Goal: Contribute content: Add original content to the website for others to see

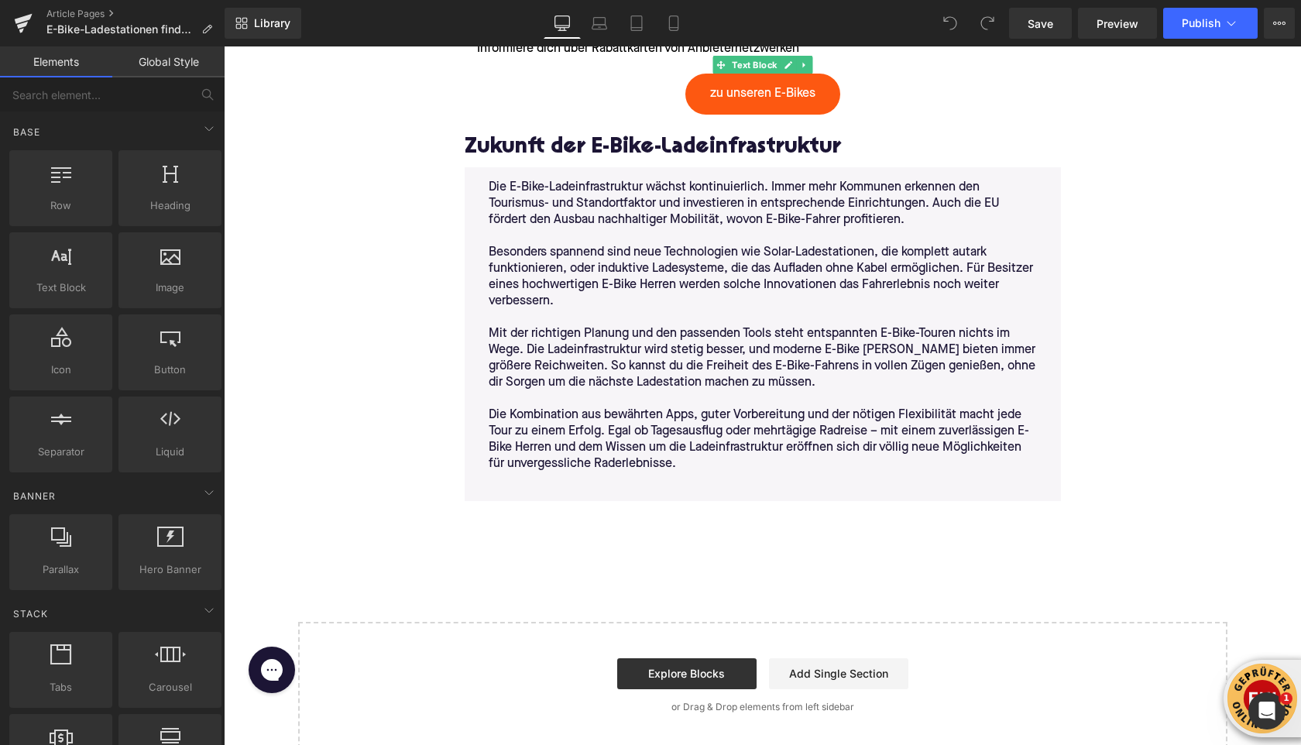
scroll to position [4499, 0]
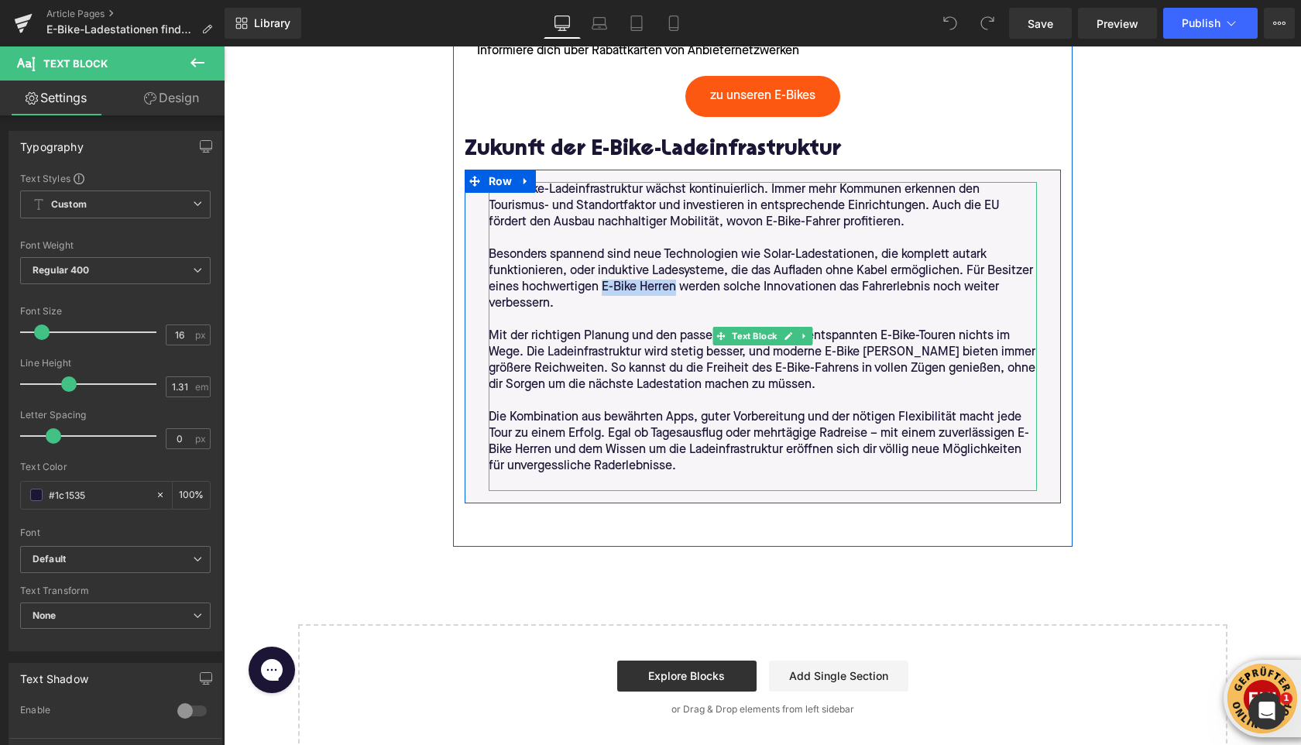
drag, startPoint x: 632, startPoint y: 284, endPoint x: 677, endPoint y: 286, distance: 44.2
click at [677, 286] on p "Besonders spannend sind neue Technologien wie Solar-Ladestationen, die komplett…" at bounding box center [763, 279] width 548 height 65
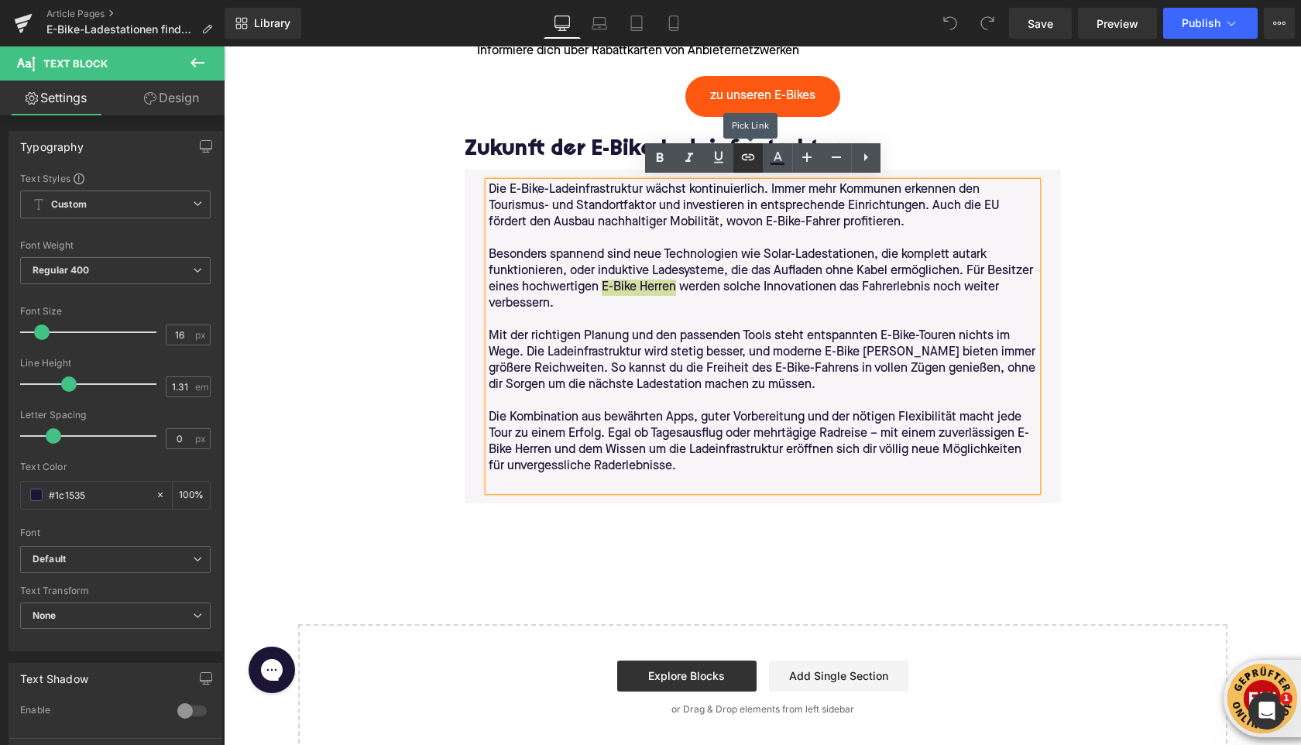
click at [746, 152] on icon at bounding box center [748, 157] width 19 height 19
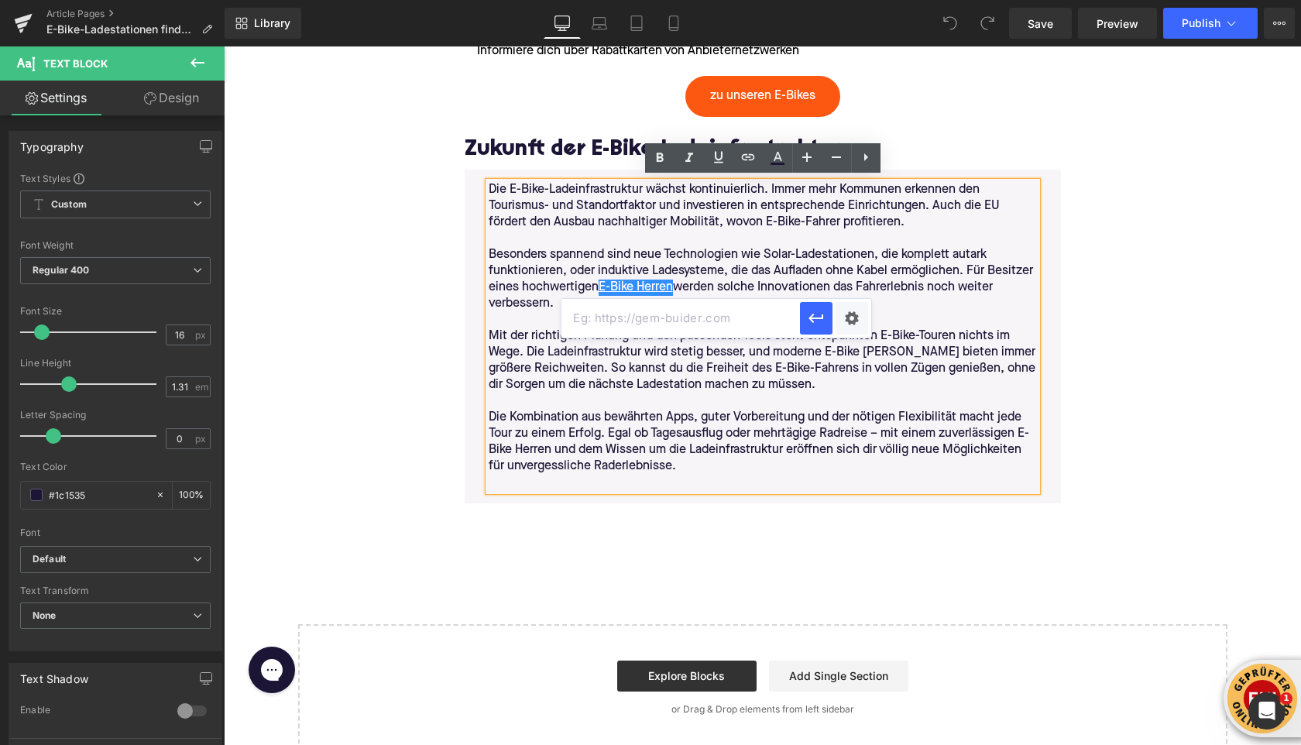
click at [697, 327] on input "text" at bounding box center [680, 318] width 238 height 39
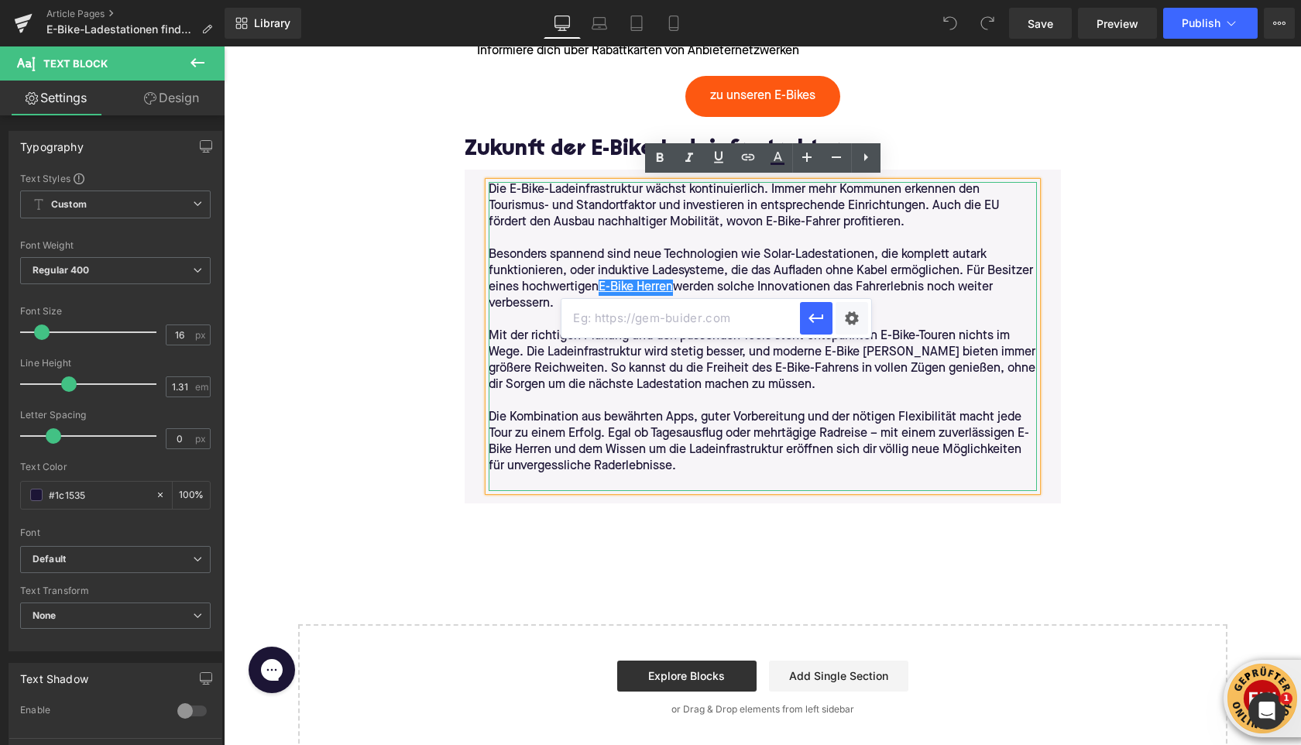
click at [752, 351] on p "Mit der richtigen Planung und den passenden Tools steht entspannten E-Bike-Tour…" at bounding box center [763, 360] width 548 height 65
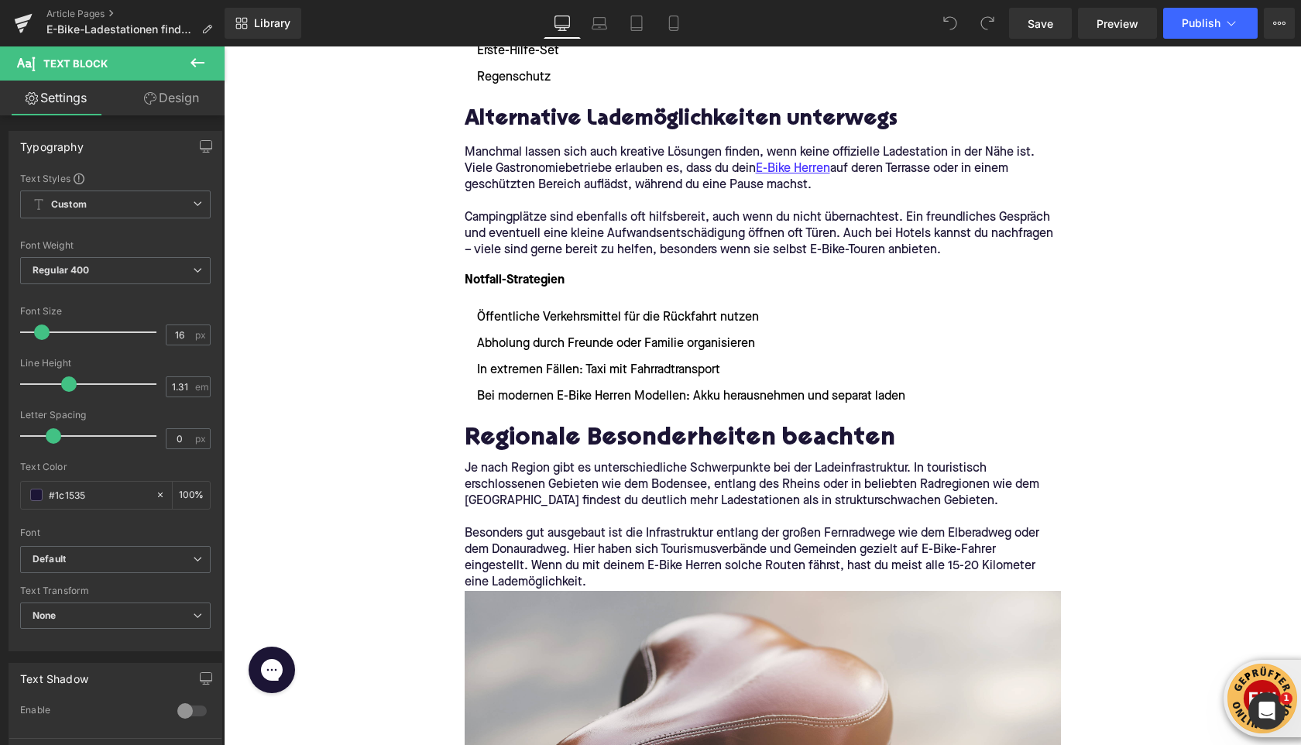
scroll to position [3186, 0]
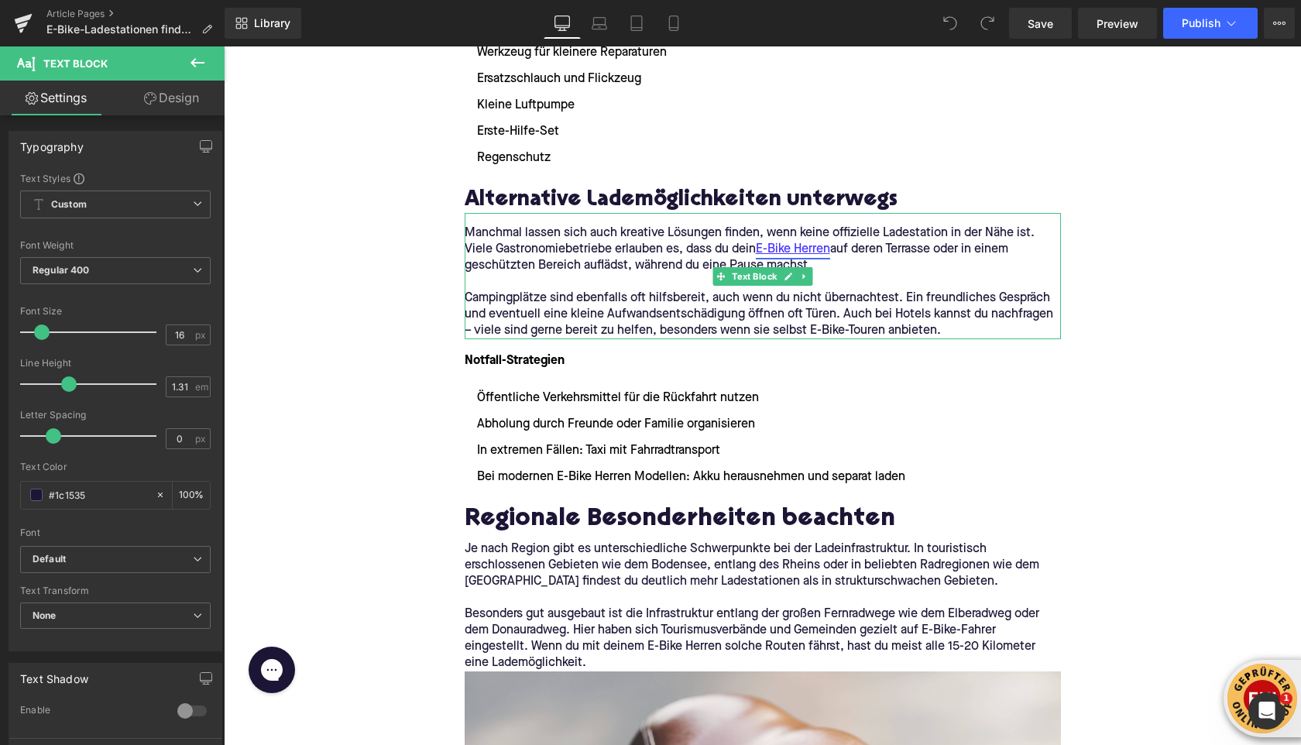
click at [789, 247] on link "E-Bike Herren" at bounding box center [793, 250] width 74 height 16
click at [794, 242] on link "E-Bike Herren" at bounding box center [793, 250] width 74 height 16
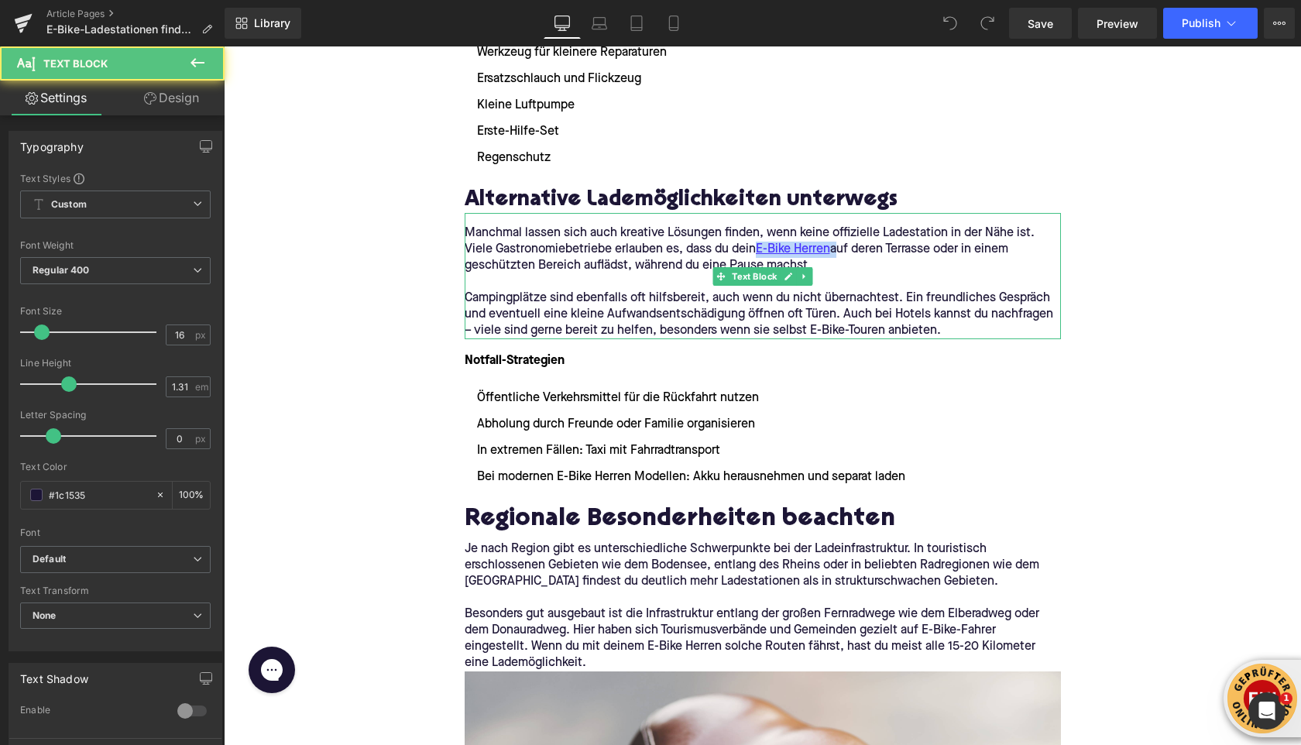
drag, startPoint x: 757, startPoint y: 246, endPoint x: 836, endPoint y: 247, distance: 79.0
click at [837, 247] on p "Manchmal lassen sich auch kreative Lösungen finden, wenn keine offizielle Lades…" at bounding box center [763, 249] width 596 height 49
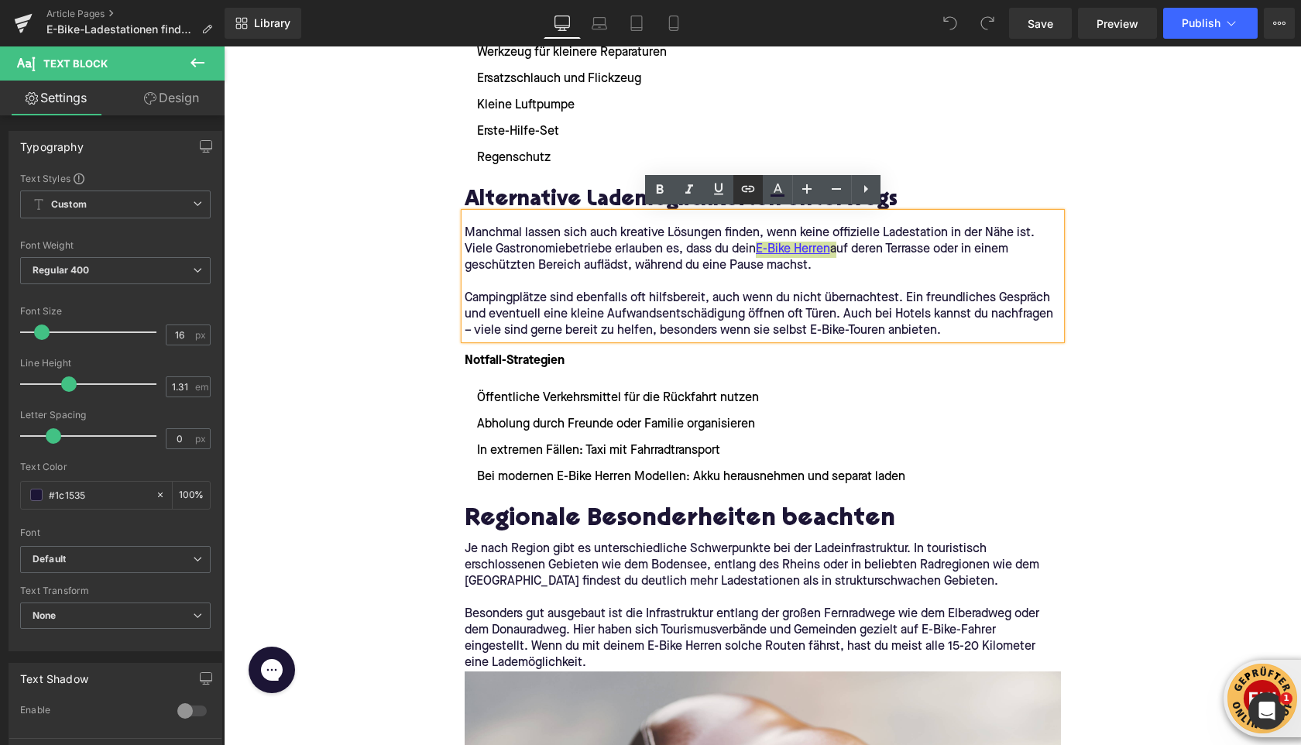
click at [746, 201] on link at bounding box center [747, 189] width 29 height 29
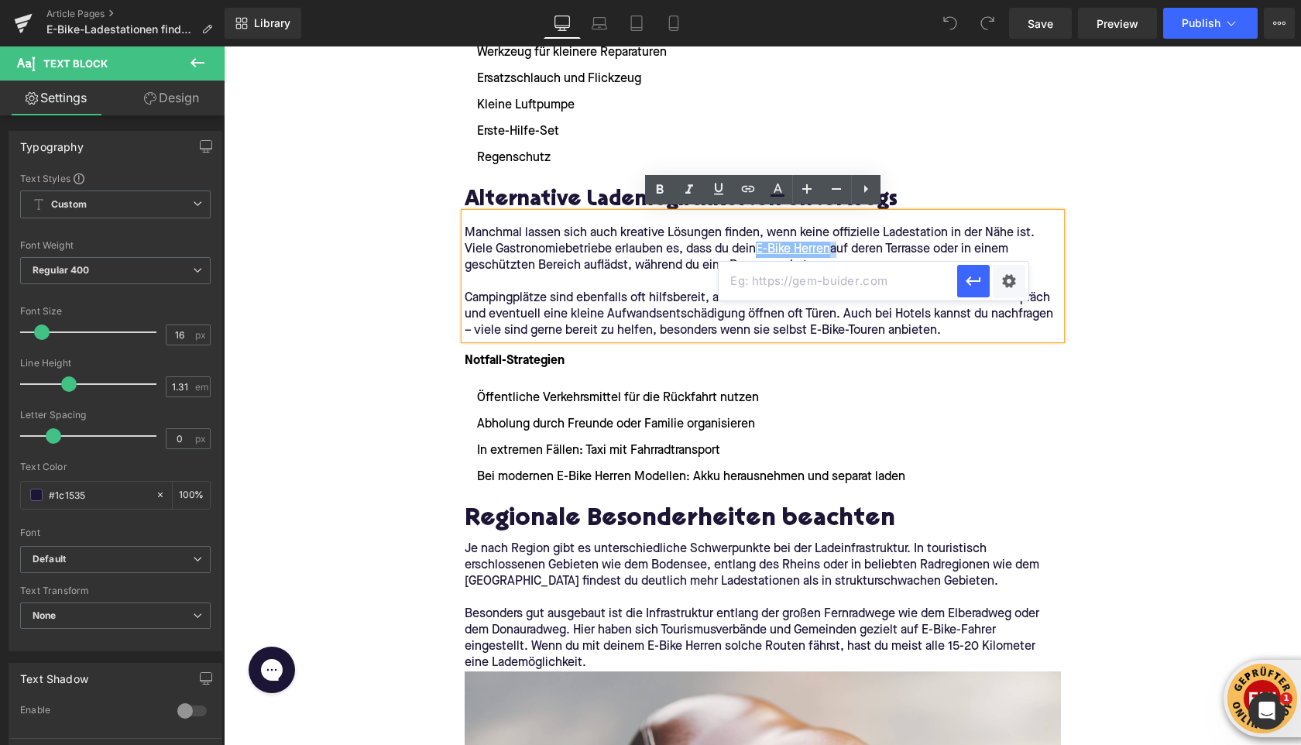
click at [670, 358] on p "Notfall-Strategien" at bounding box center [763, 360] width 596 height 19
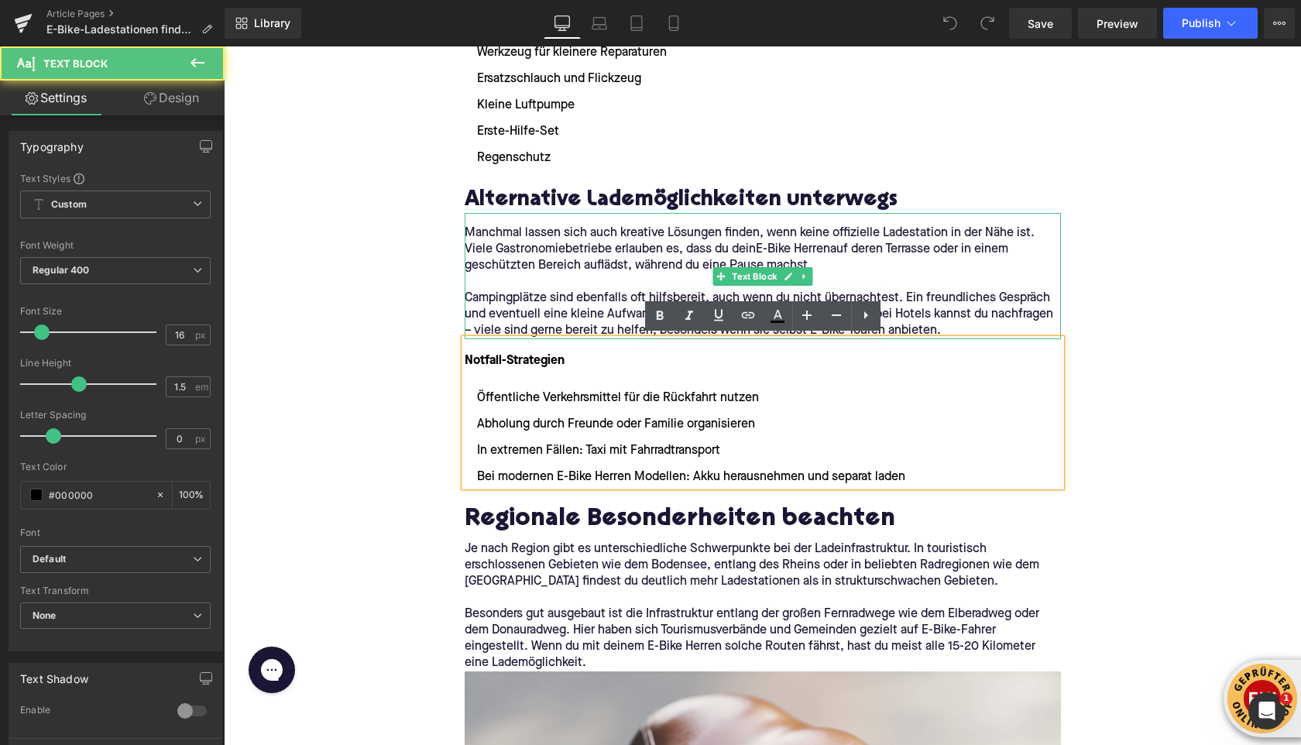
click at [761, 251] on p "Manchmal lassen sich auch kreative Lösungen finden, wenn keine offizielle Lades…" at bounding box center [763, 249] width 596 height 49
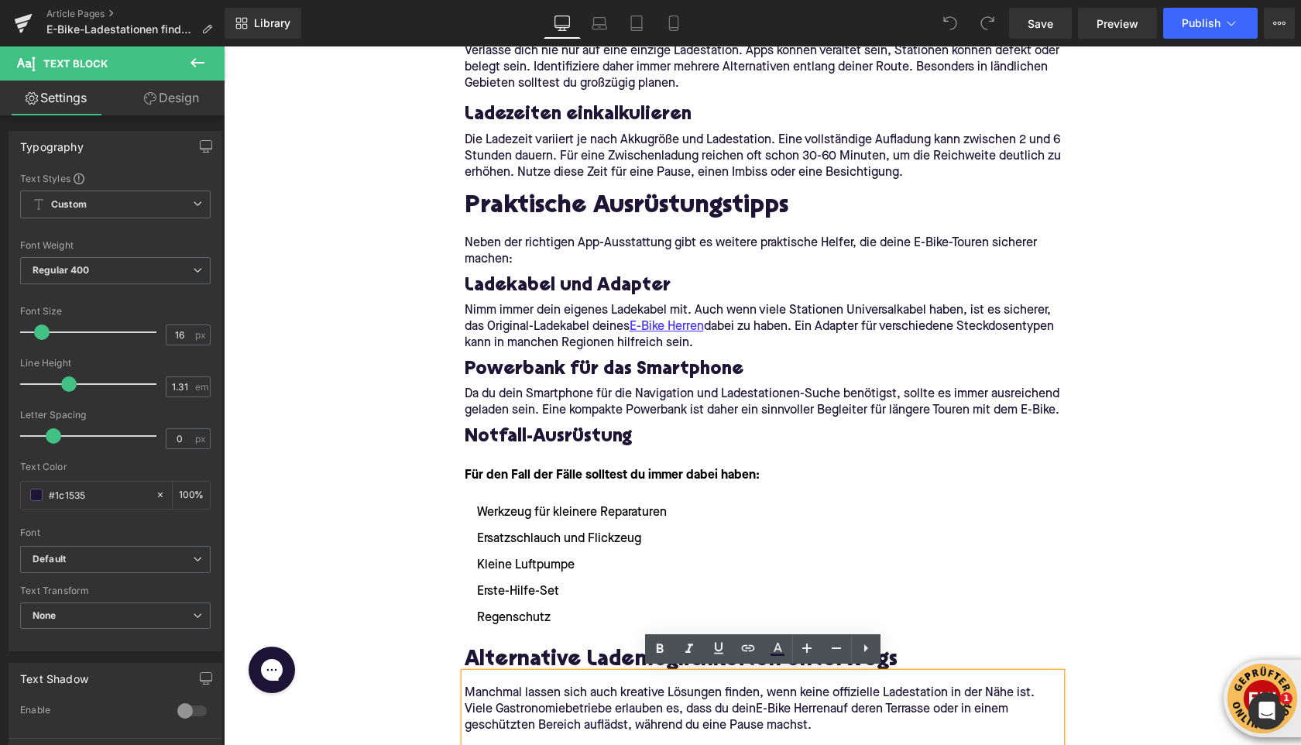
scroll to position [2715, 0]
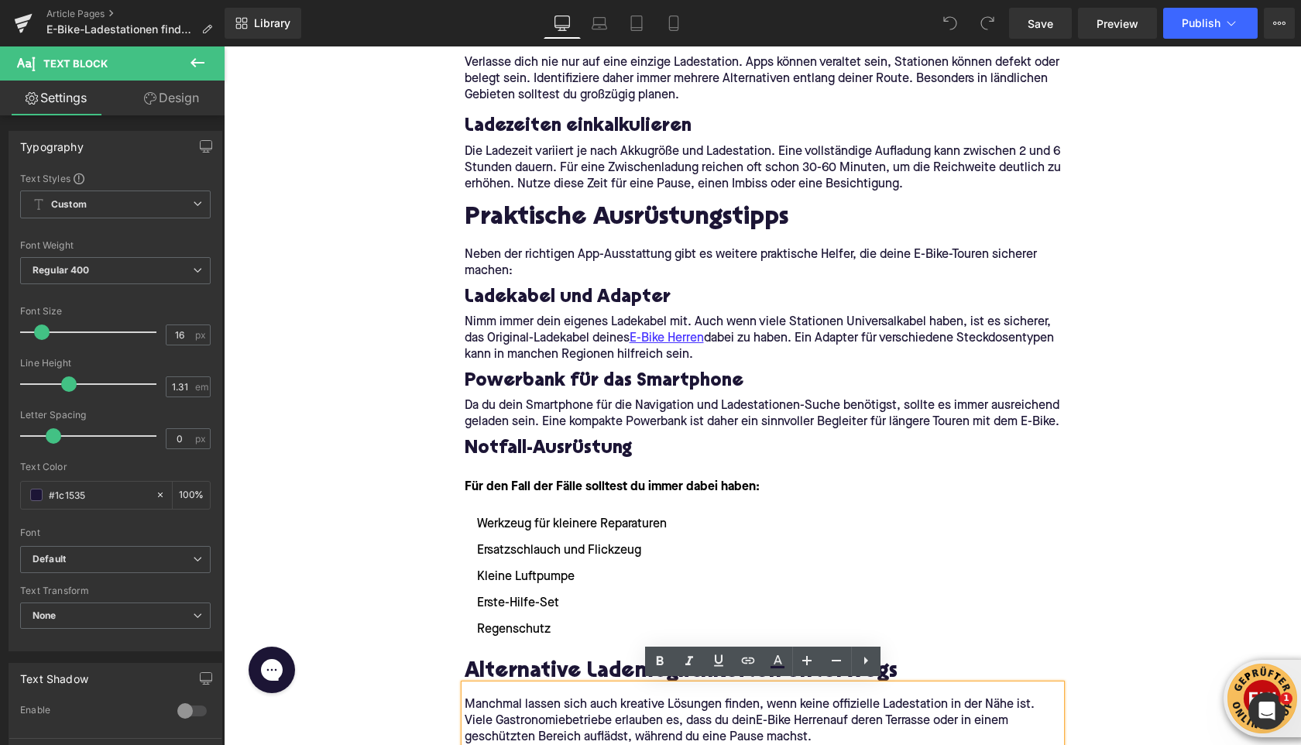
drag, startPoint x: 484, startPoint y: 279, endPoint x: 862, endPoint y: 16, distance: 460.0
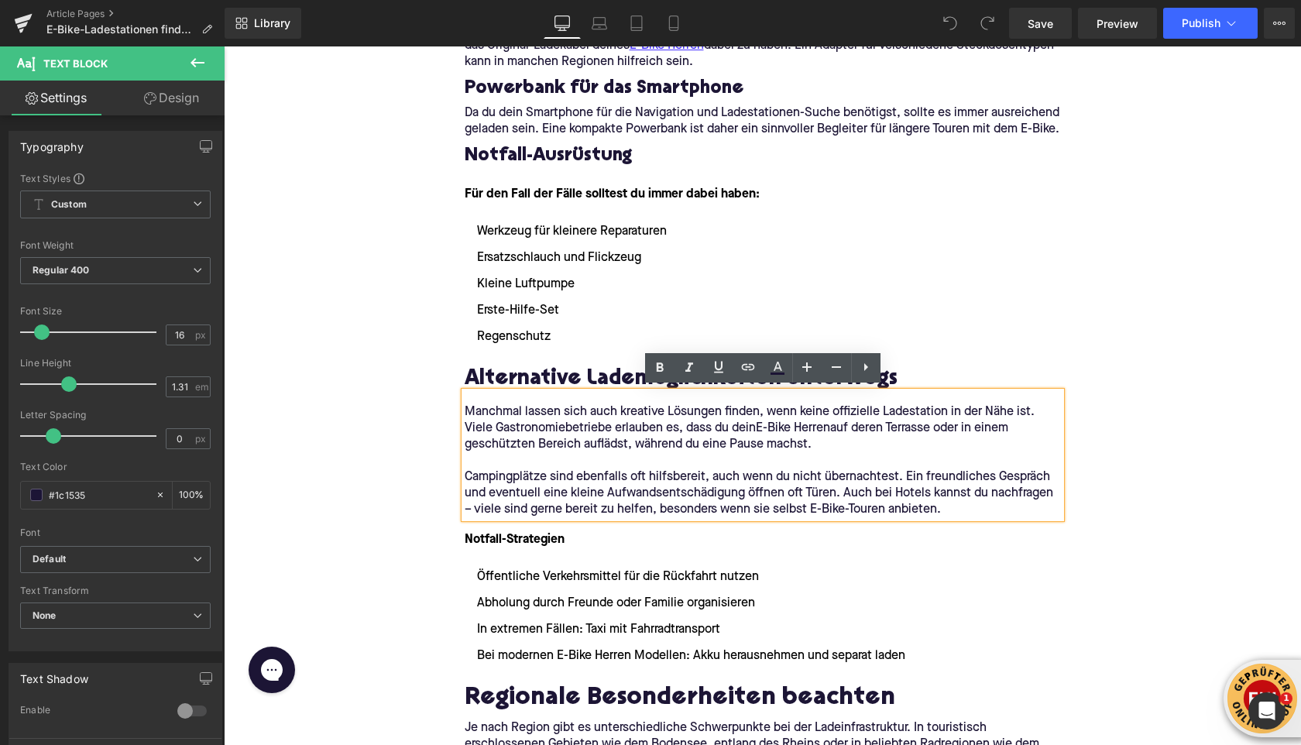
scroll to position [3008, 0]
drag, startPoint x: 759, startPoint y: 424, endPoint x: 833, endPoint y: 427, distance: 73.6
click at [833, 427] on p "Manchmal lassen sich auch kreative Lösungen finden, wenn keine offizielle Lades…" at bounding box center [763, 427] width 596 height 49
click at [743, 365] on icon at bounding box center [748, 367] width 19 height 19
click at [755, 469] on input "text" at bounding box center [837, 459] width 238 height 39
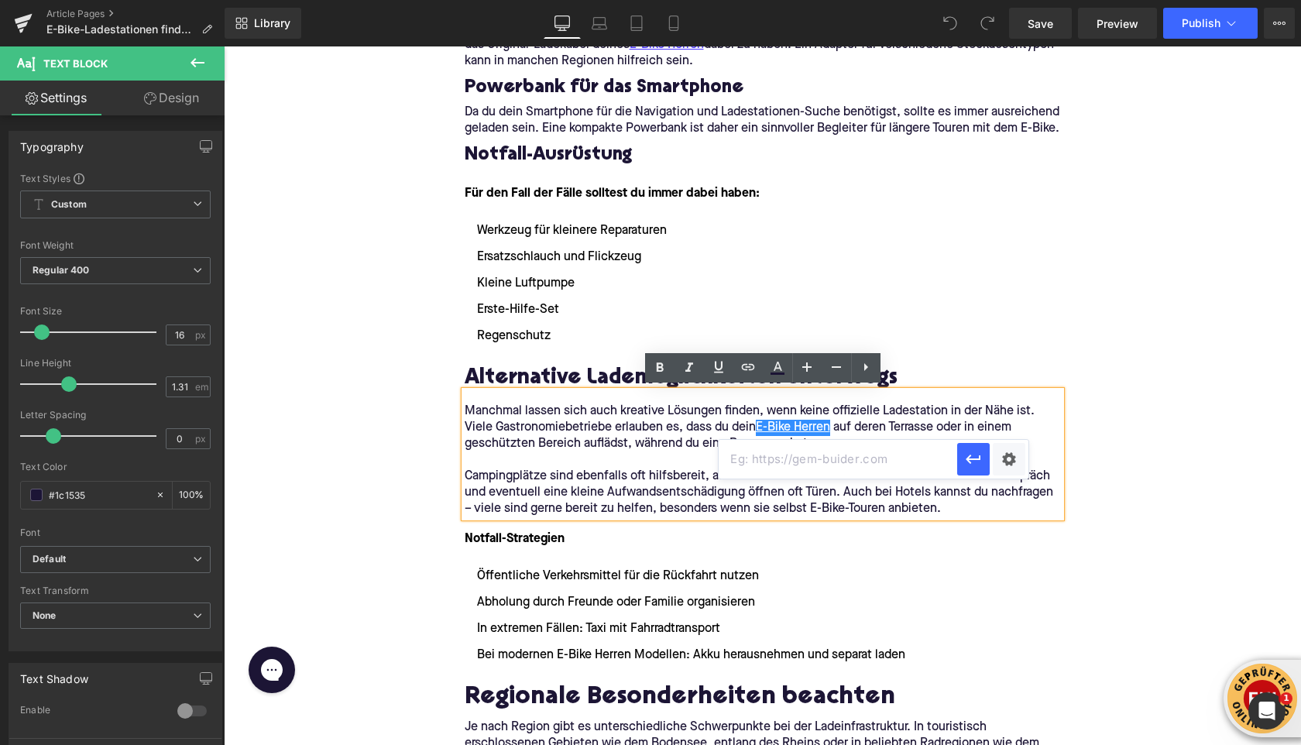
paste input "[URL][DOMAIN_NAME]"
type input "[URL][DOMAIN_NAME]"
click at [970, 461] on icon "button" at bounding box center [973, 459] width 19 height 19
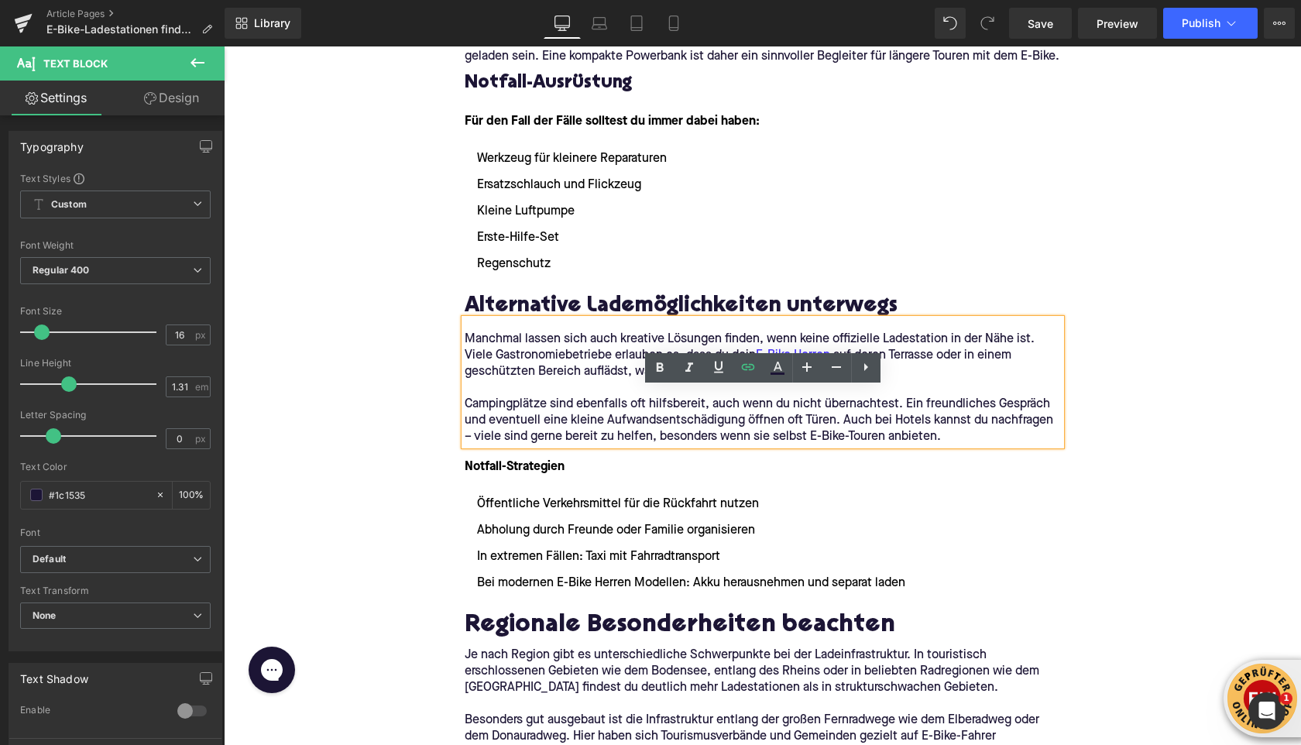
scroll to position [3126, 0]
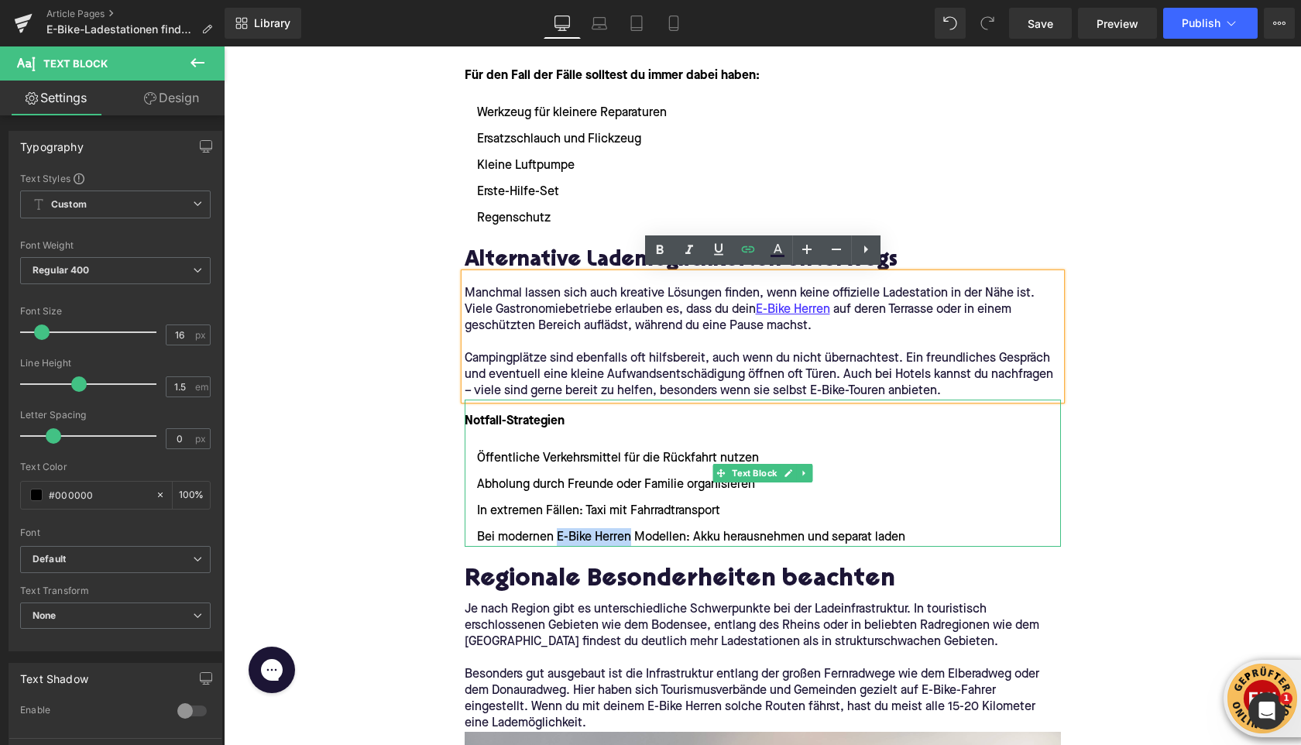
drag, startPoint x: 563, startPoint y: 534, endPoint x: 630, endPoint y: 535, distance: 67.4
click at [632, 535] on li "Bei modernen E-Bike Herren Modellen: Akku herausnehmen und separat laden" at bounding box center [763, 537] width 596 height 19
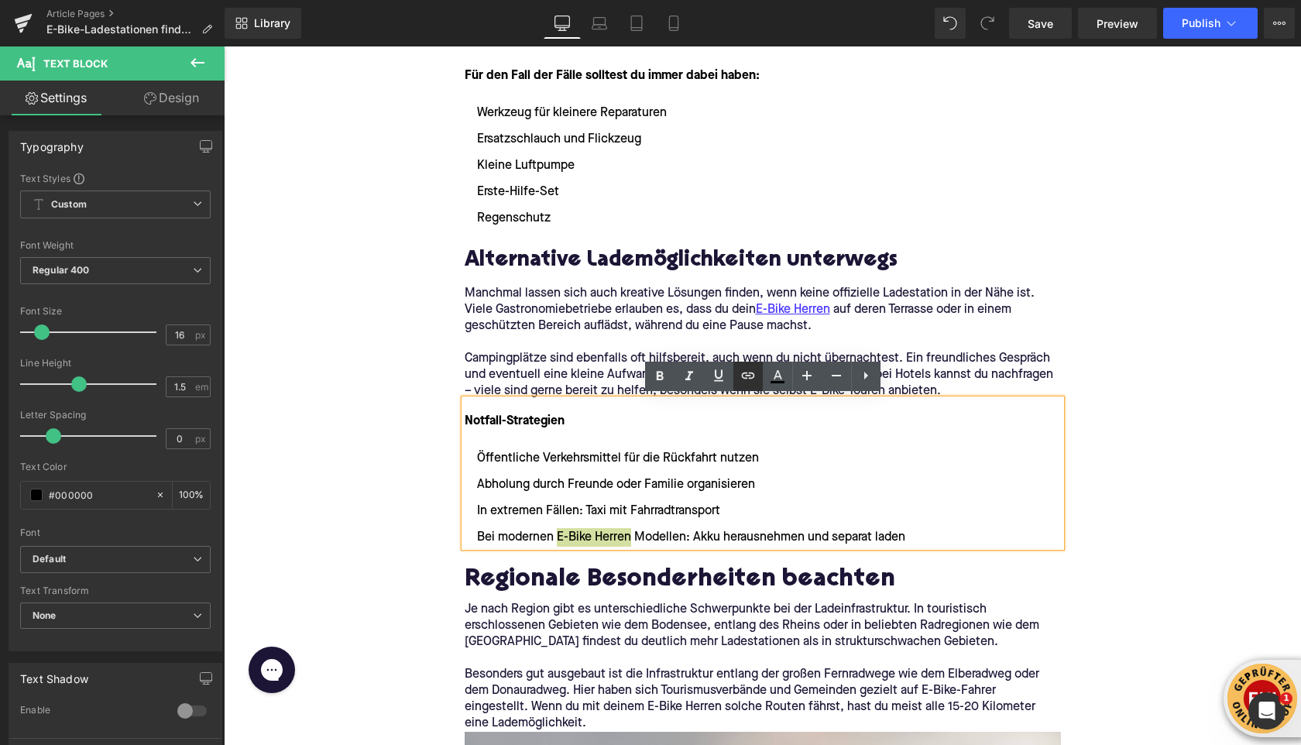
click at [748, 377] on icon at bounding box center [748, 375] width 19 height 19
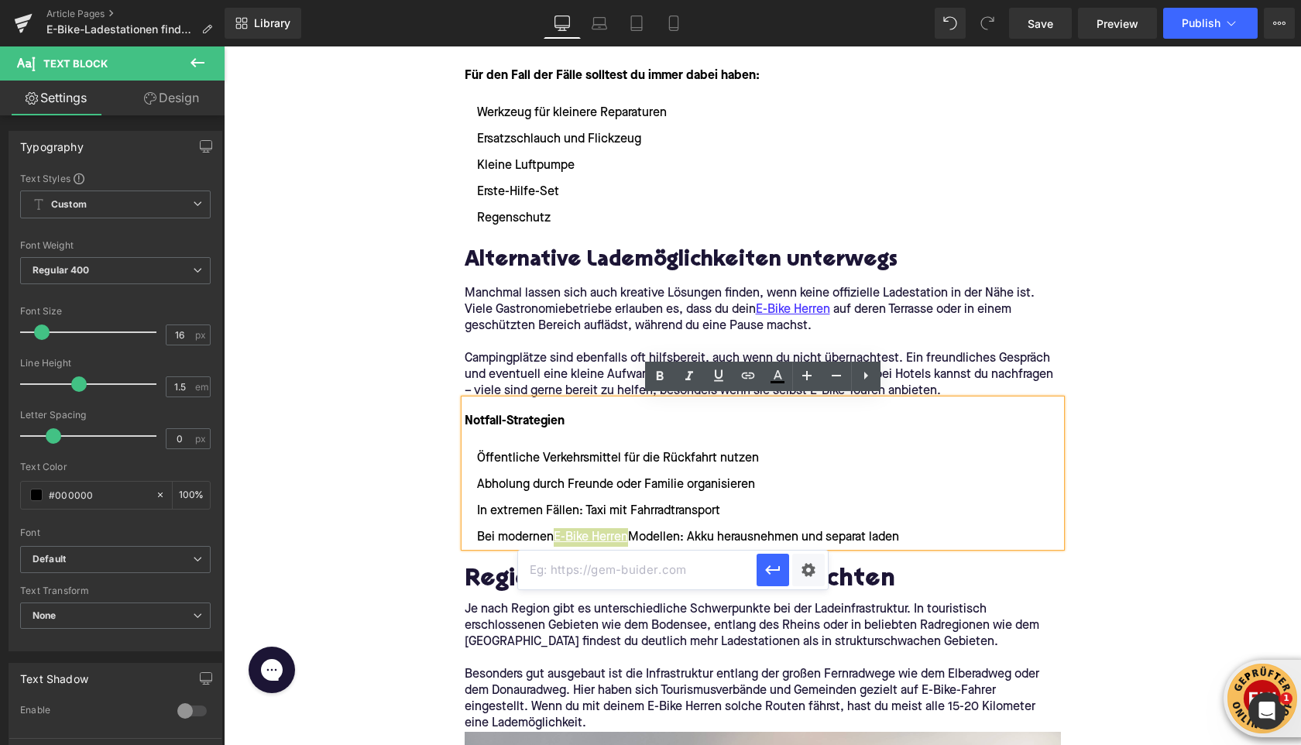
click at [677, 566] on input "text" at bounding box center [637, 569] width 238 height 39
paste input "[URL][DOMAIN_NAME]"
type input "[URL][DOMAIN_NAME]"
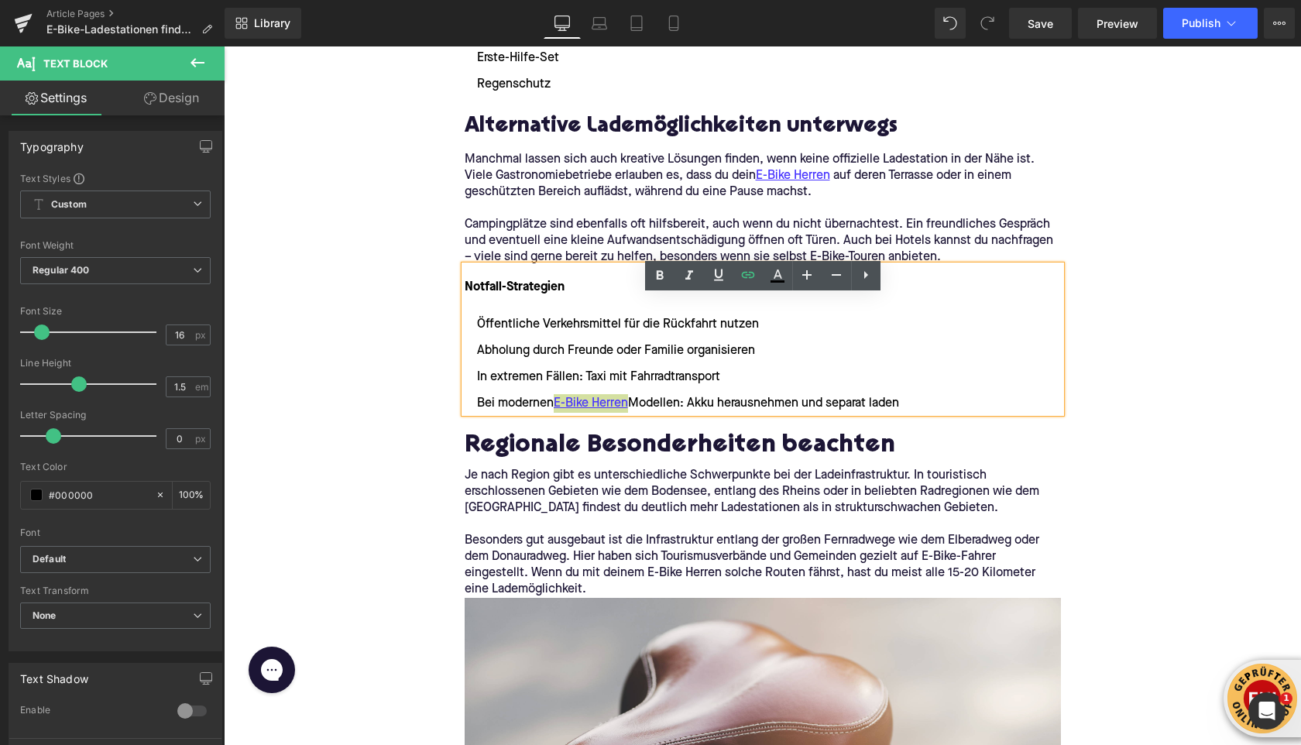
scroll to position [3293, 0]
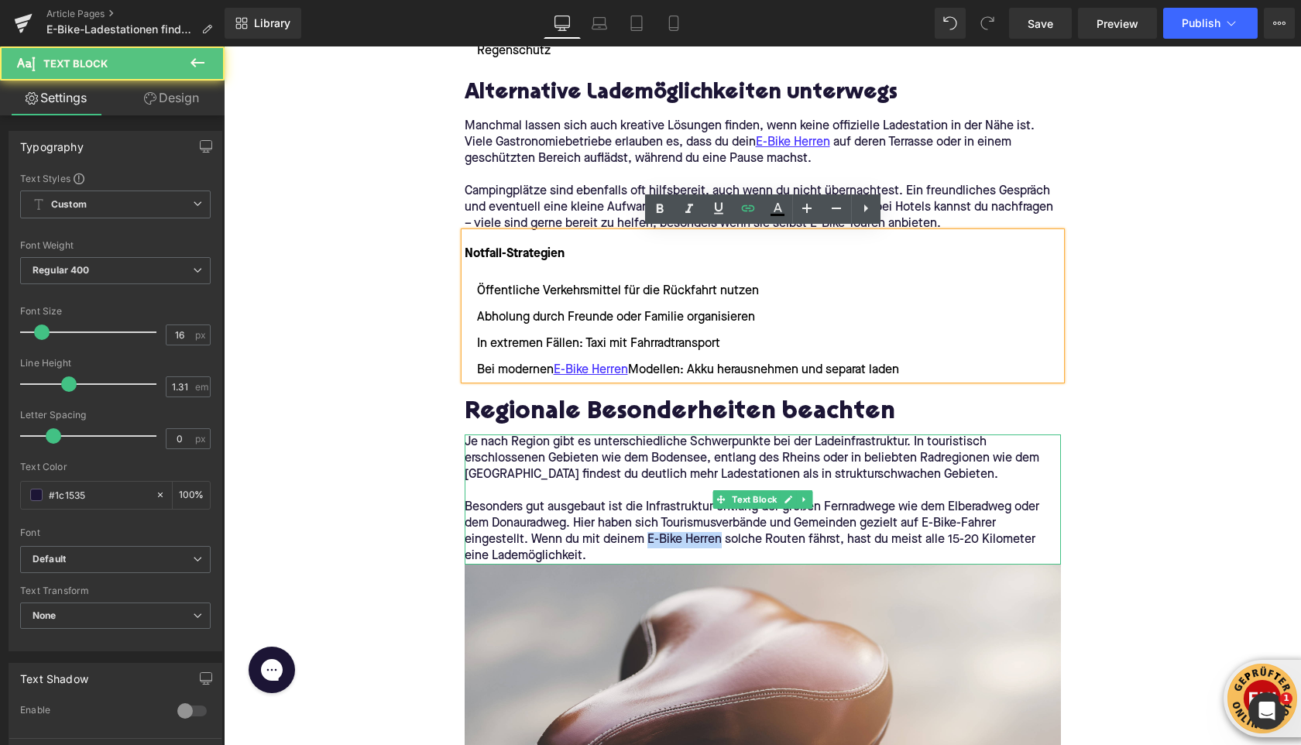
drag, startPoint x: 684, startPoint y: 534, endPoint x: 717, endPoint y: 535, distance: 32.5
click at [718, 535] on p "Besonders gut ausgebaut ist die Infrastruktur entlang der großen Fernradwege wi…" at bounding box center [763, 531] width 596 height 65
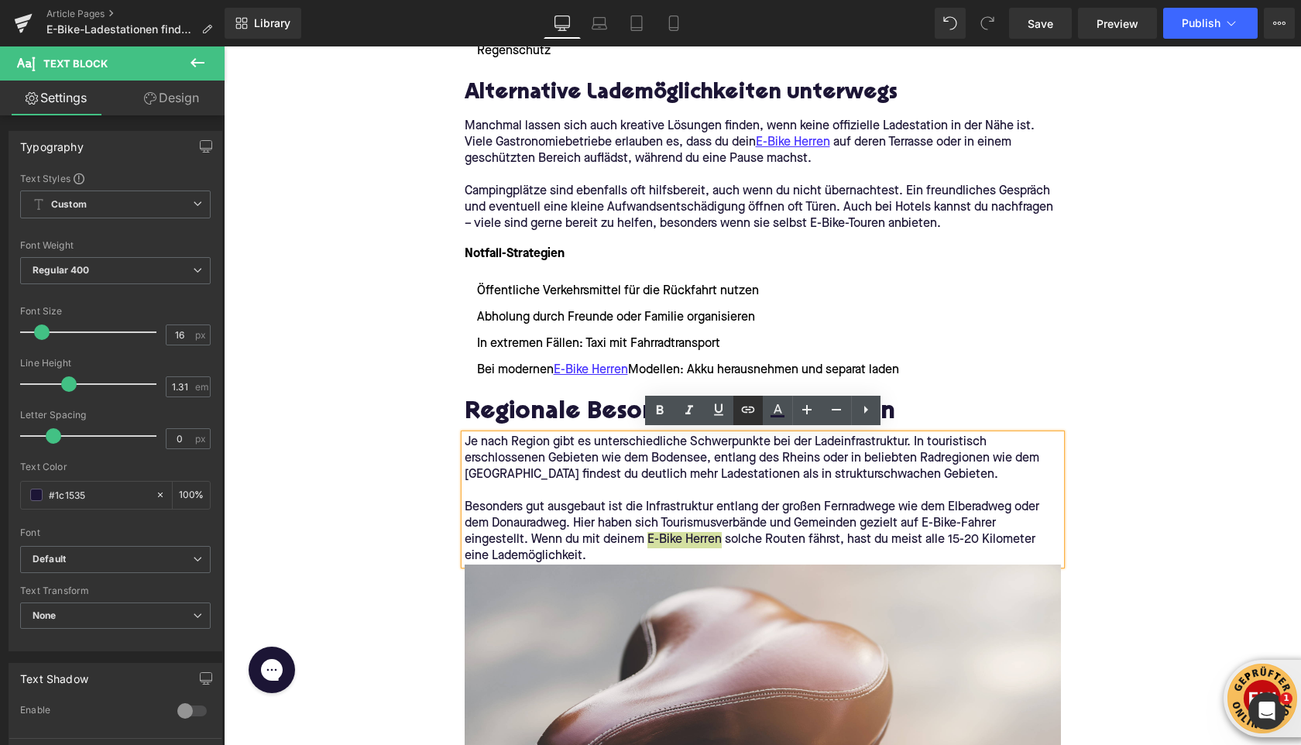
click at [749, 409] on icon at bounding box center [748, 409] width 19 height 19
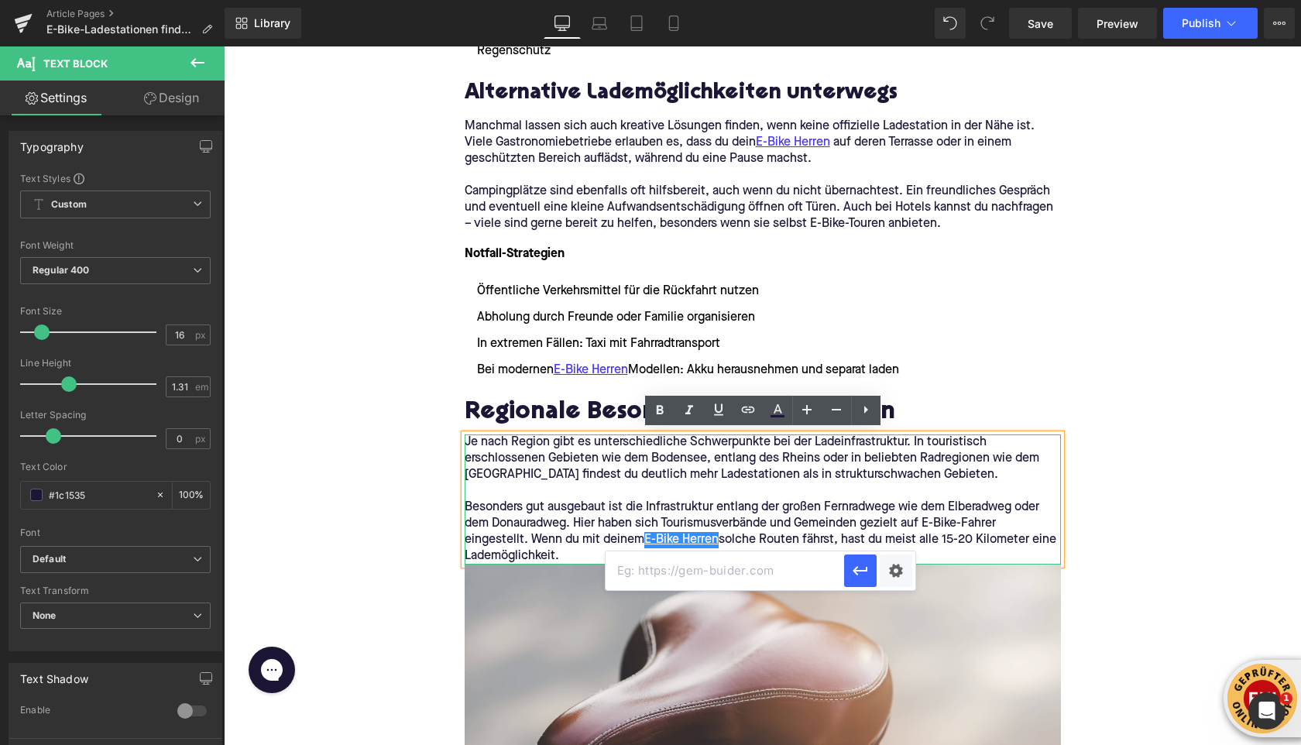
click at [722, 540] on p "Besonders gut ausgebaut ist die Infrastruktur entlang der großen Fernradwege wi…" at bounding box center [763, 531] width 596 height 65
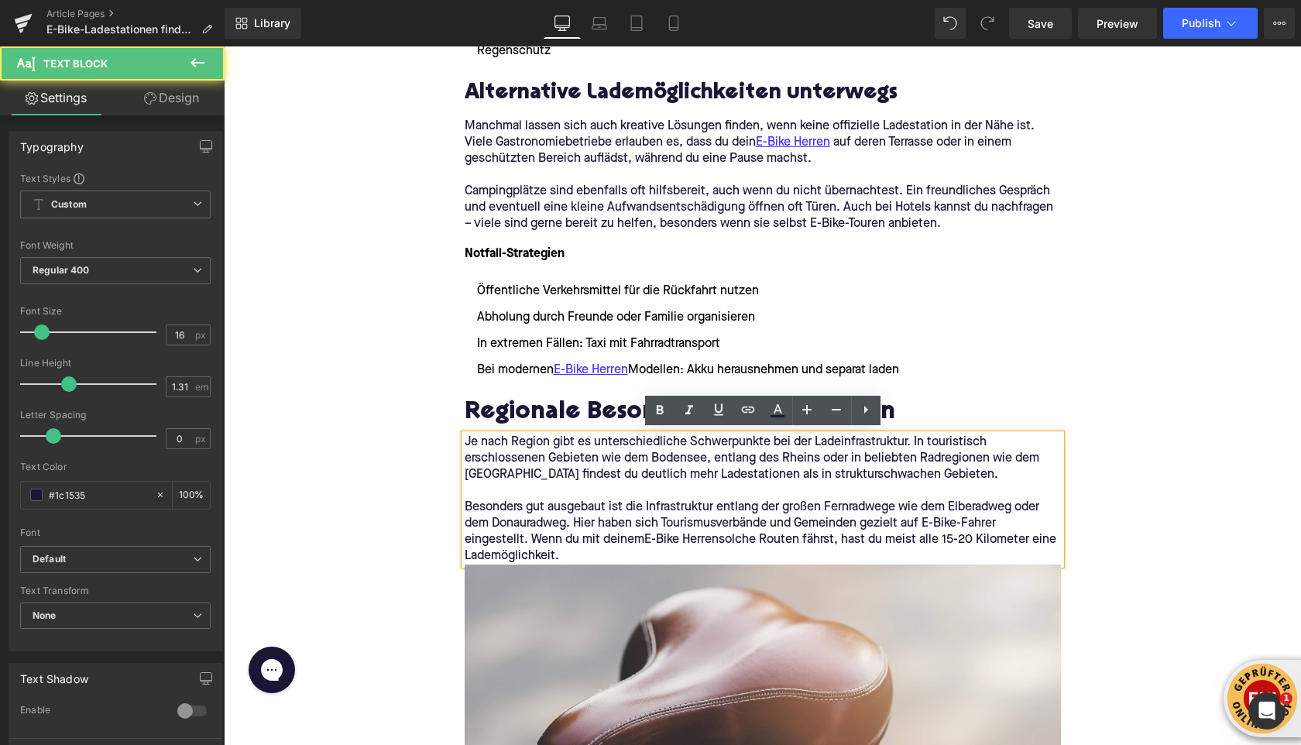
click at [645, 537] on p "Besonders gut ausgebaut ist die Infrastruktur entlang der großen Fernradwege wi…" at bounding box center [763, 531] width 596 height 65
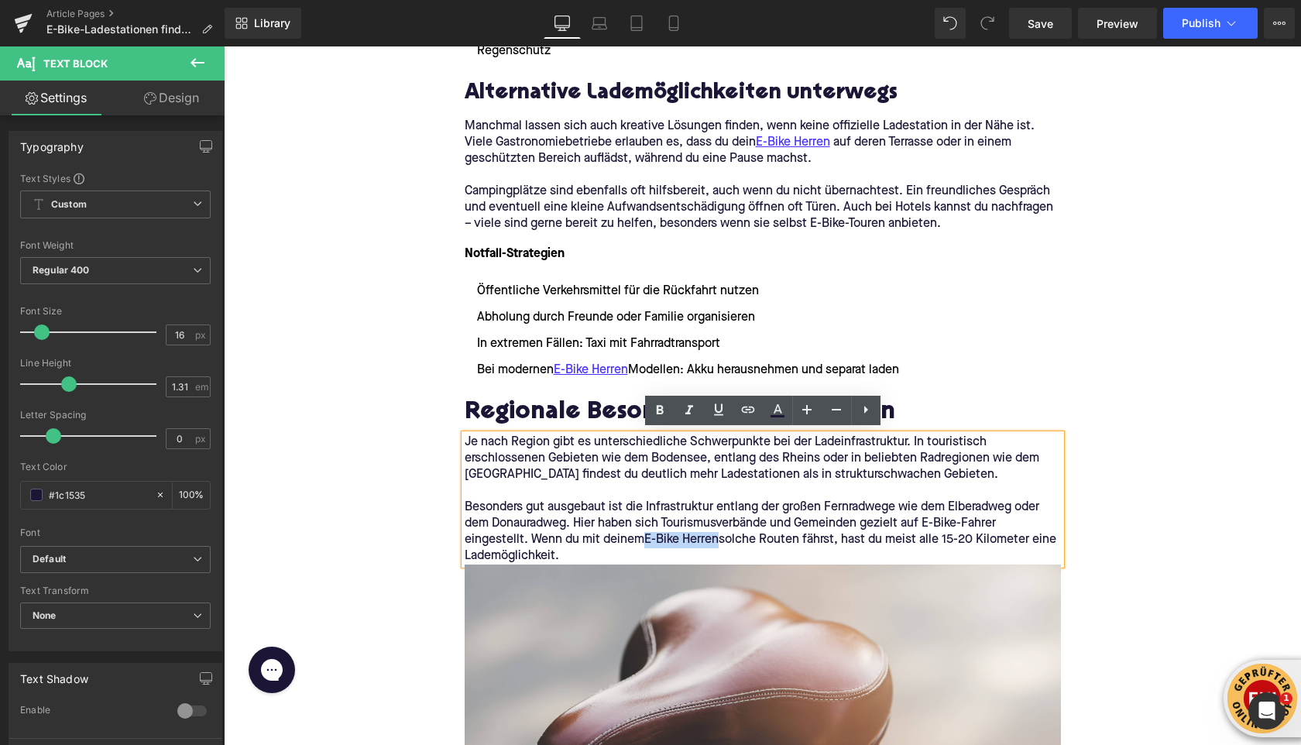
drag, startPoint x: 645, startPoint y: 537, endPoint x: 720, endPoint y: 539, distance: 75.1
click at [720, 539] on p "Besonders gut ausgebaut ist die Infrastruktur entlang der großen Fernradwege wi…" at bounding box center [763, 531] width 596 height 65
click at [752, 414] on icon at bounding box center [748, 409] width 19 height 19
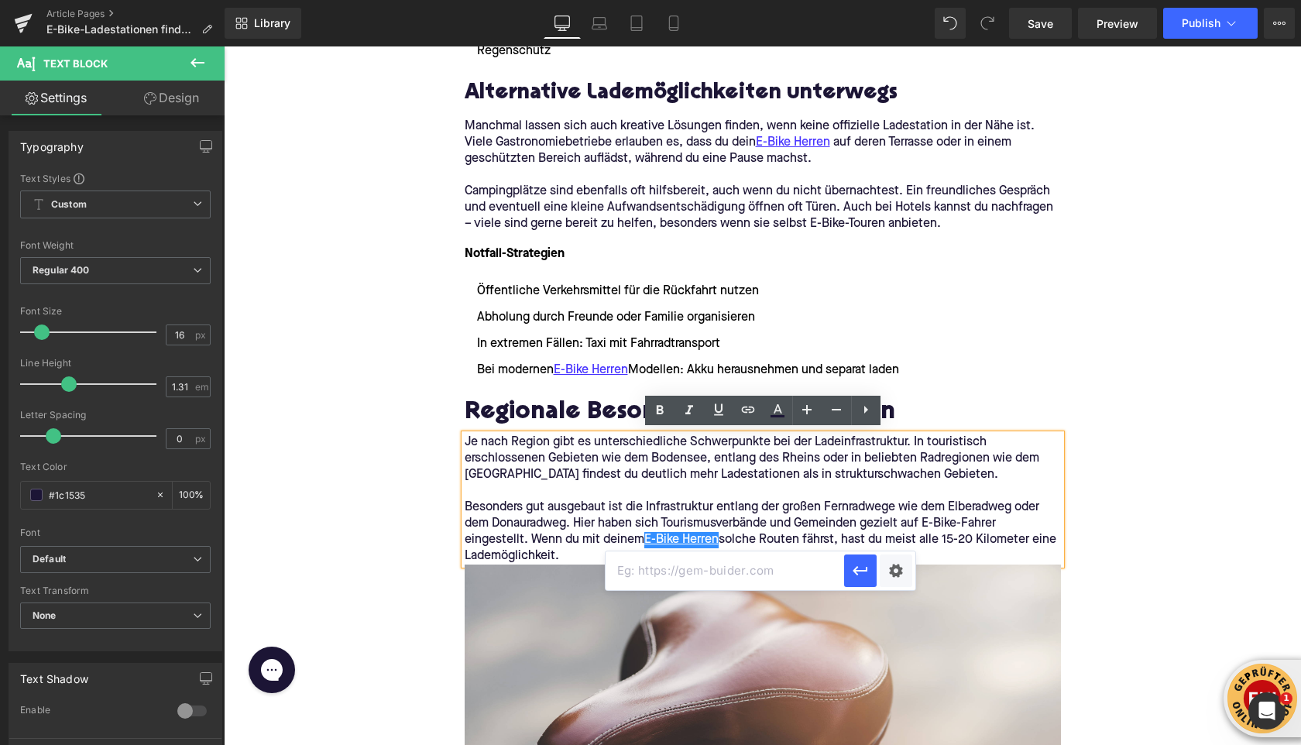
click at [718, 567] on input "text" at bounding box center [724, 570] width 238 height 39
paste input "[URL][DOMAIN_NAME]"
type input "[URL][DOMAIN_NAME]"
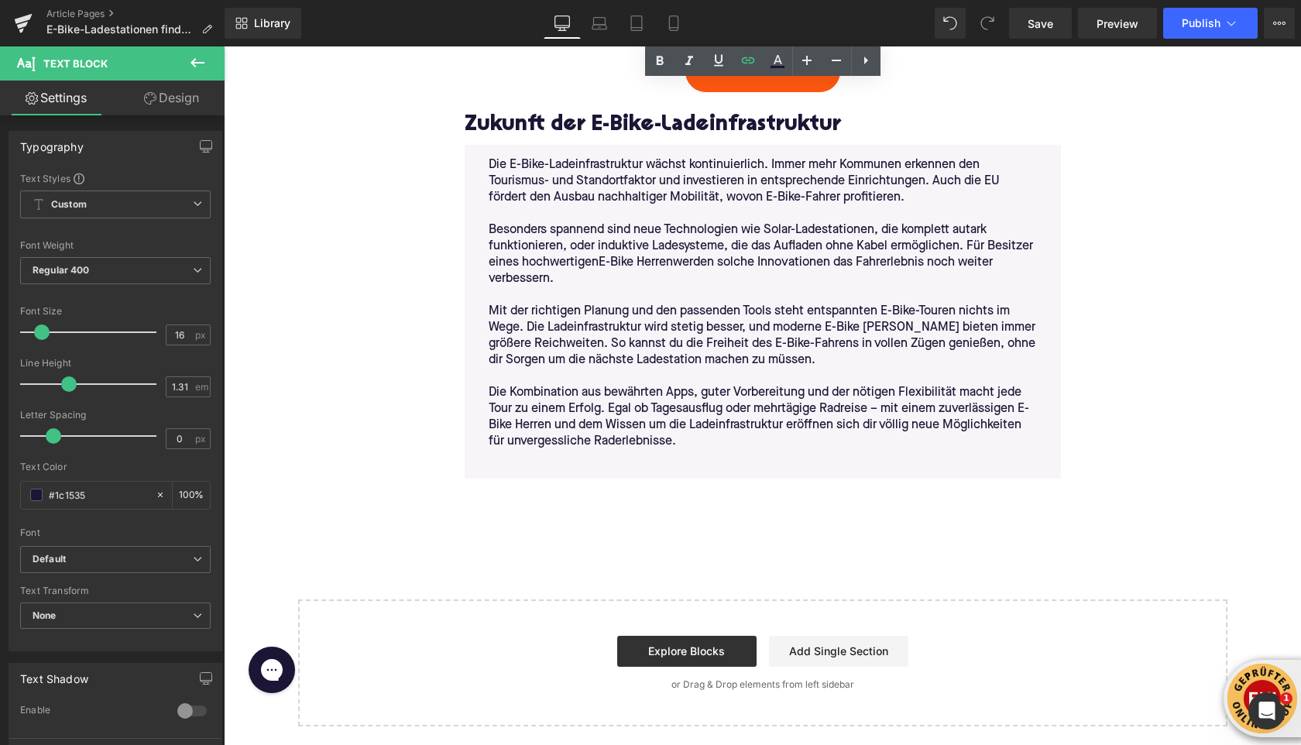
scroll to position [4526, 0]
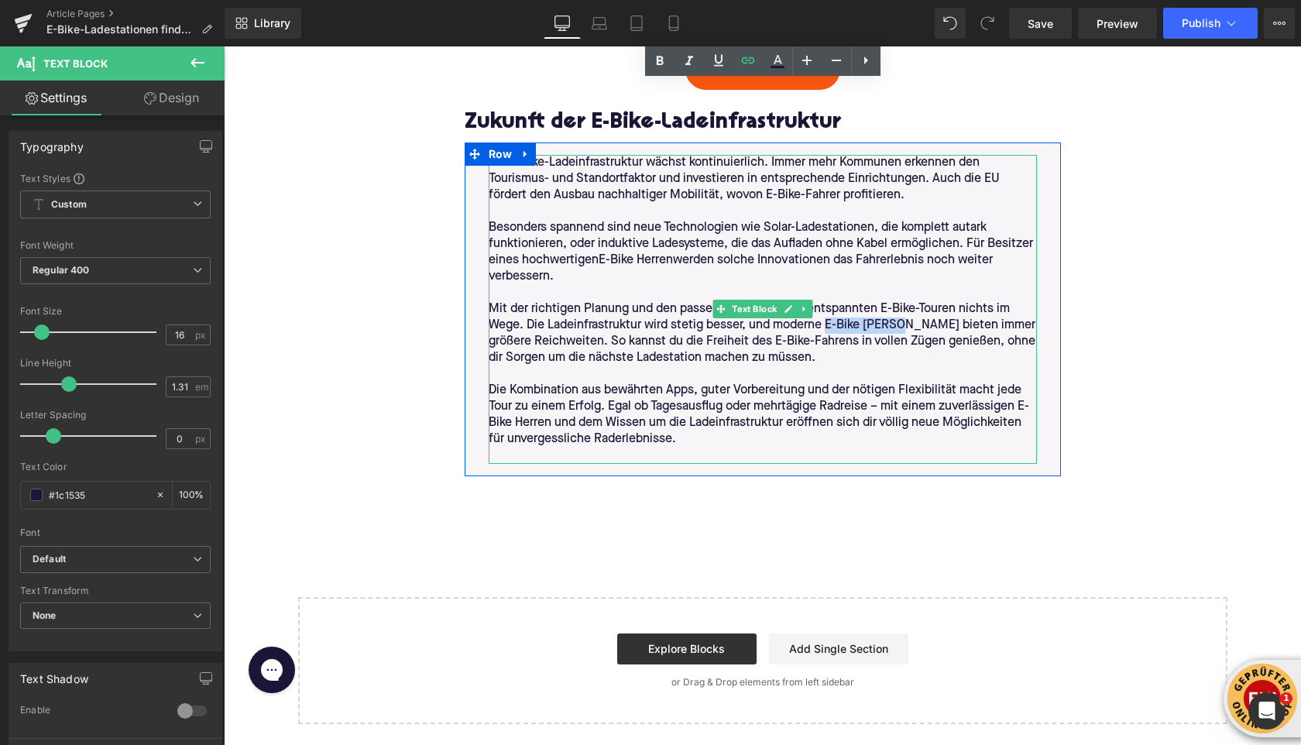
drag, startPoint x: 829, startPoint y: 321, endPoint x: 903, endPoint y: 326, distance: 73.7
click at [903, 326] on p "Mit der richtigen Planung und den passenden Tools steht entspannten E-Bike-Tour…" at bounding box center [763, 333] width 548 height 65
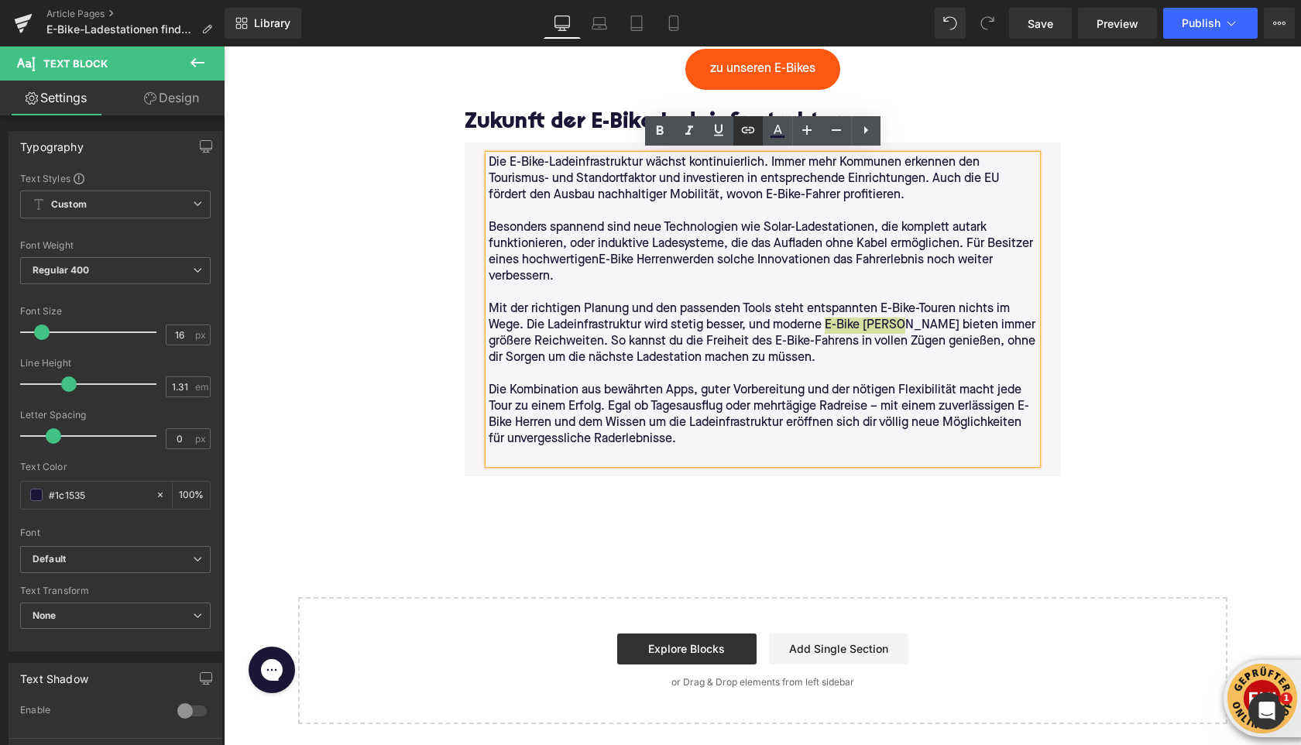
click at [740, 133] on icon at bounding box center [748, 130] width 19 height 19
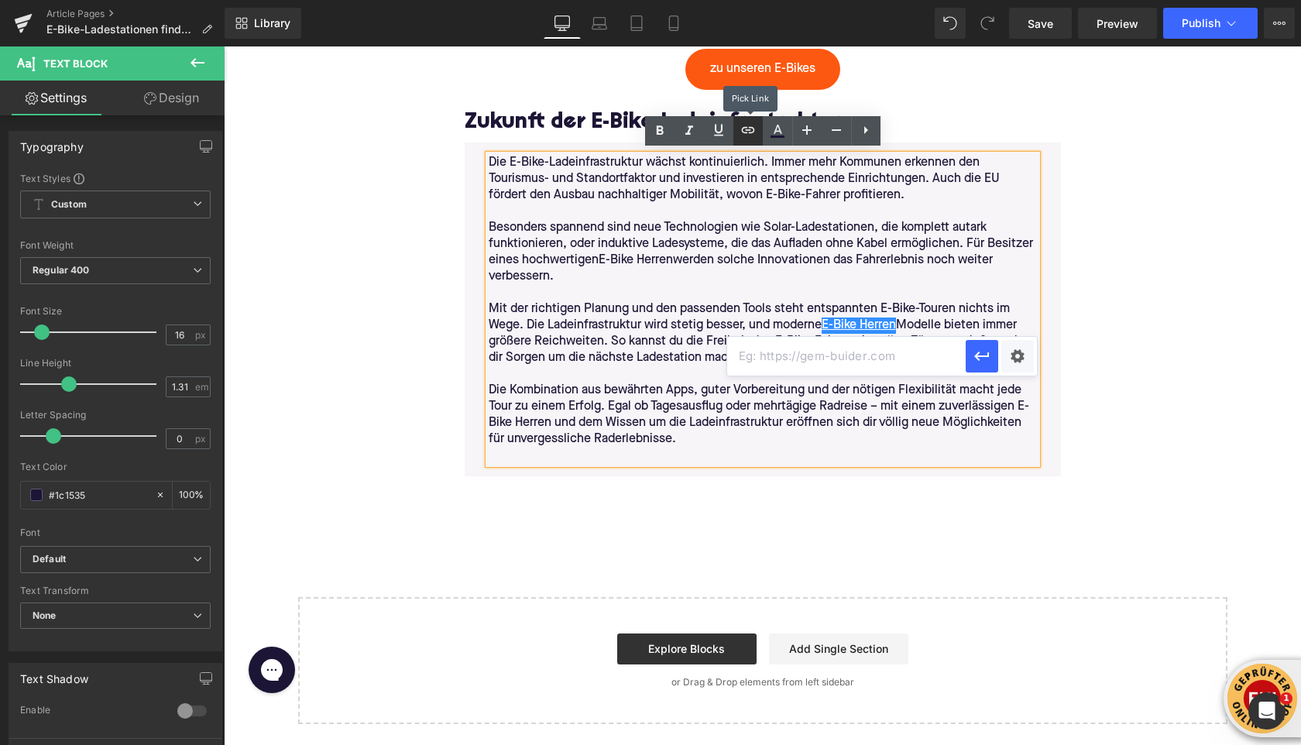
scroll to position [0, 0]
click at [787, 358] on input "text" at bounding box center [846, 356] width 238 height 39
paste input "[URL][DOMAIN_NAME]"
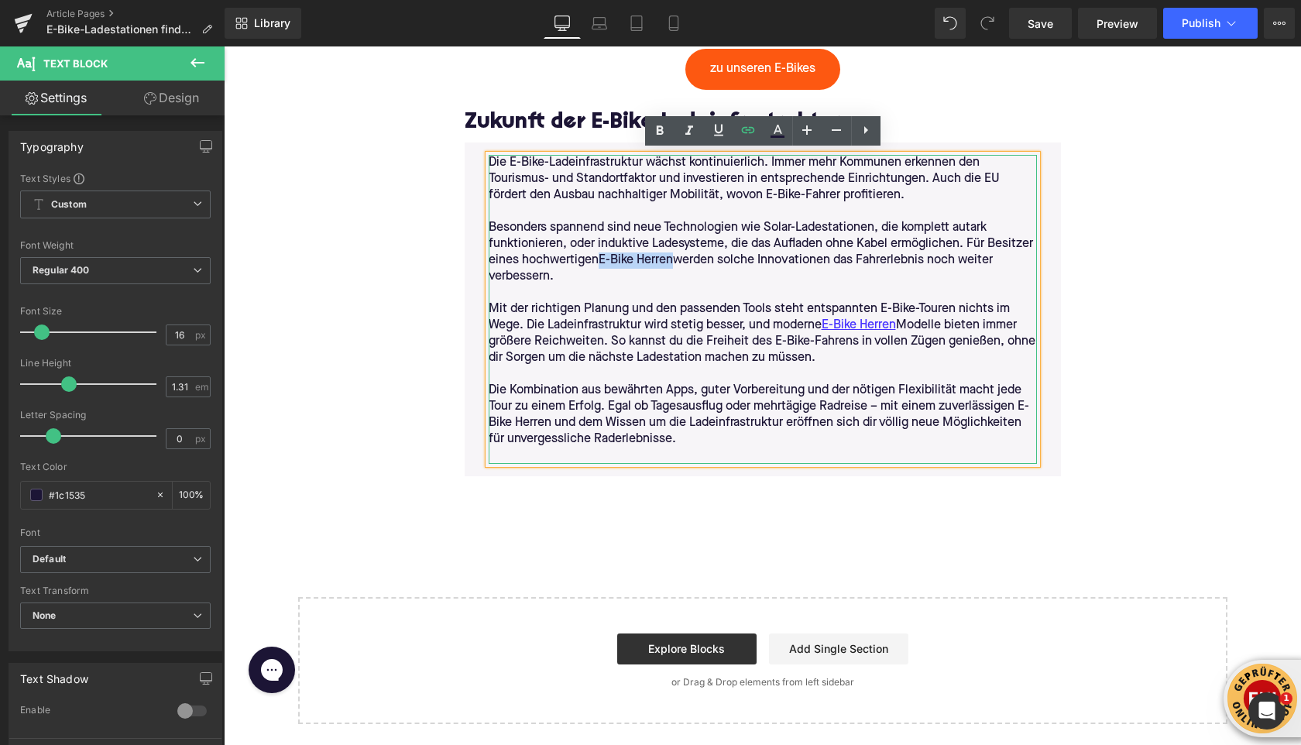
drag, startPoint x: 601, startPoint y: 257, endPoint x: 674, endPoint y: 258, distance: 73.6
click at [676, 257] on p "Besonders spannend sind neue Technologien wie Solar-Ladestationen, die komplett…" at bounding box center [763, 252] width 548 height 65
click at [746, 139] on icon at bounding box center [748, 130] width 19 height 19
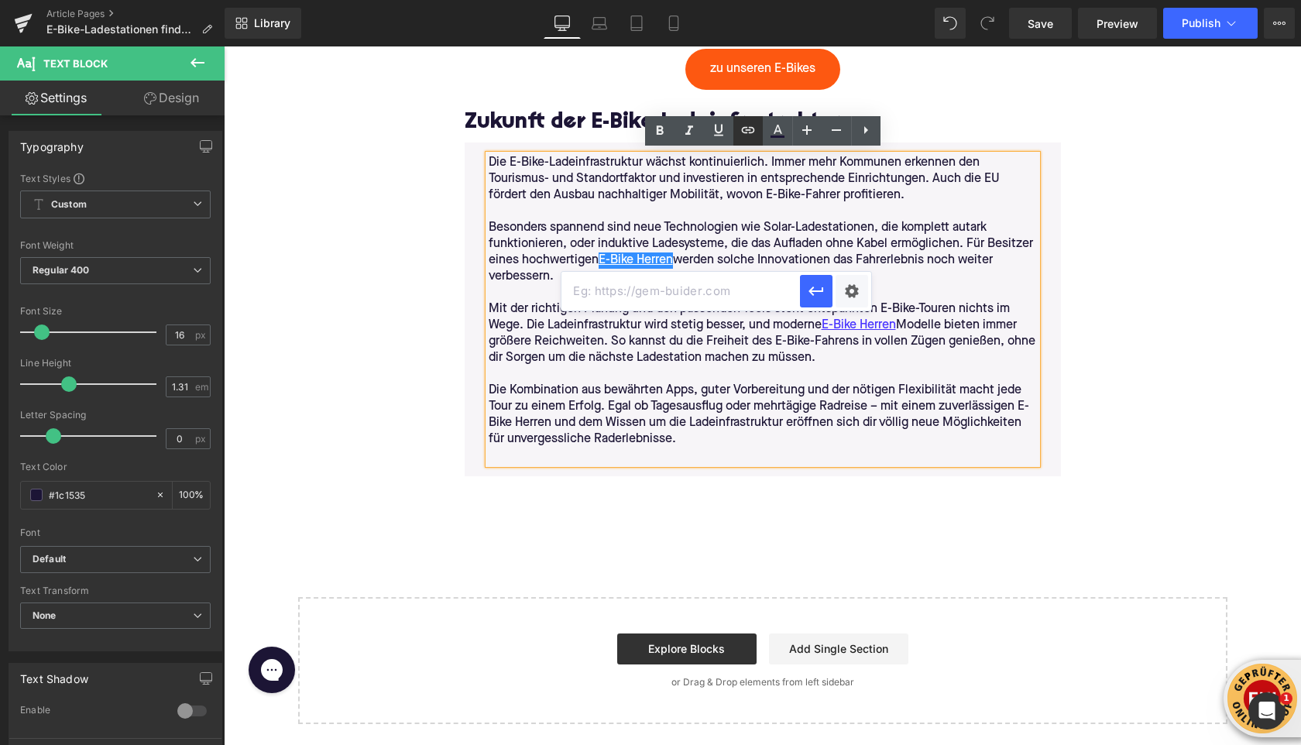
scroll to position [0, 0]
click at [710, 295] on input "text" at bounding box center [680, 291] width 238 height 39
paste input "[URL][DOMAIN_NAME]"
type input "[URL][DOMAIN_NAME]"
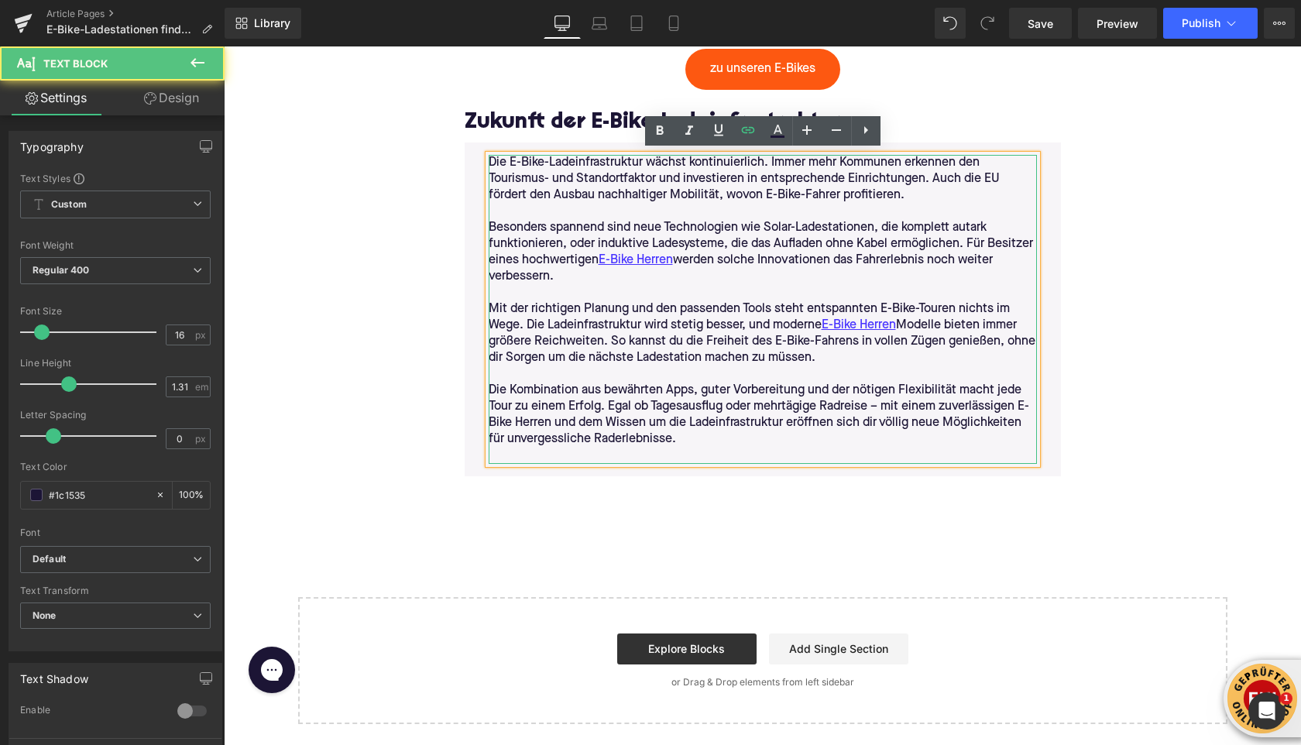
click at [533, 423] on p "Die Kombination aus bewährten Apps, guter Vorbereitung und der nötigen Flexibil…" at bounding box center [763, 414] width 548 height 65
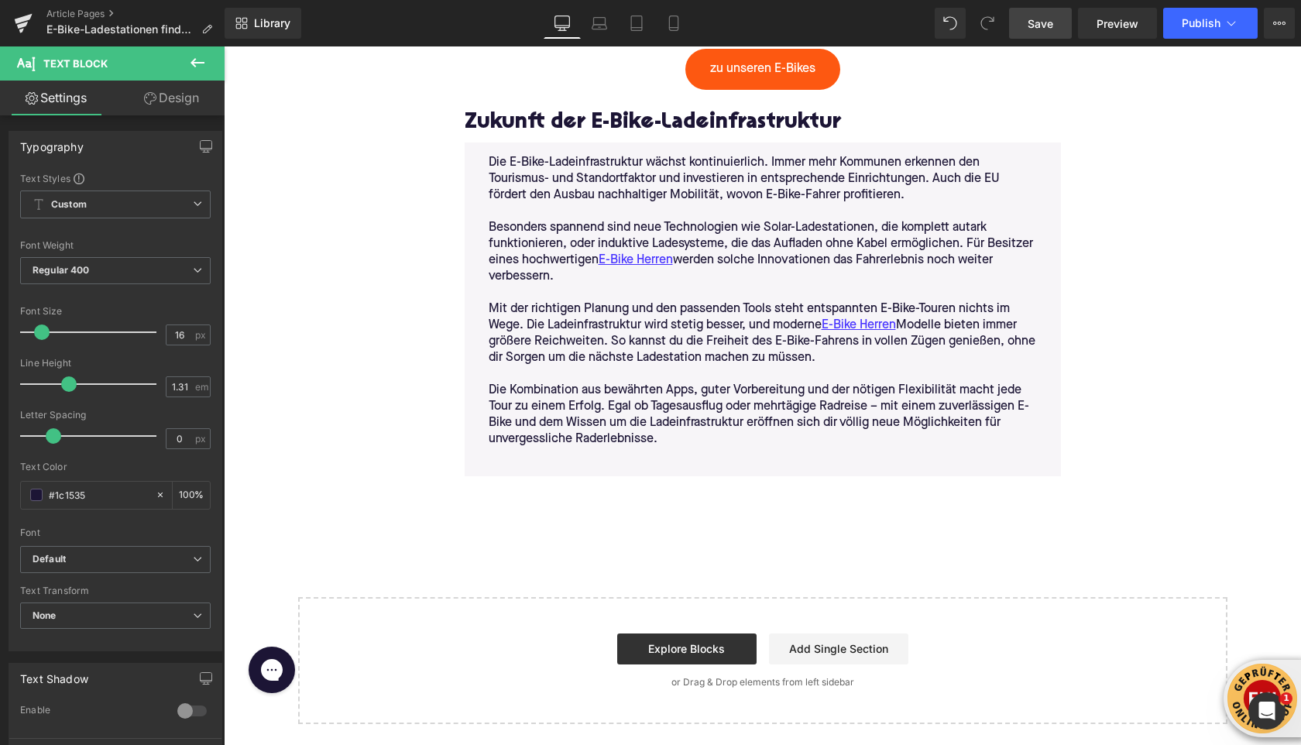
click at [1051, 26] on span "Save" at bounding box center [1040, 23] width 26 height 16
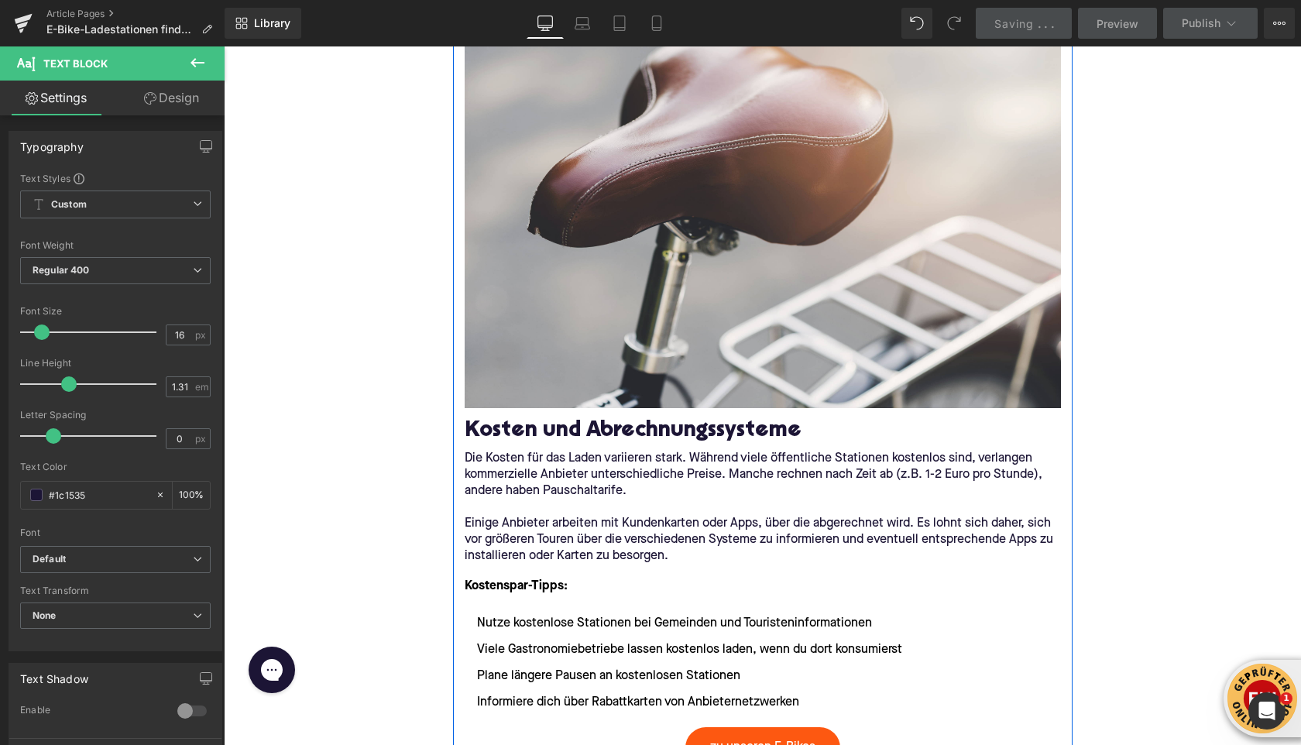
scroll to position [3563, 0]
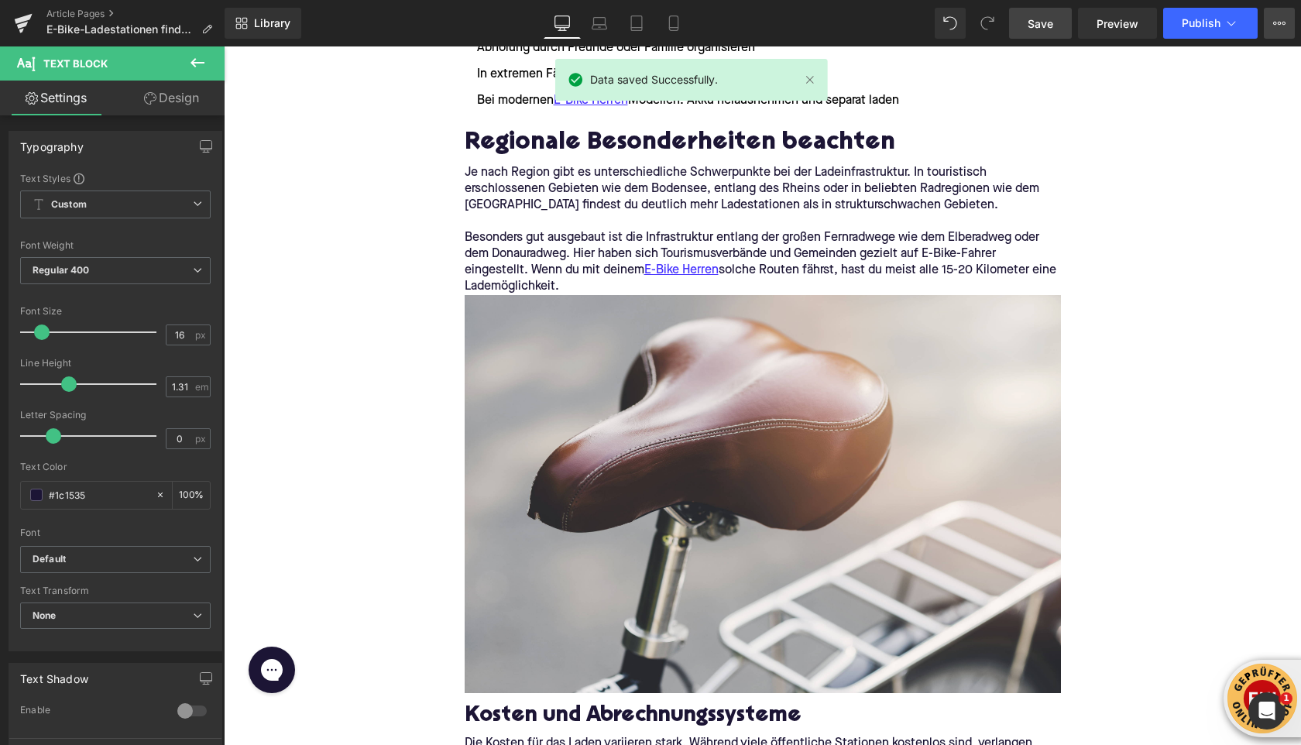
click at [1276, 25] on icon at bounding box center [1279, 23] width 12 height 12
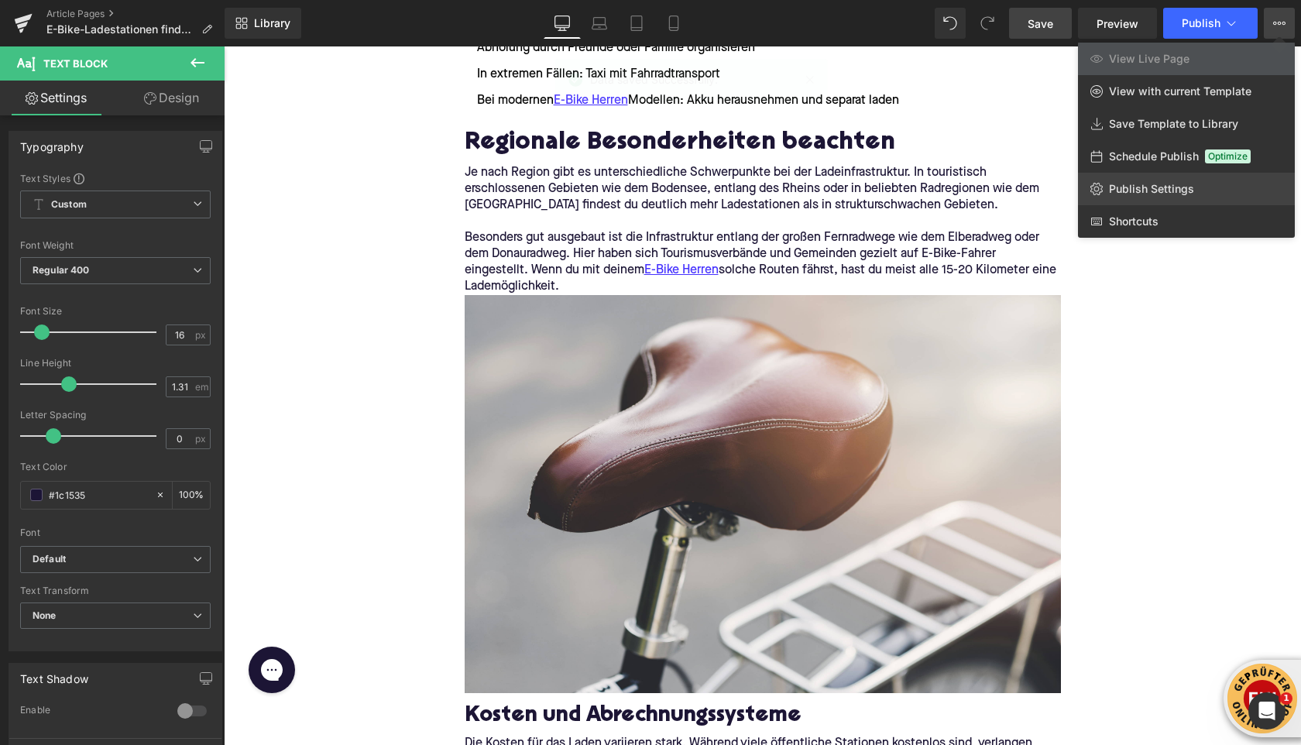
click at [1121, 192] on span "Publish Settings" at bounding box center [1151, 189] width 85 height 14
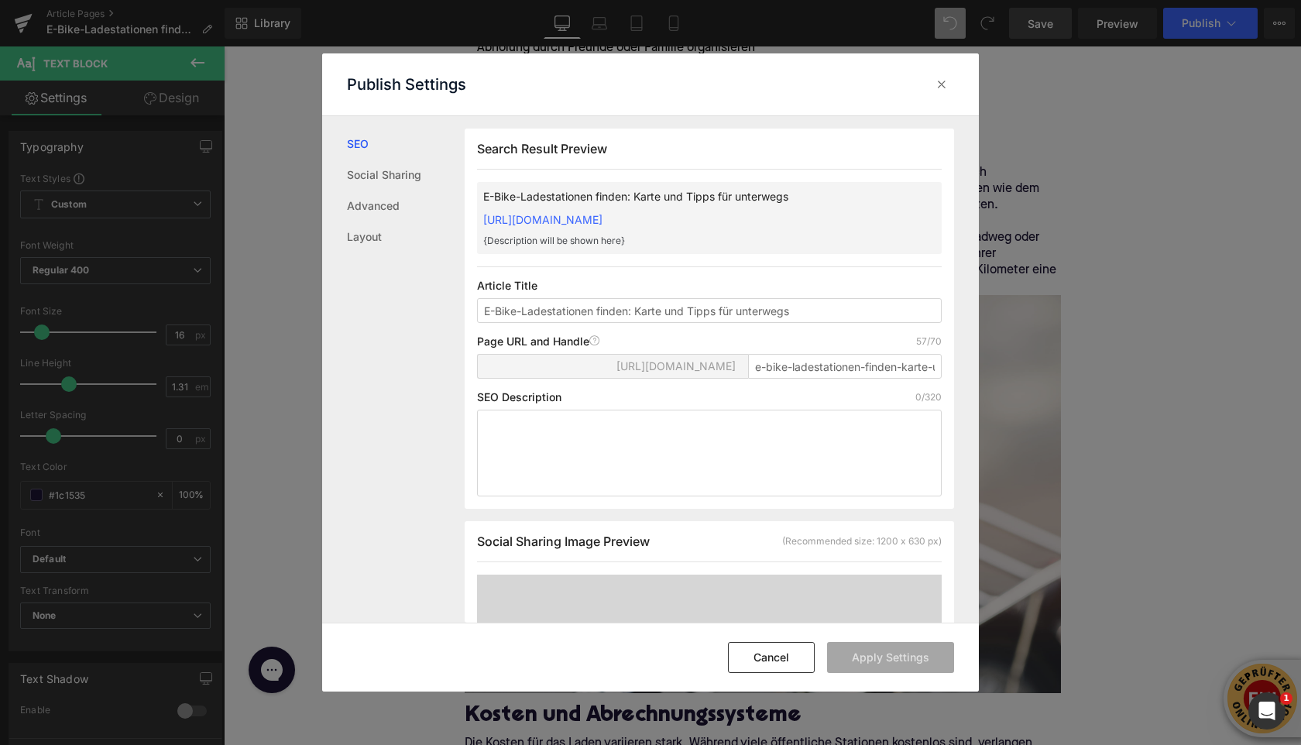
scroll to position [1, 0]
click at [669, 482] on textarea at bounding box center [709, 452] width 465 height 87
paste textarea "Mit deinem E-Bike Herren entspannt auf Tour: Entdecke die besten Apps, Karten u…"
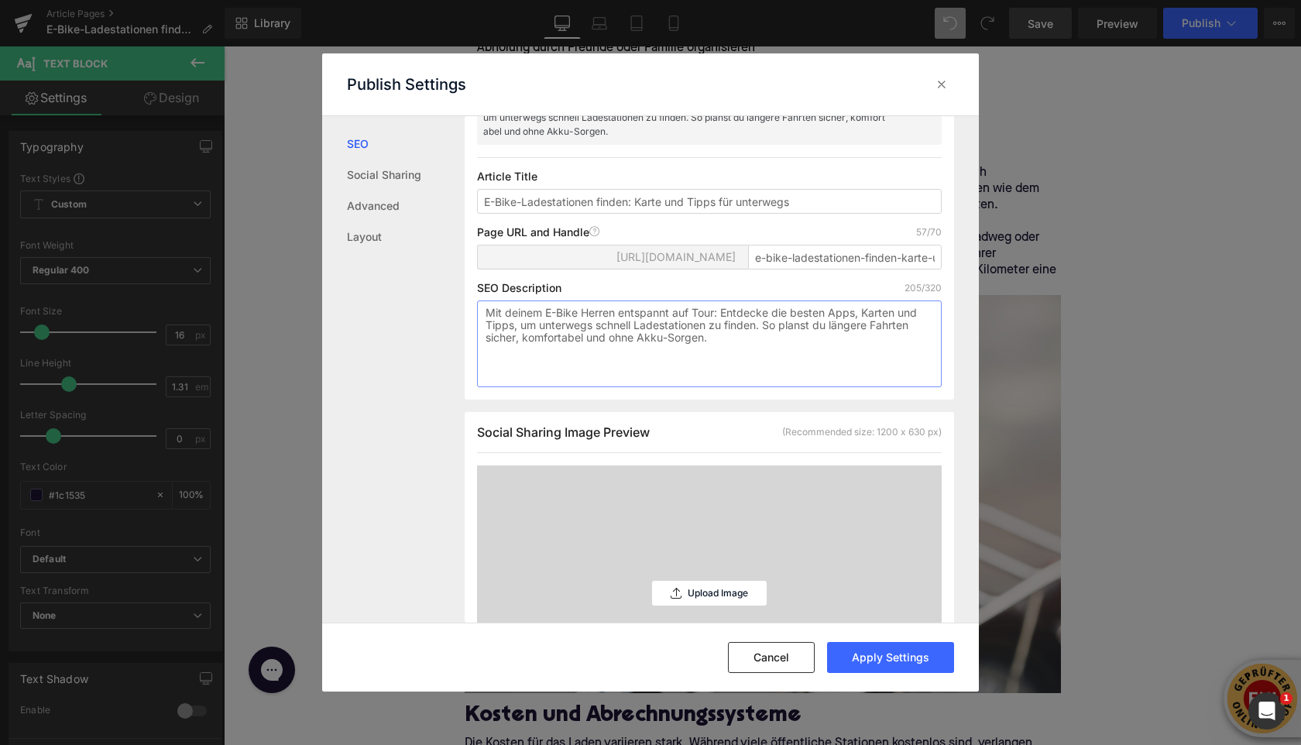
scroll to position [226, 0]
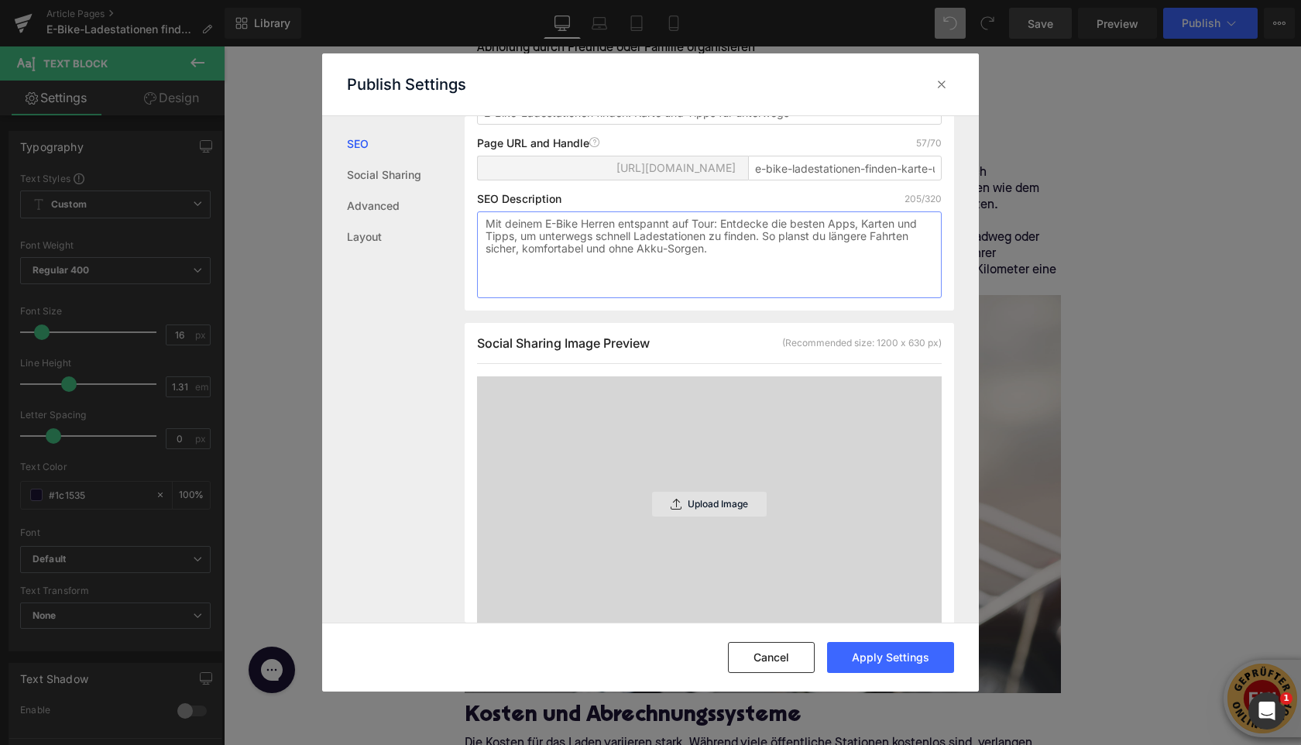
type textarea "Mit deinem E-Bike Herren entspannt auf Tour: Entdecke die besten Apps, Karten u…"
click at [671, 509] on icon at bounding box center [675, 504] width 11 height 11
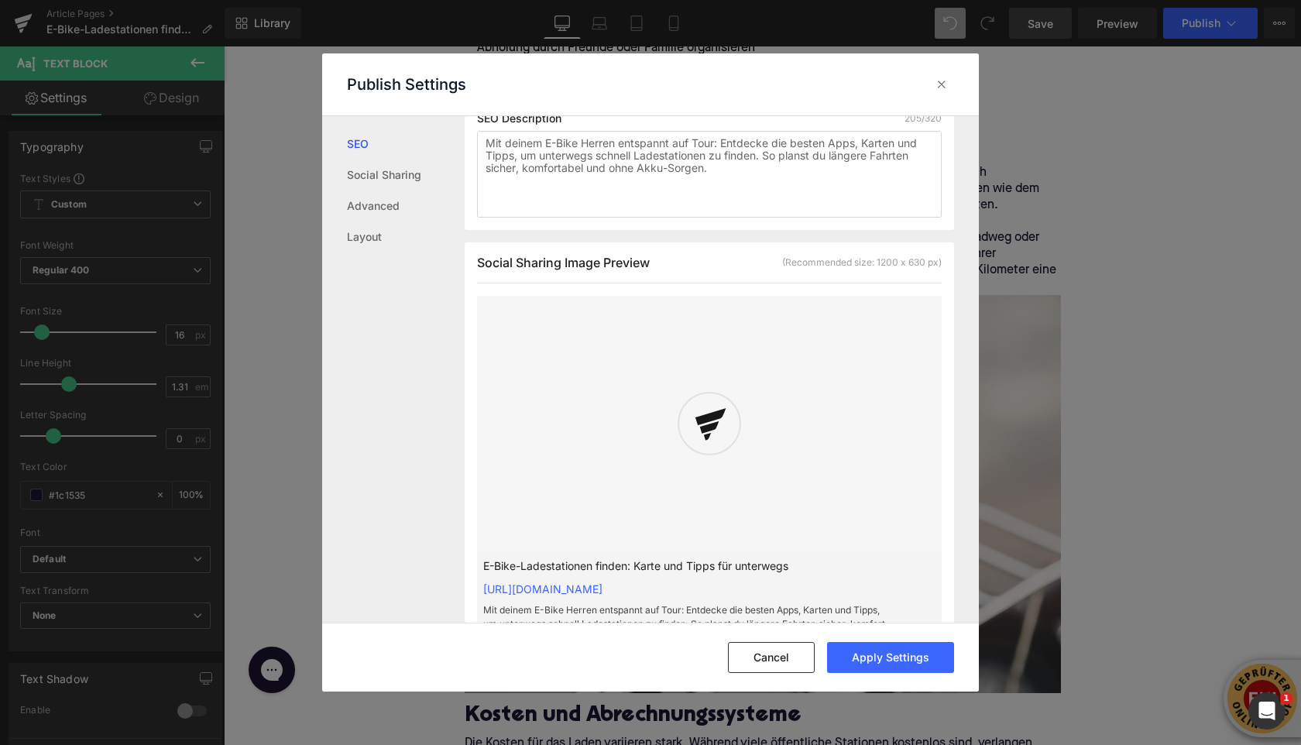
scroll to position [353, 0]
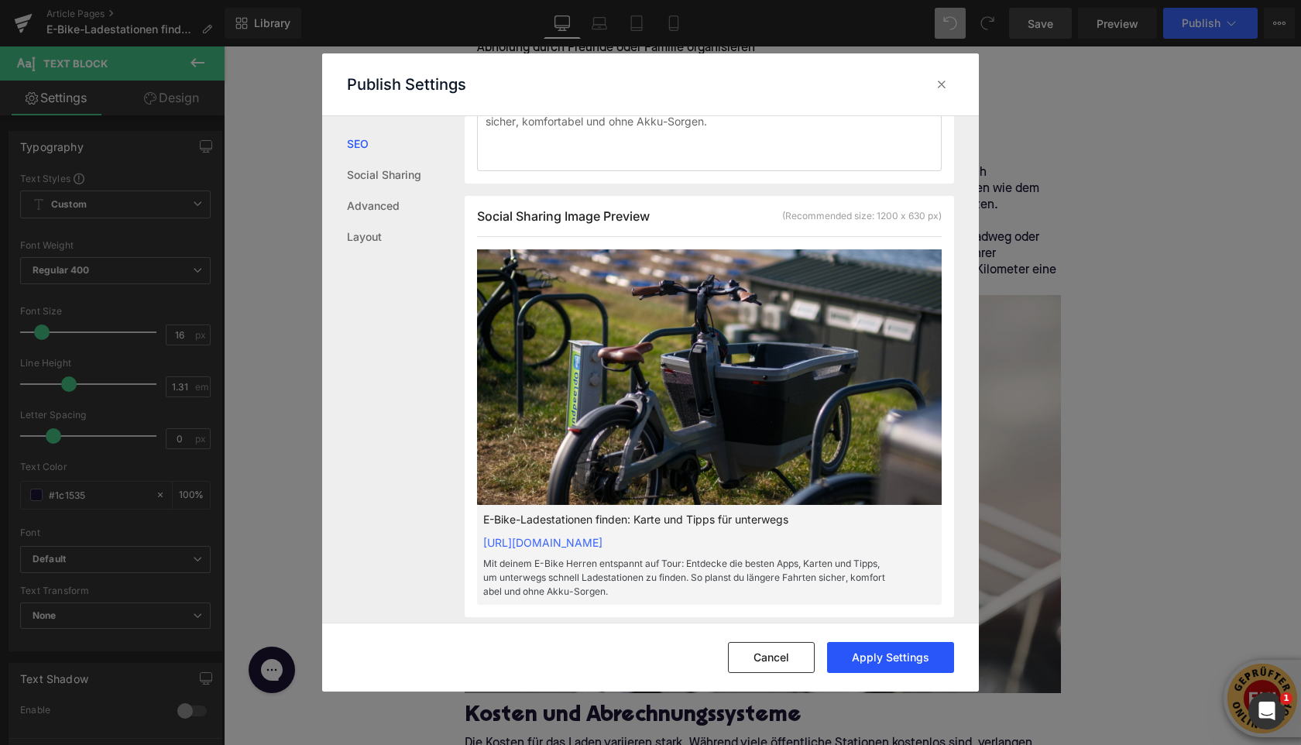
click at [923, 655] on button "Apply Settings" at bounding box center [890, 657] width 127 height 31
drag, startPoint x: 937, startPoint y: 87, endPoint x: 714, endPoint y: 40, distance: 227.7
click at [937, 87] on icon at bounding box center [941, 84] width 15 height 15
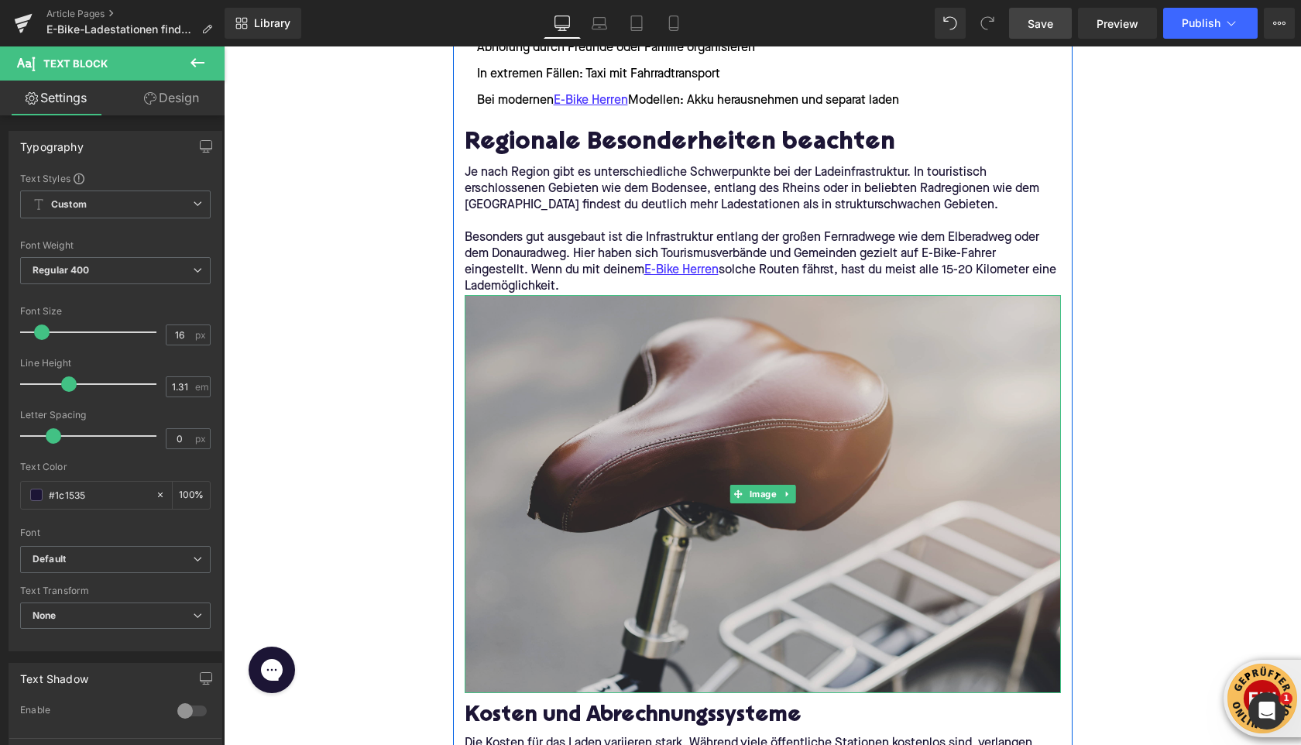
click at [786, 409] on img at bounding box center [763, 494] width 596 height 398
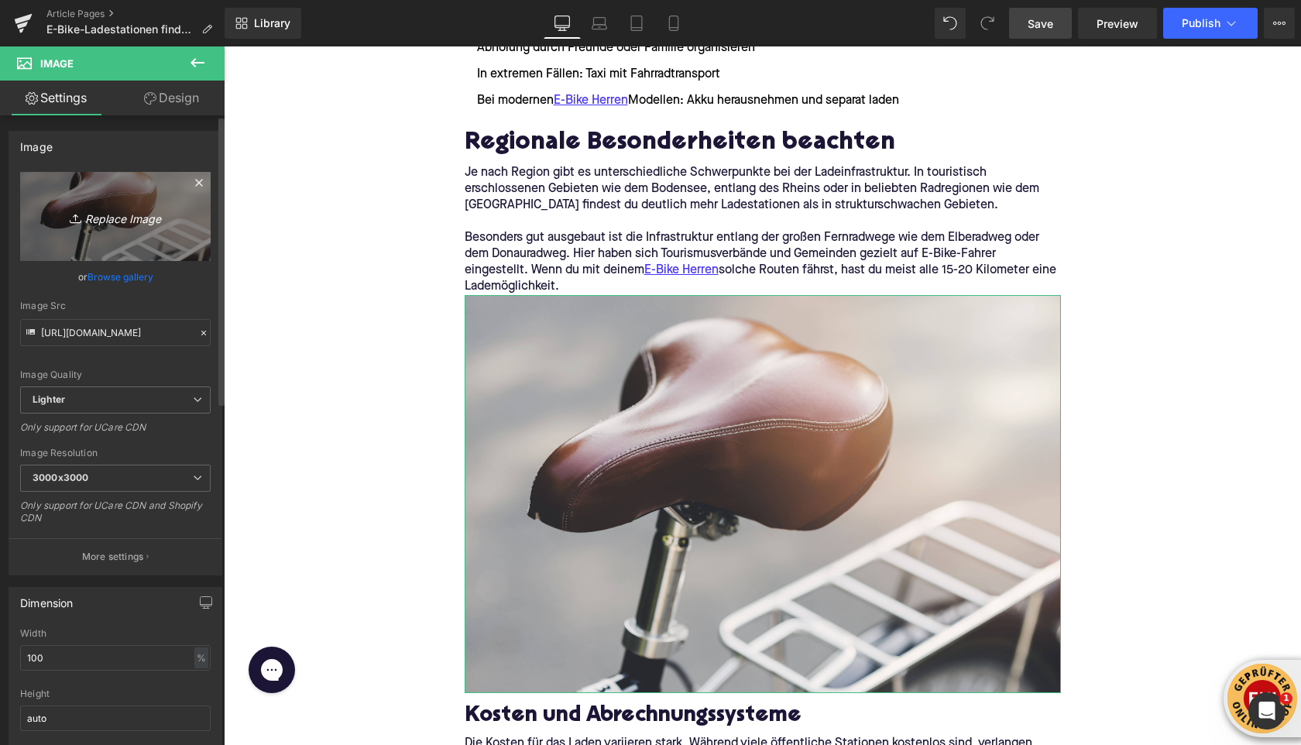
click at [103, 220] on icon "Replace Image" at bounding box center [115, 216] width 124 height 19
type input "C:\fakepath\myenergi-wVA4PinU4ZU-unsplash (1).jpg"
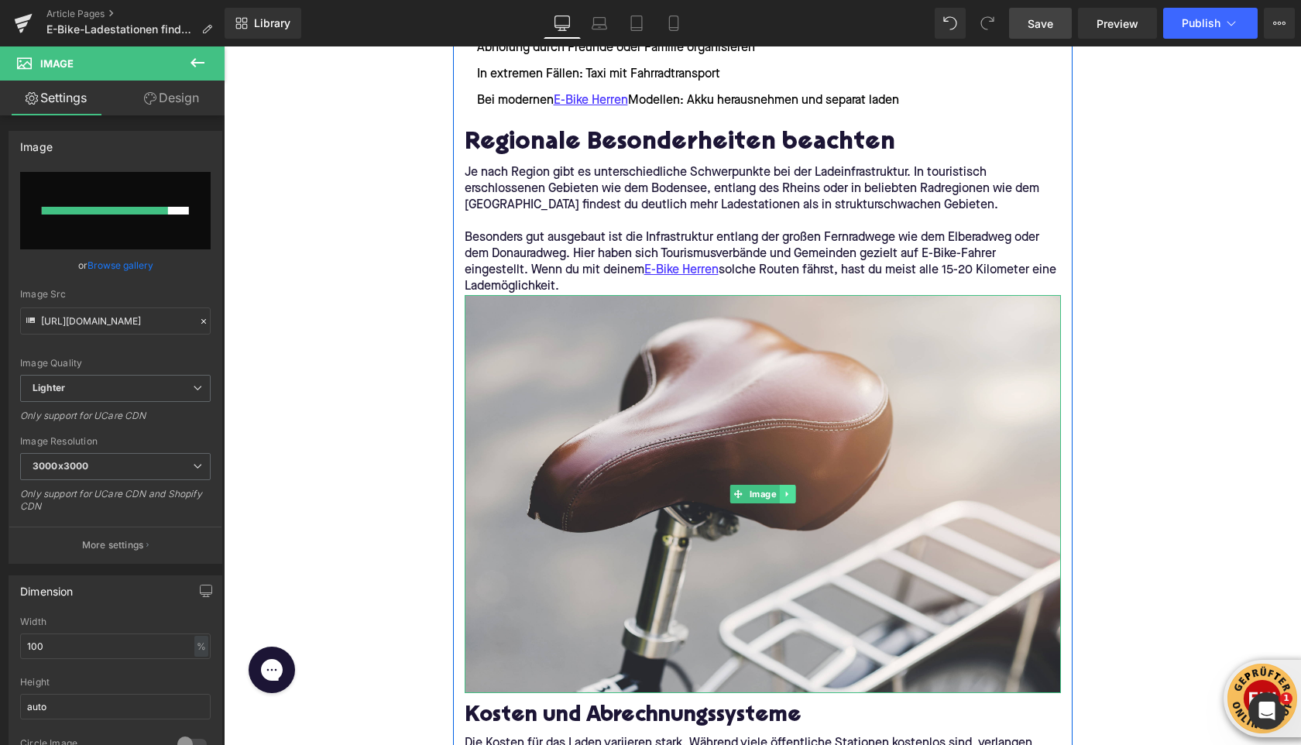
click at [794, 489] on link at bounding box center [787, 494] width 16 height 19
click at [795, 489] on icon at bounding box center [794, 493] width 9 height 9
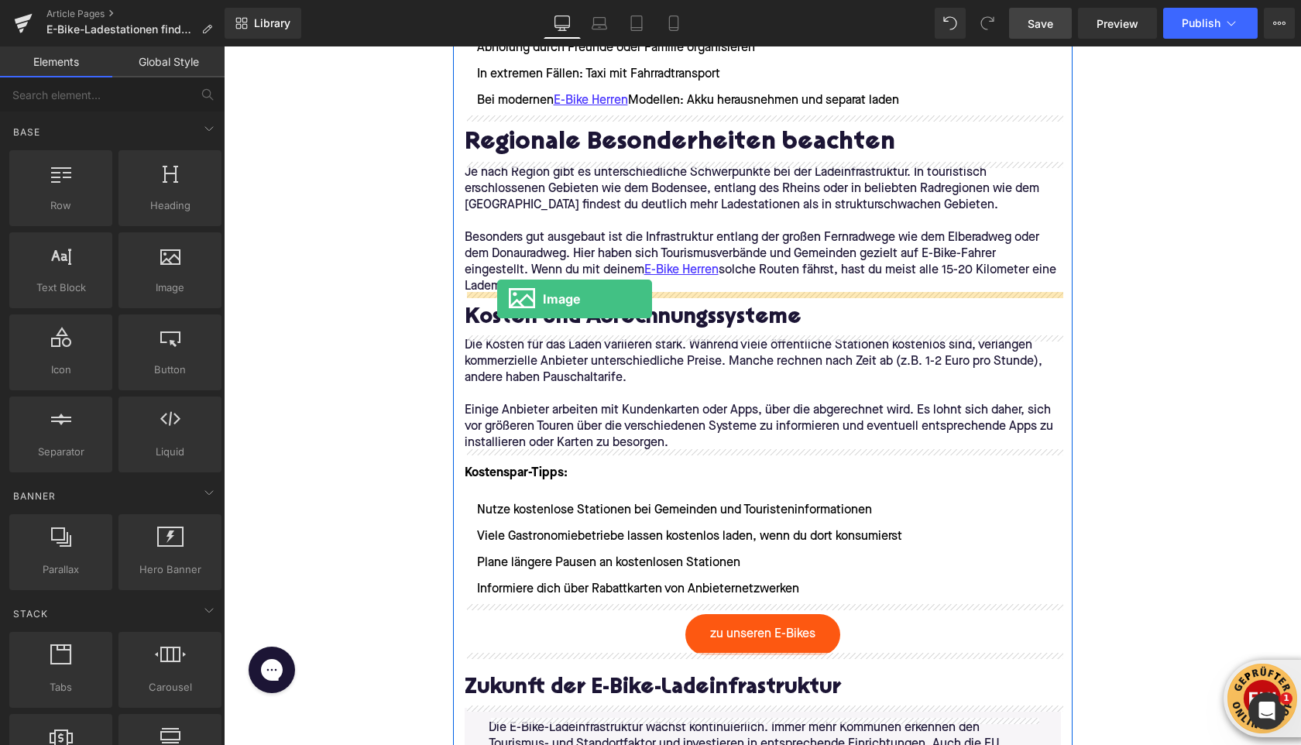
drag, startPoint x: 375, startPoint y: 319, endPoint x: 498, endPoint y: 297, distance: 124.2
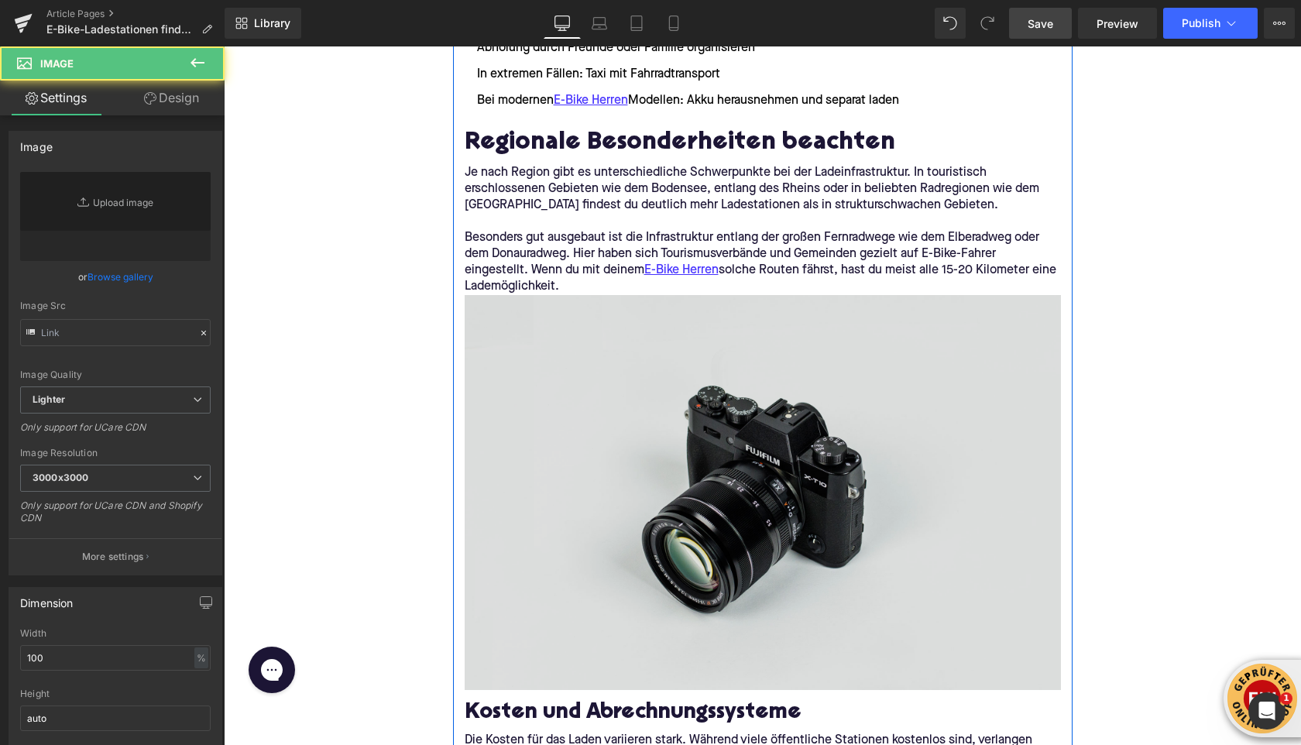
type input "//d1um8515vdn9kb.cloudfront.net/images/parallax.jpg"
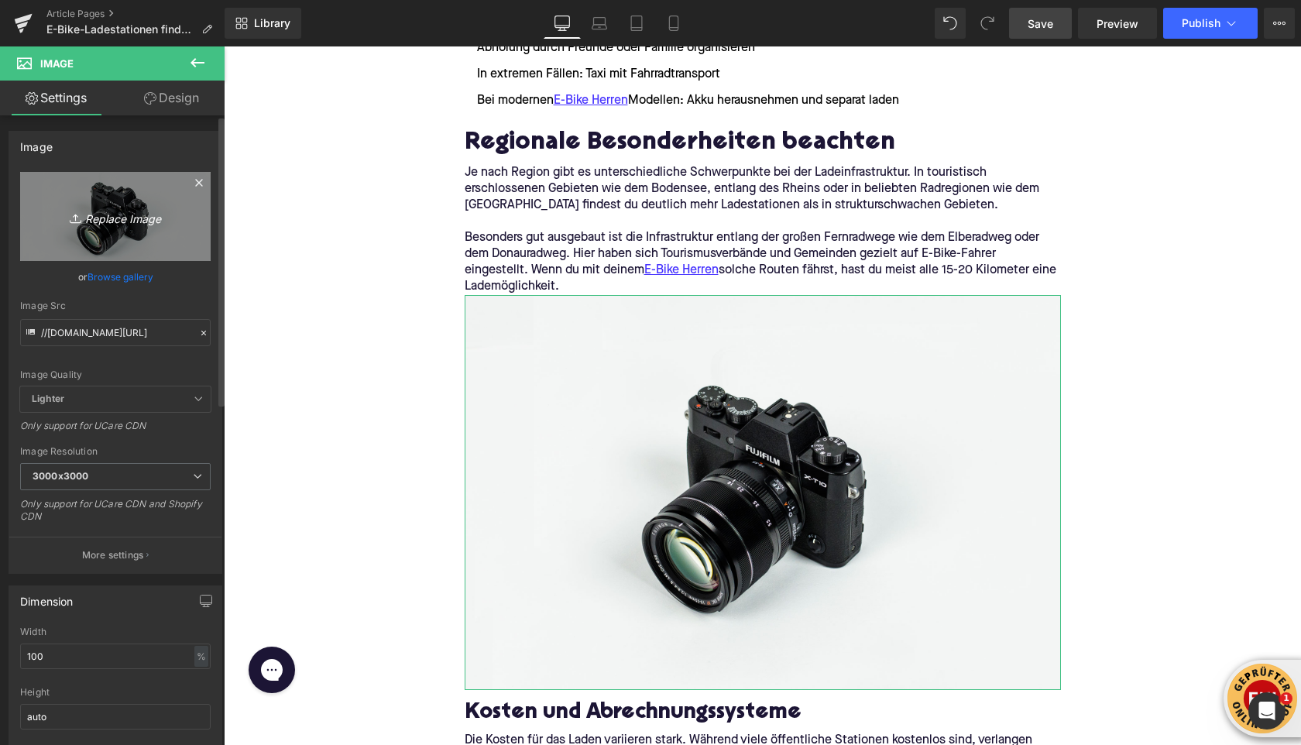
click at [109, 214] on icon "Replace Image" at bounding box center [115, 216] width 124 height 19
type input "C:\fakepath\myenergi-wVA4PinU4ZU-unsplash (1).jpg"
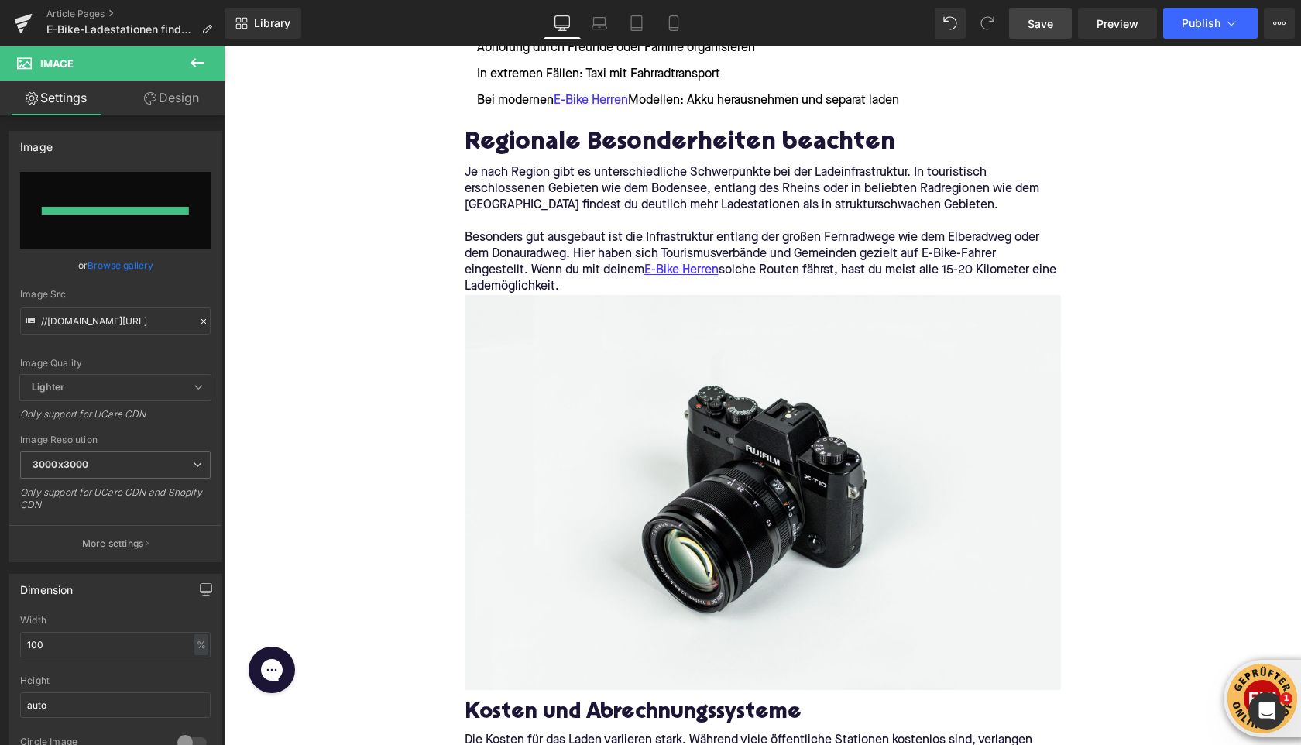
type input "https://ucarecdn.com/8f495c6e-8772-4428-85ea-7717d24bb17a/-/format/auto/-/previ…"
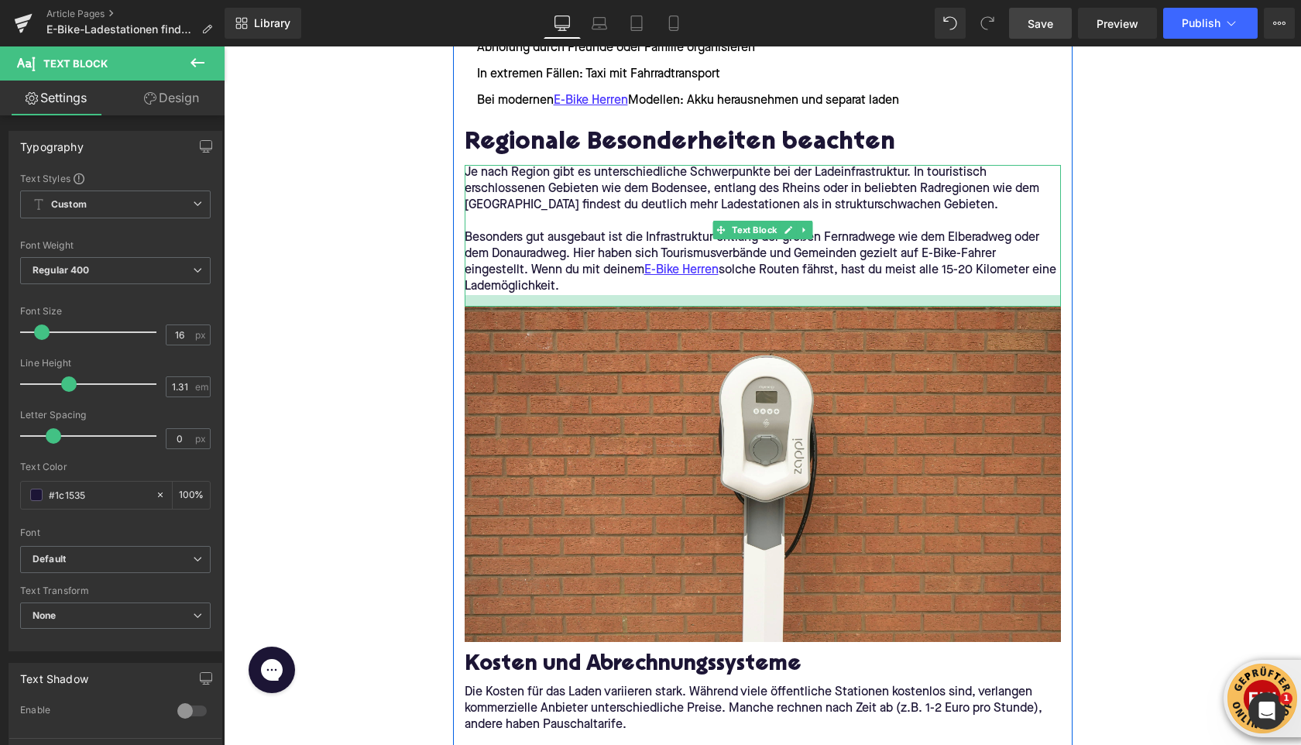
drag, startPoint x: 517, startPoint y: 290, endPoint x: 517, endPoint y: 302, distance: 11.6
click at [517, 303] on div at bounding box center [763, 301] width 596 height 12
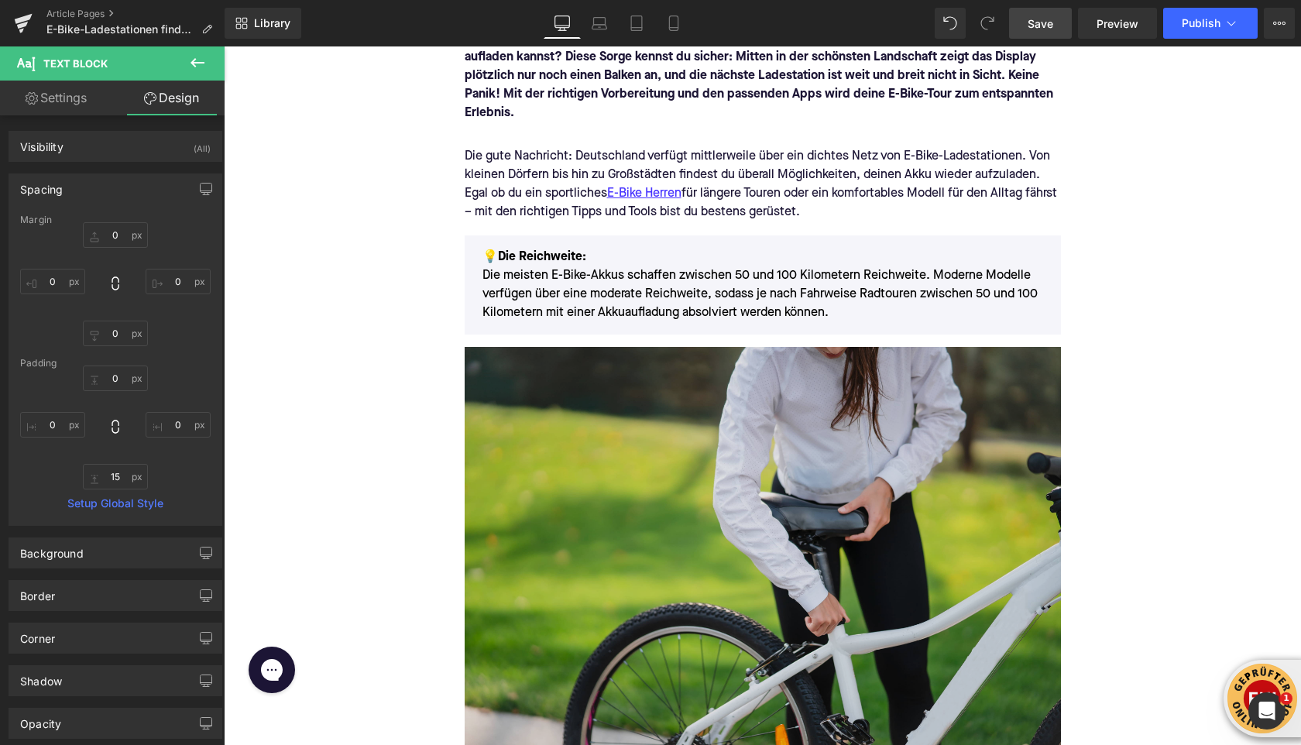
scroll to position [302, 0]
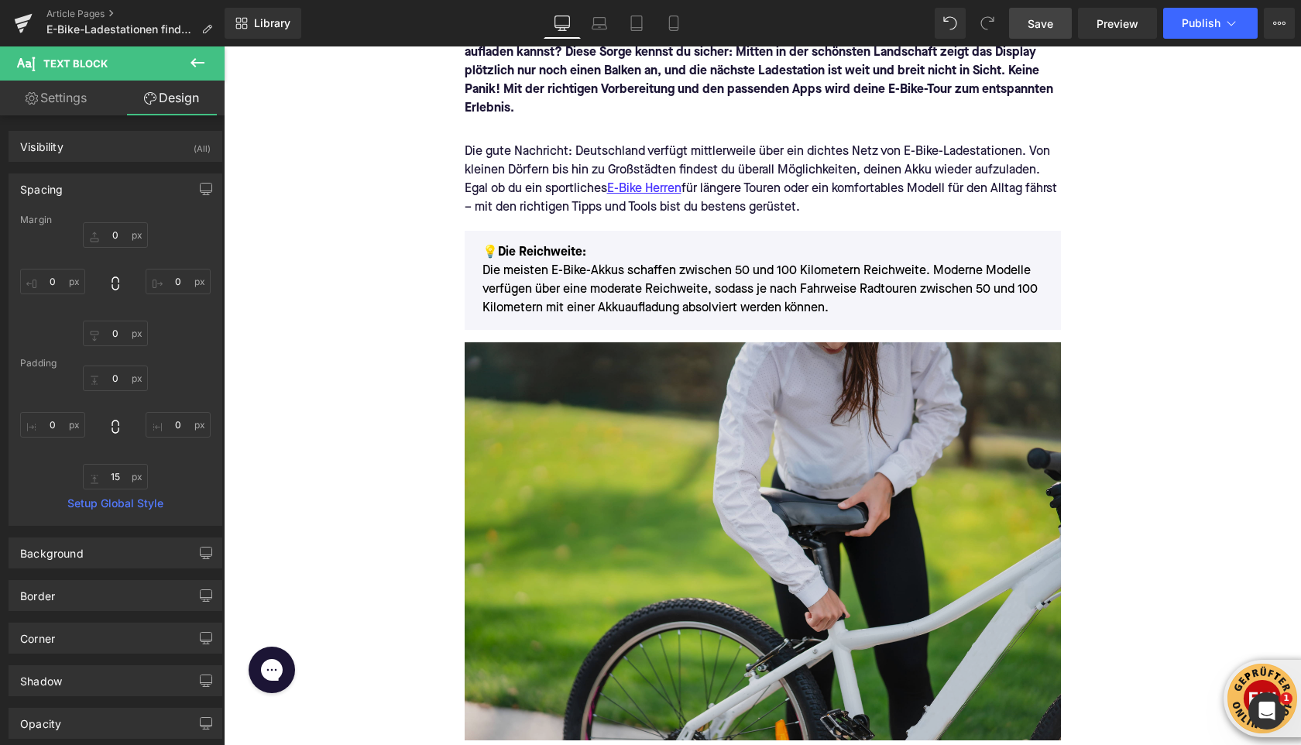
click at [676, 460] on img at bounding box center [763, 540] width 596 height 397
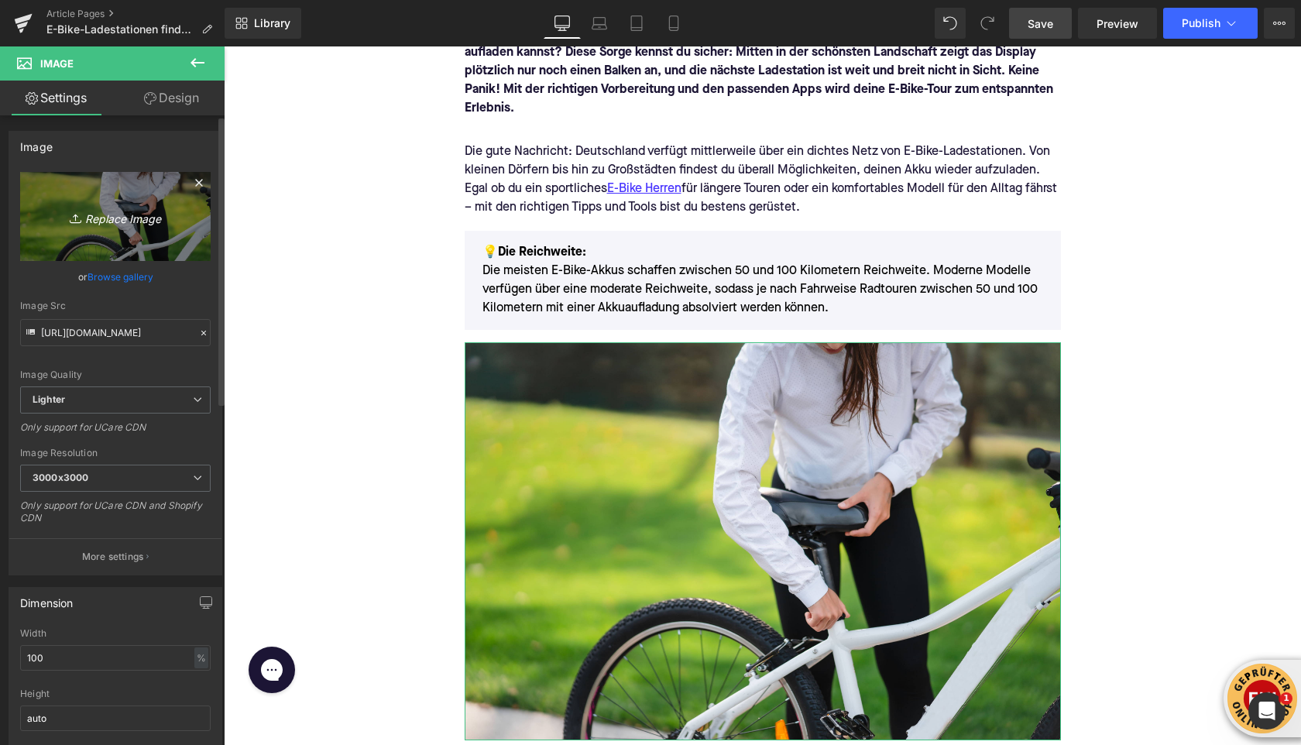
click at [102, 219] on icon "Replace Image" at bounding box center [115, 216] width 124 height 19
type input "C:\fakepath\go-e-6fizkg4RyPc-unsplash.jpg"
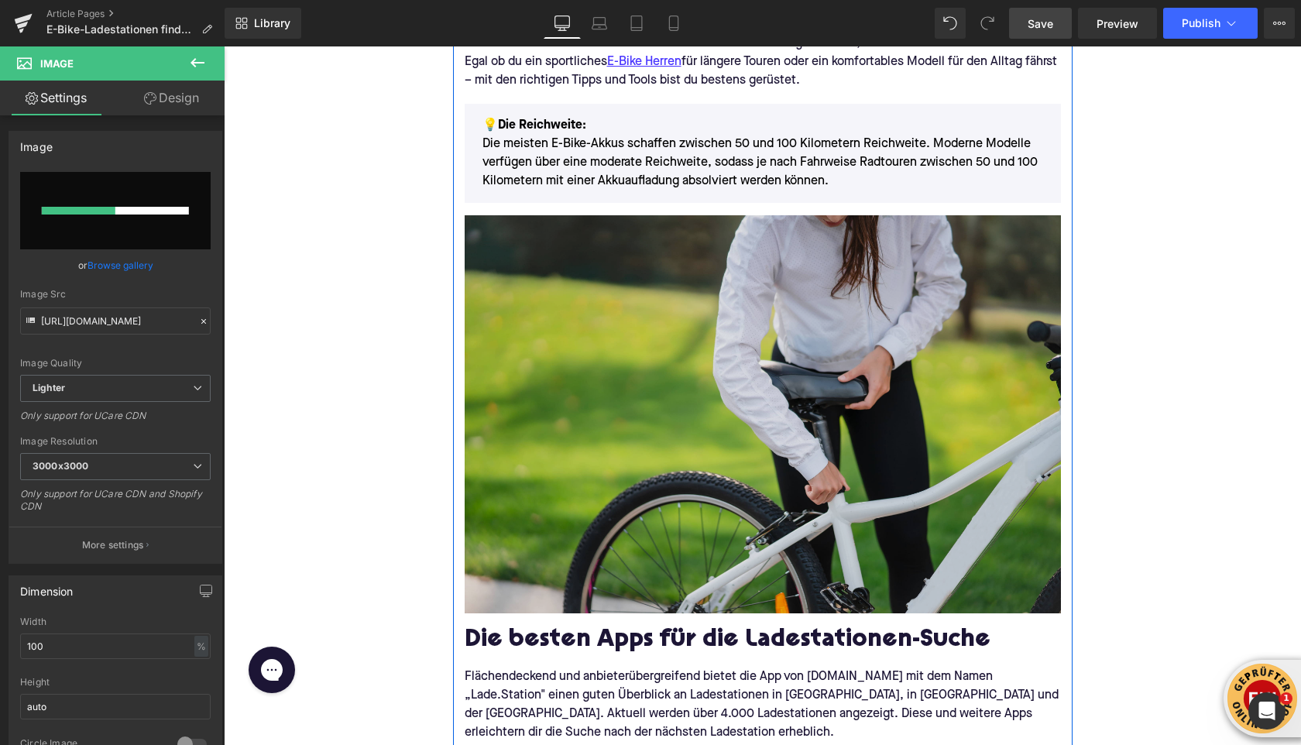
scroll to position [434, 0]
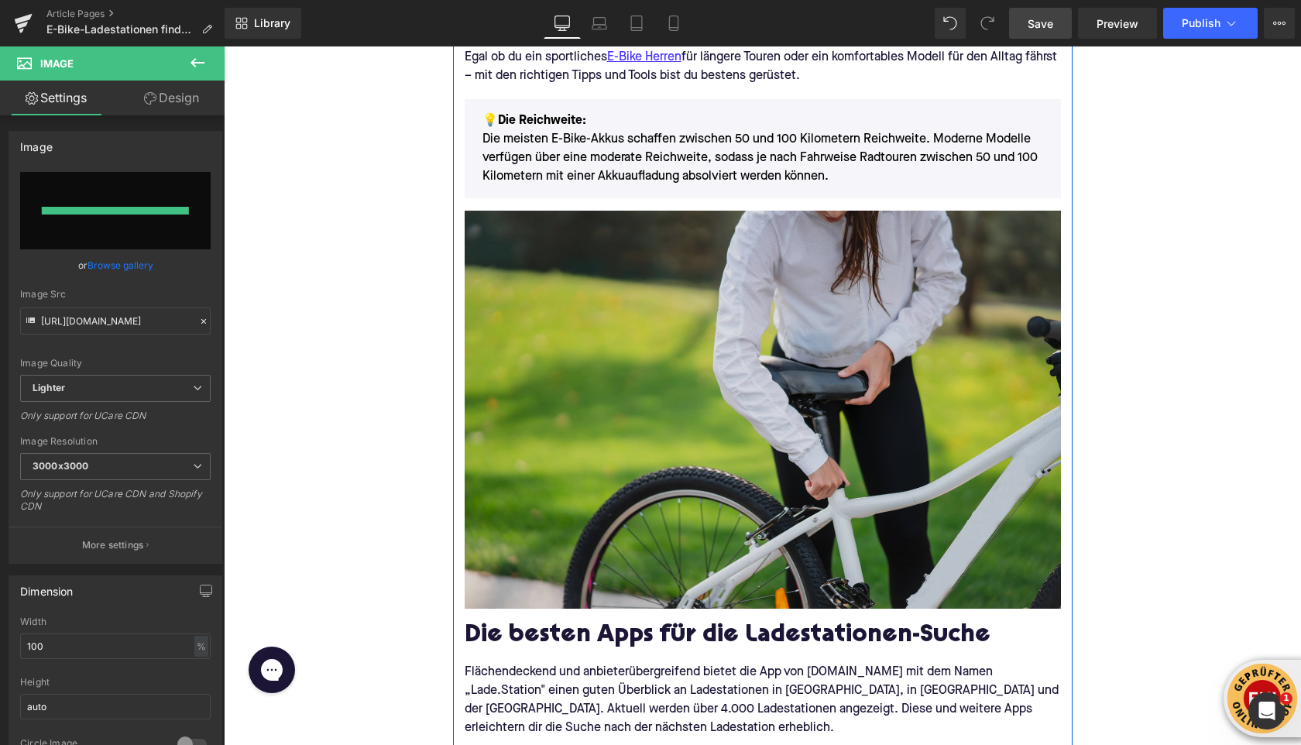
type input "https://ucarecdn.com/bcd38efb-7bc5-4388-a486-914de8a76cff/-/format/auto/-/previ…"
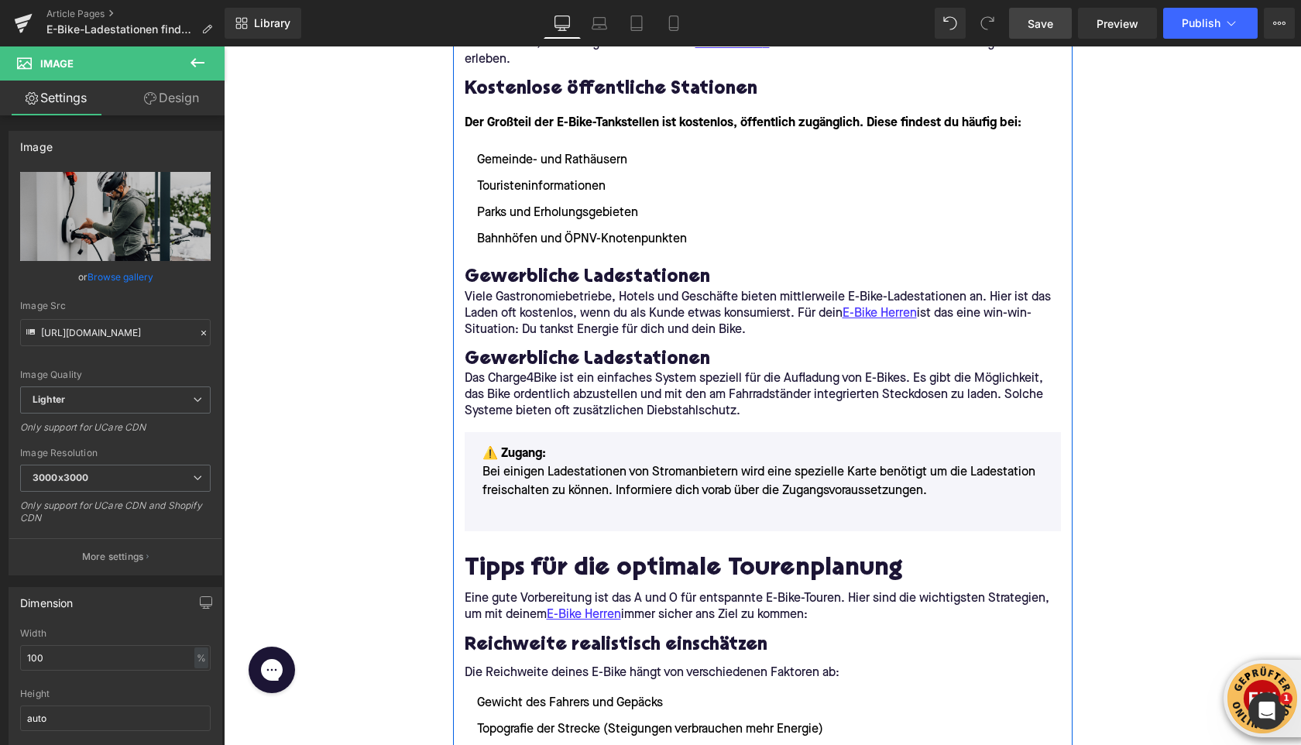
scroll to position [1869, 0]
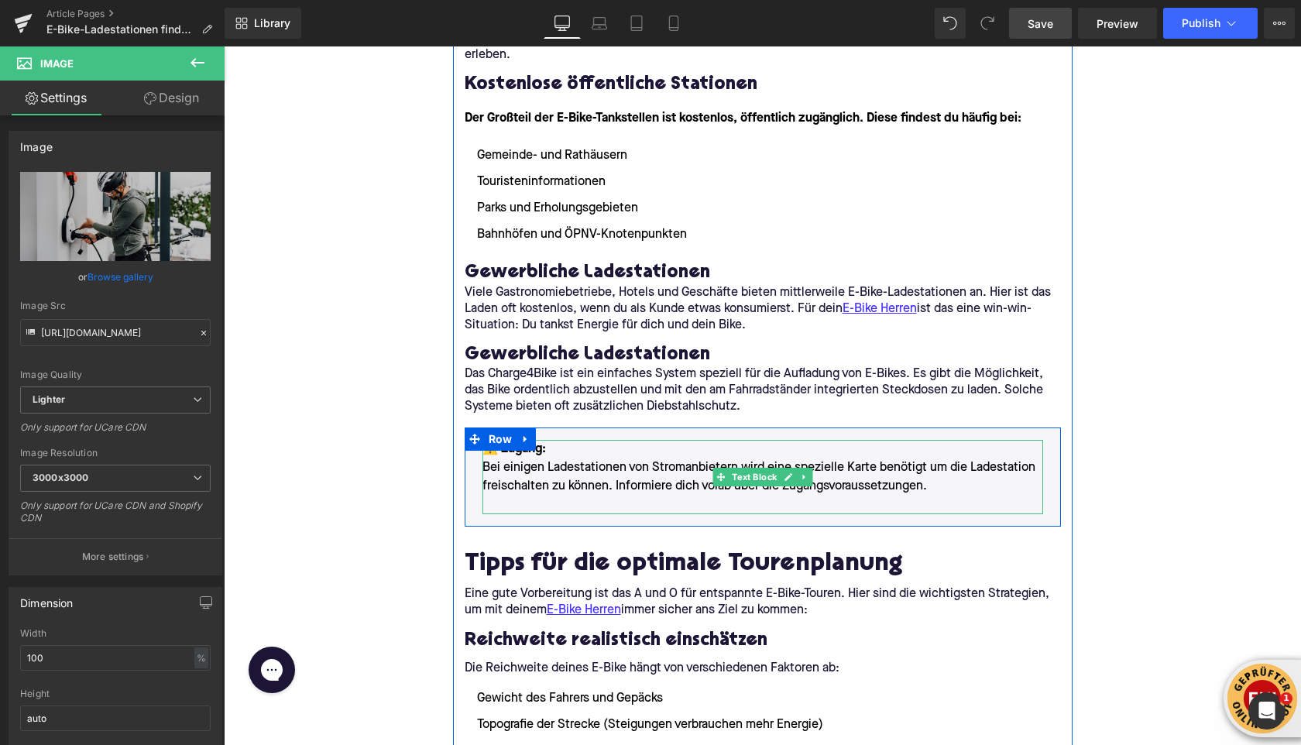
click at [571, 495] on p at bounding box center [762, 504] width 560 height 19
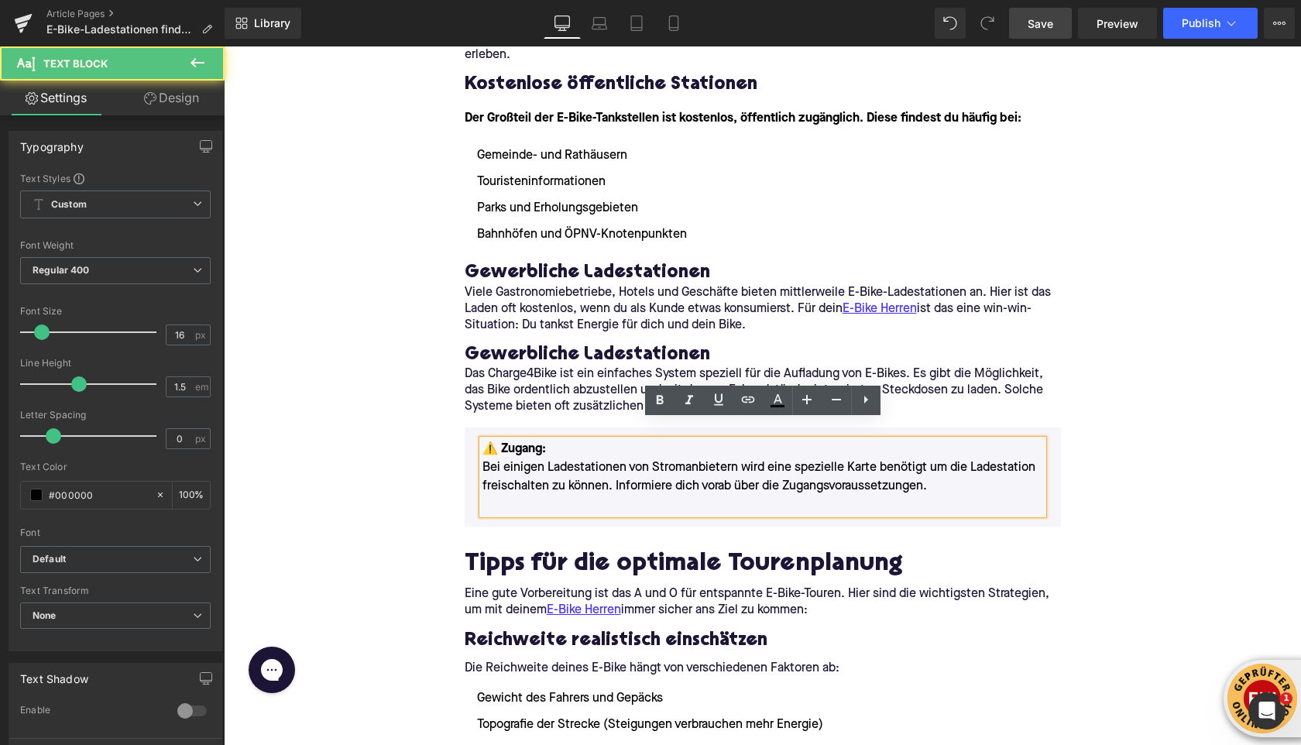
click at [563, 495] on p at bounding box center [762, 504] width 560 height 19
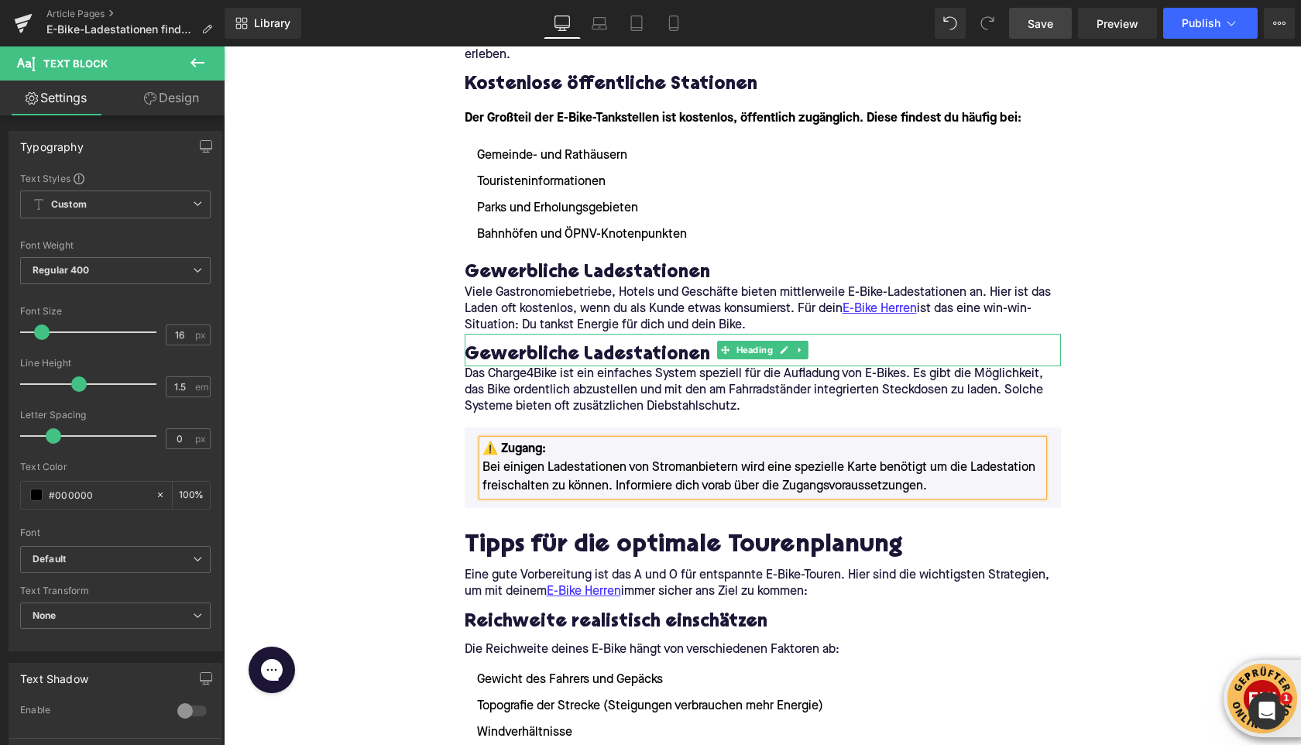
click at [483, 343] on h3 "Gewerbliche Ladestationen" at bounding box center [763, 355] width 596 height 24
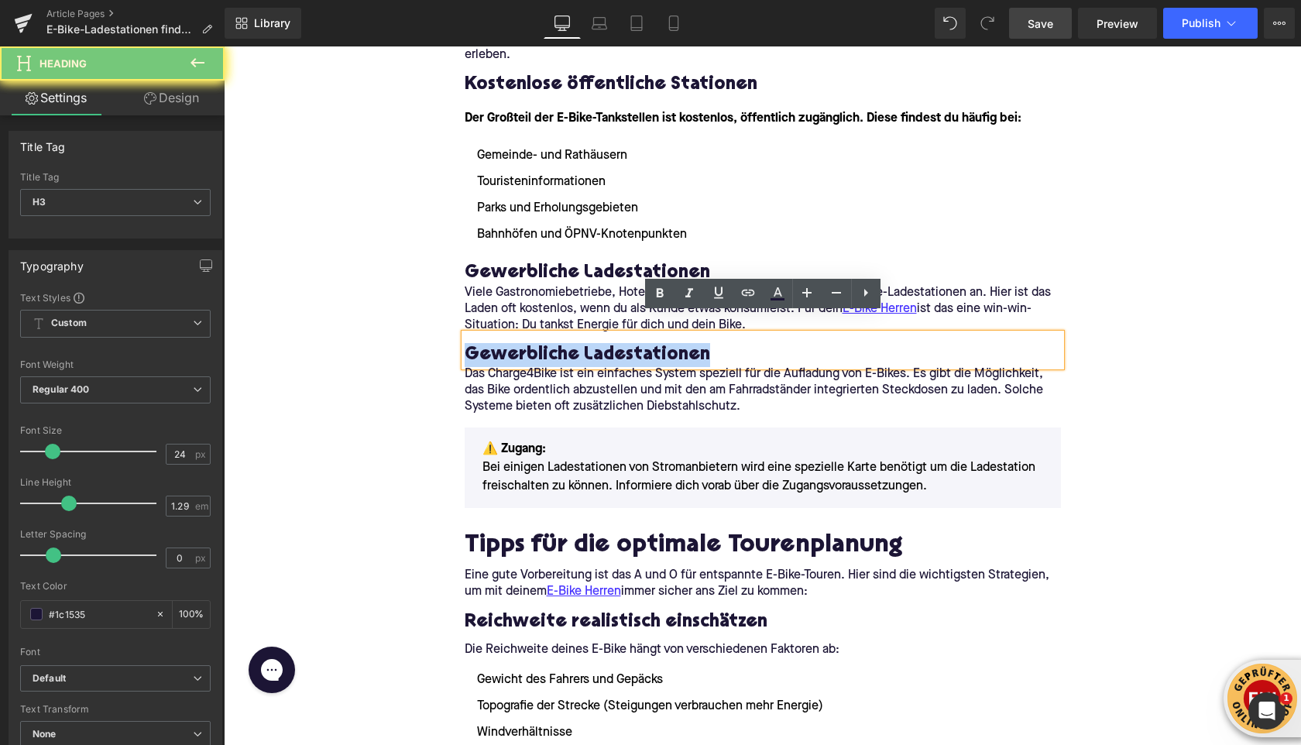
paste div
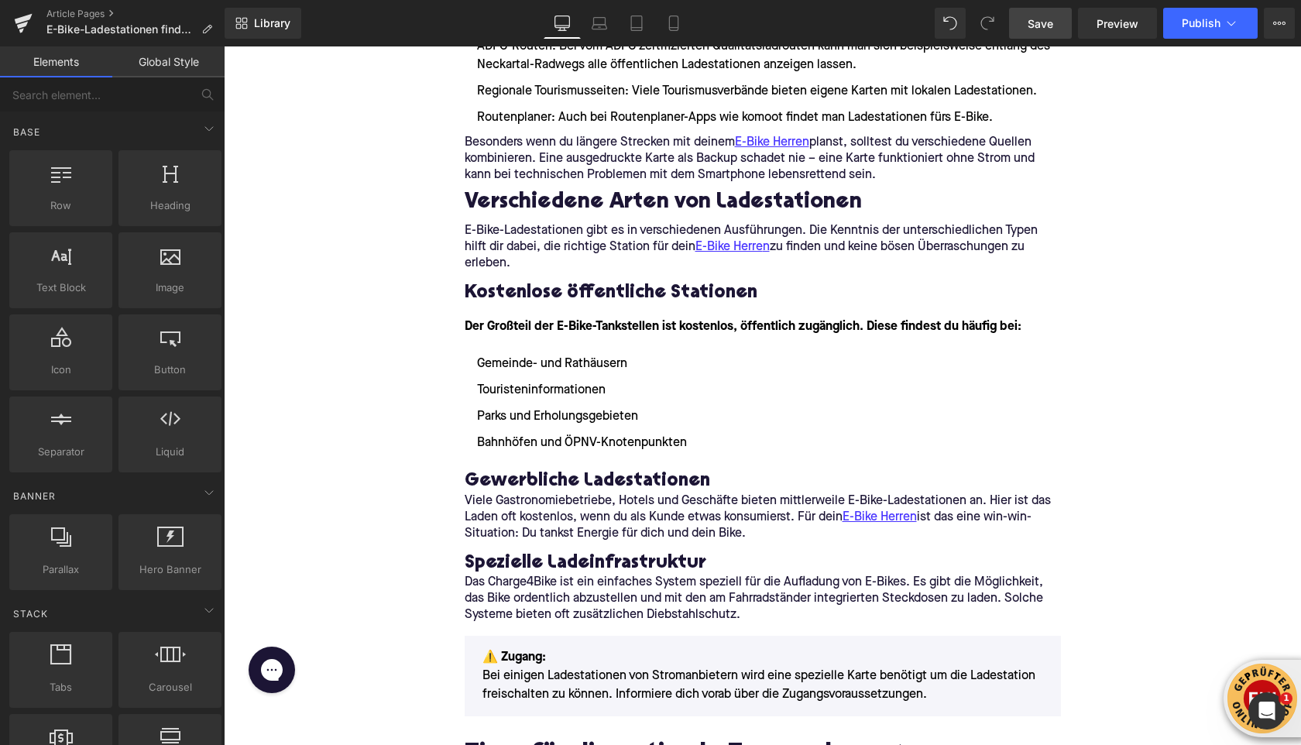
scroll to position [1665, 0]
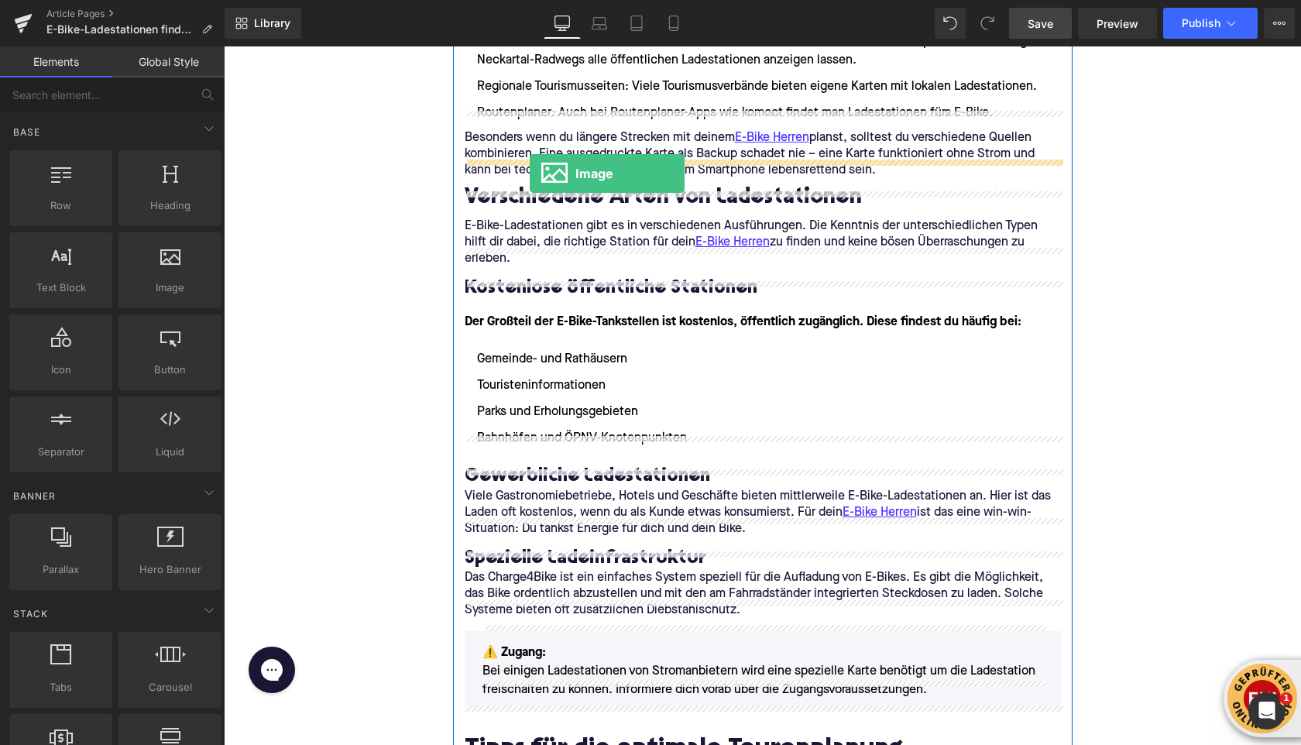
drag, startPoint x: 372, startPoint y: 328, endPoint x: 530, endPoint y: 173, distance: 221.2
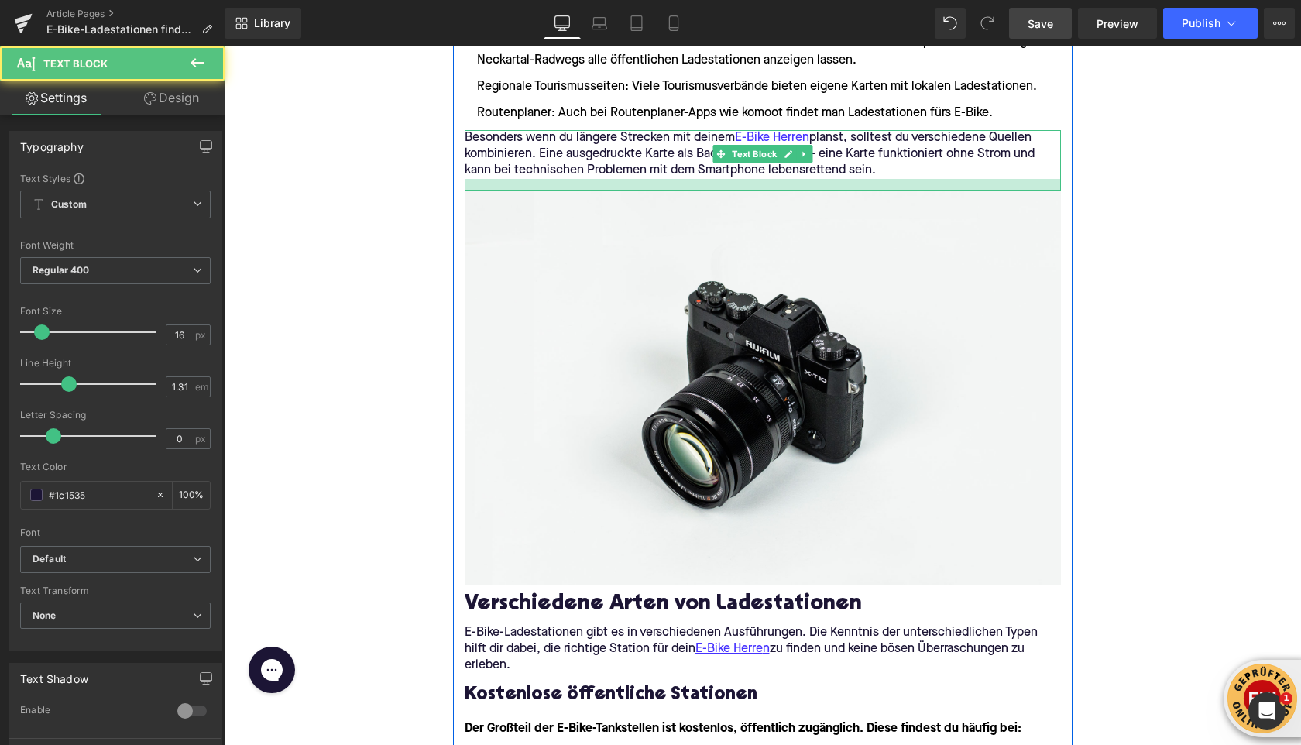
click at [559, 179] on div at bounding box center [763, 185] width 596 height 12
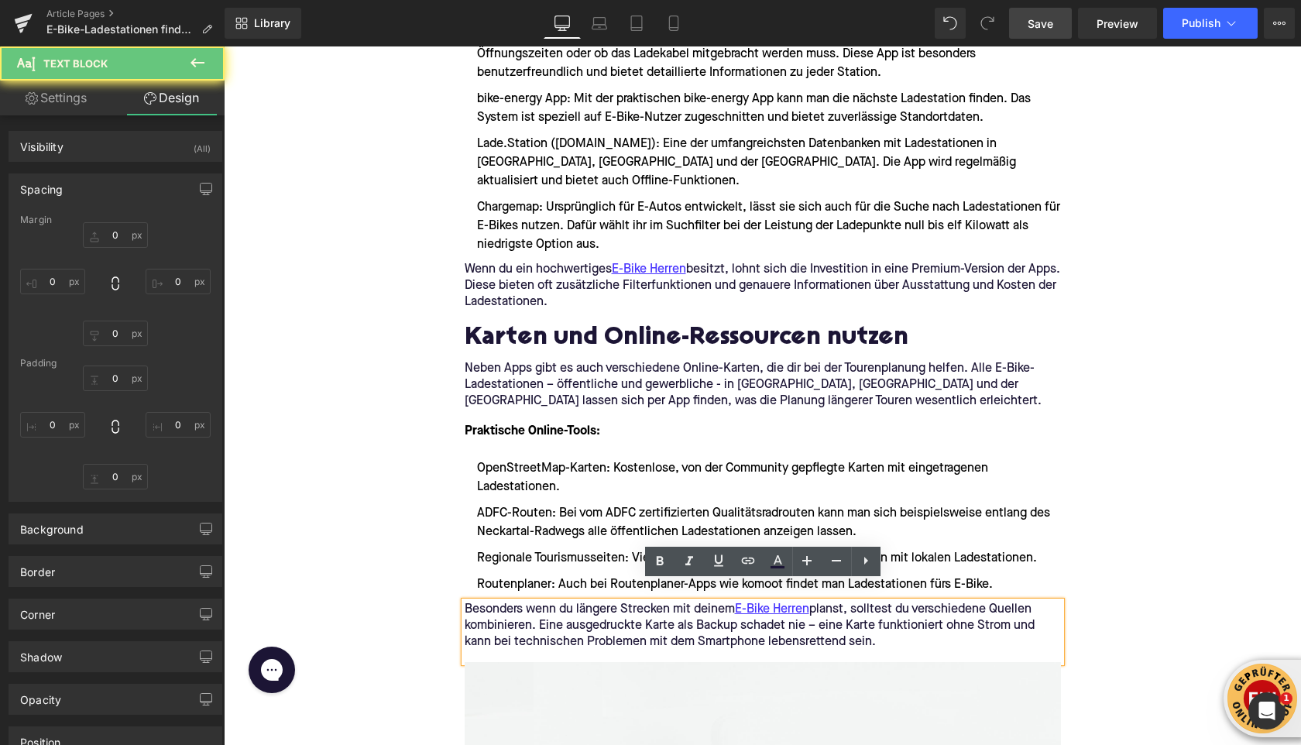
type input "0"
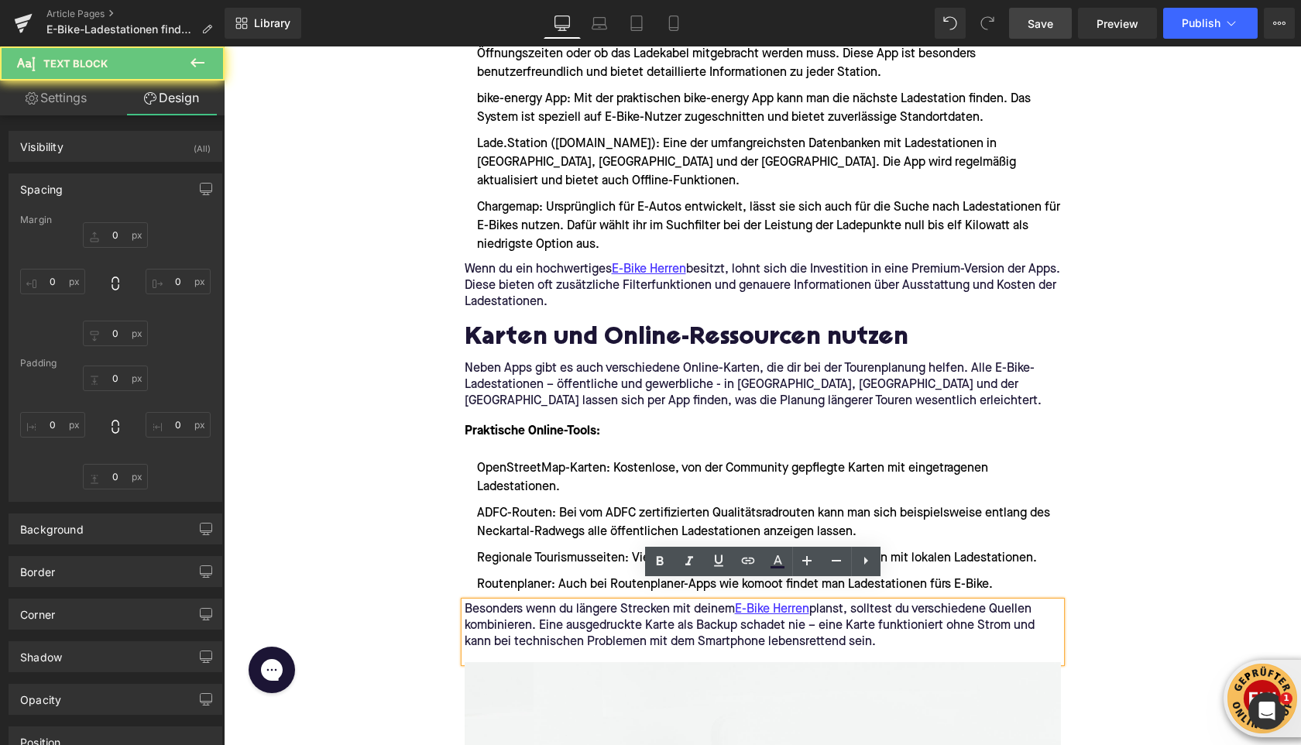
type input "0"
type input "15"
type input "0"
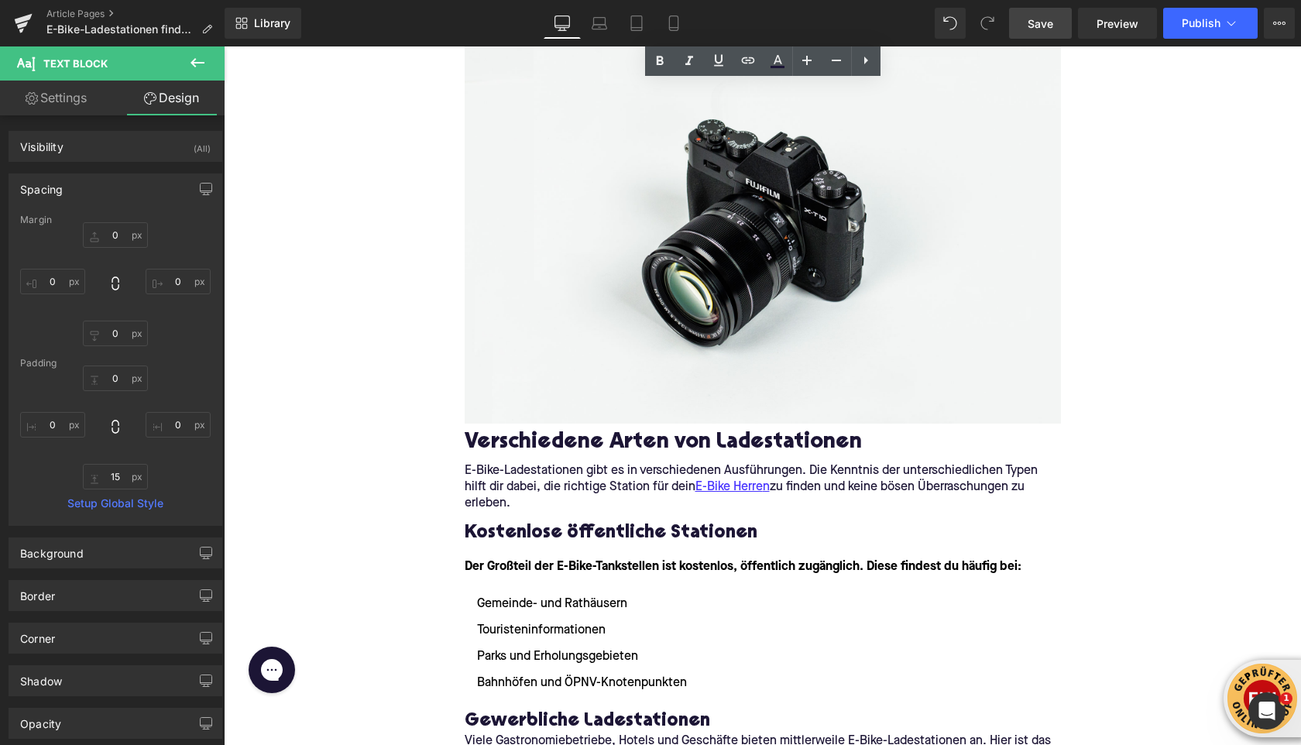
scroll to position [1822, 0]
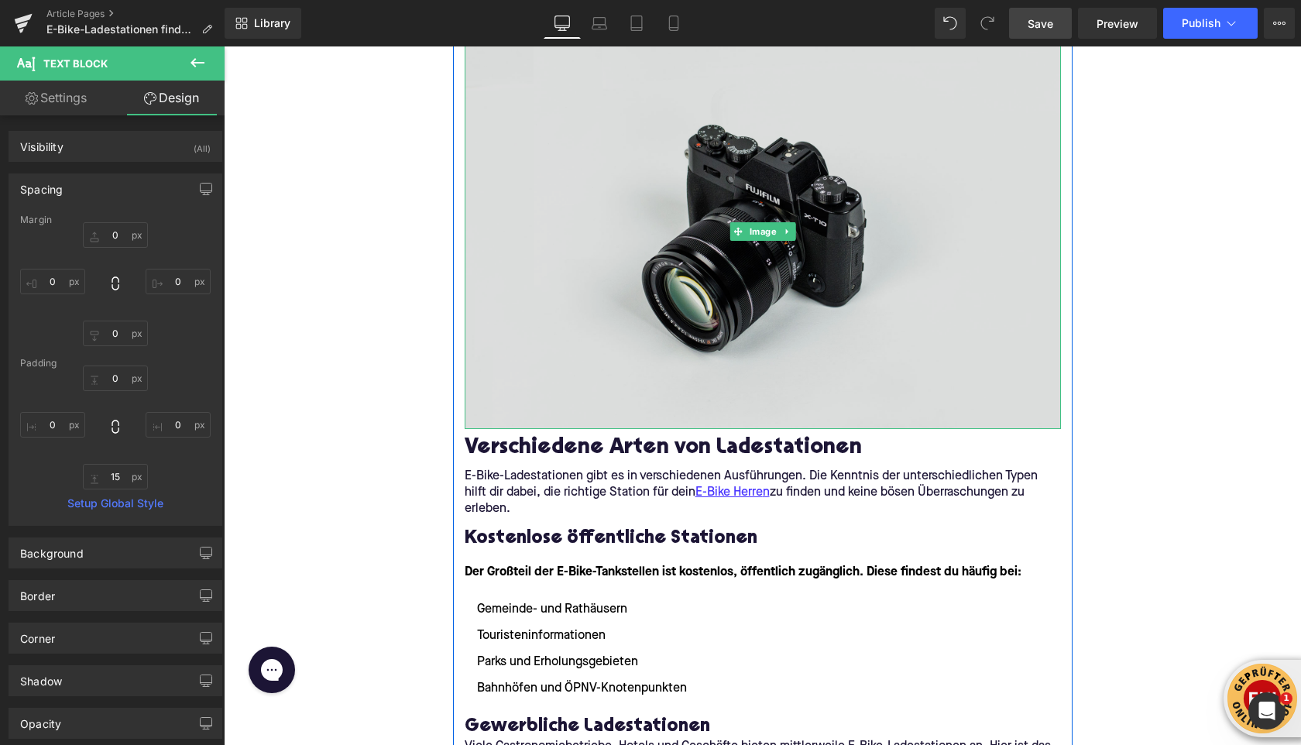
click at [663, 268] on img at bounding box center [763, 231] width 596 height 395
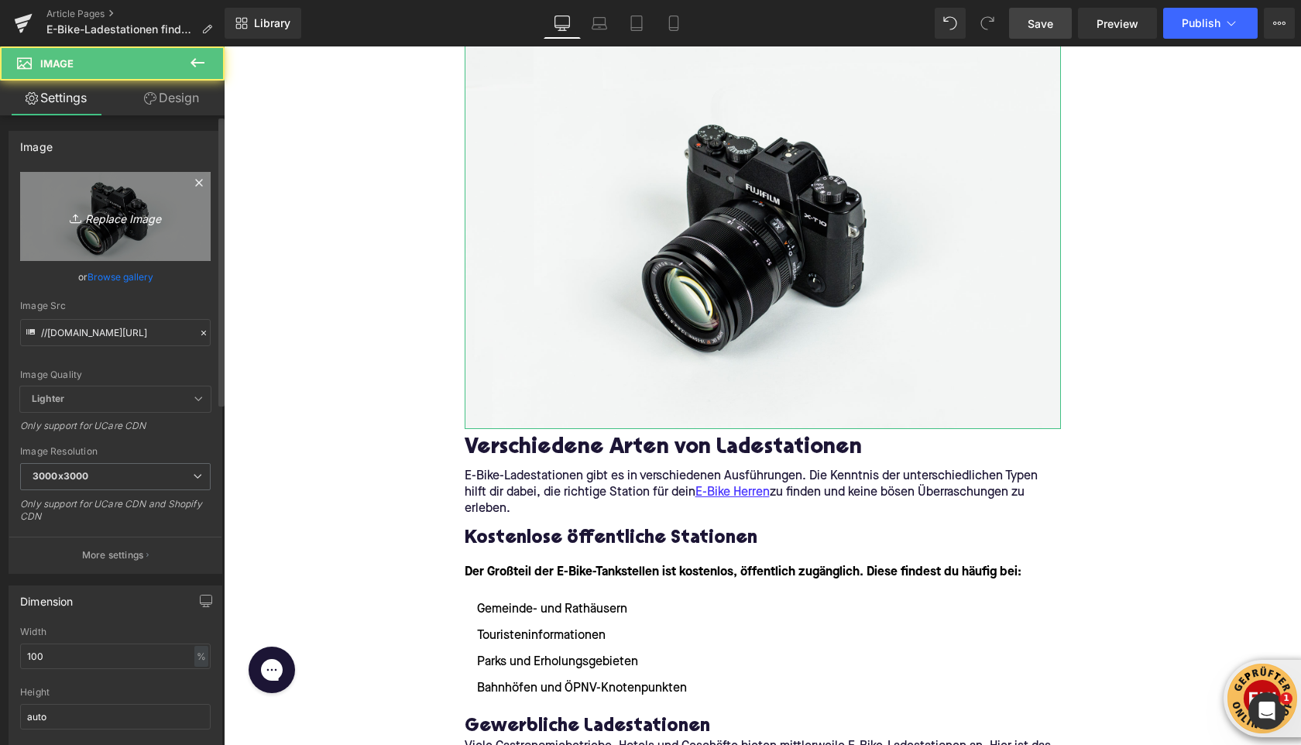
click at [118, 222] on icon "Replace Image" at bounding box center [115, 216] width 124 height 19
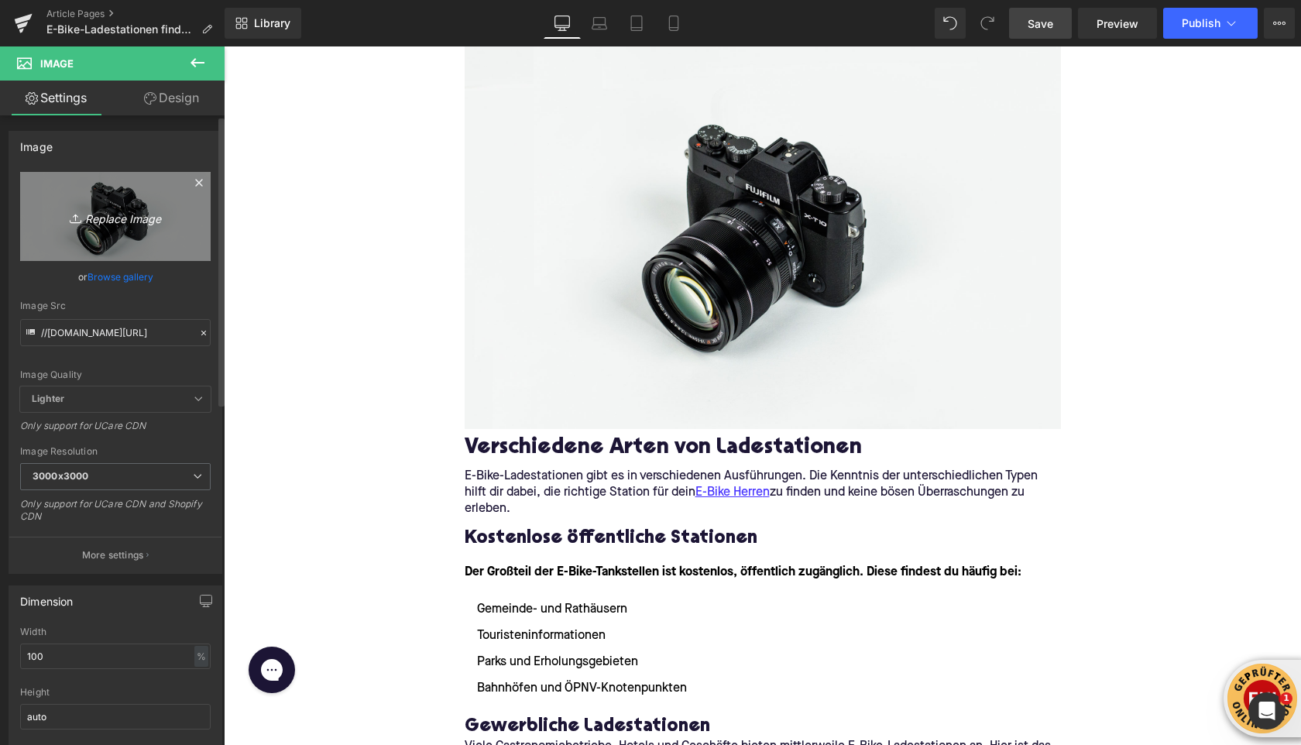
type input "C:\fakepath\nico-knaack-7D6tH5S85ko-unsplash.jpg"
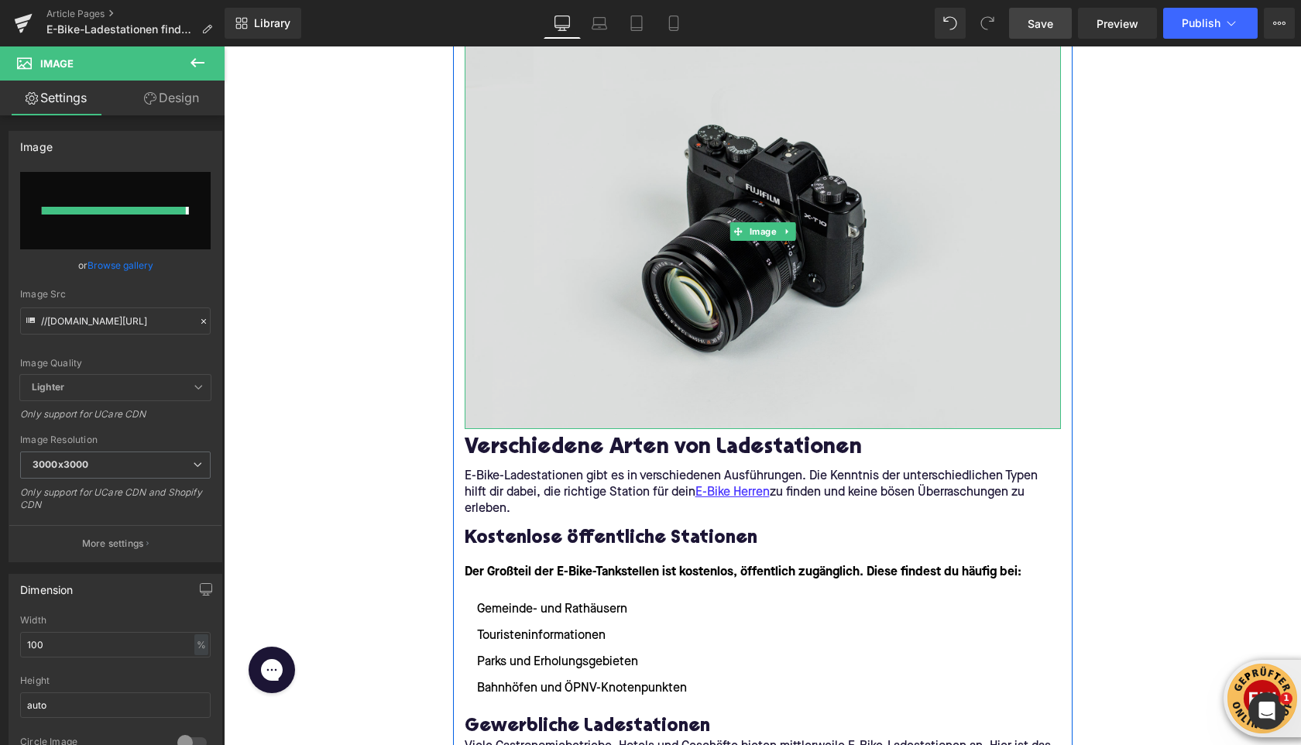
type input "https://ucarecdn.com/e2d023bb-fde7-480e-9126-13ede566887a/-/format/auto/-/previ…"
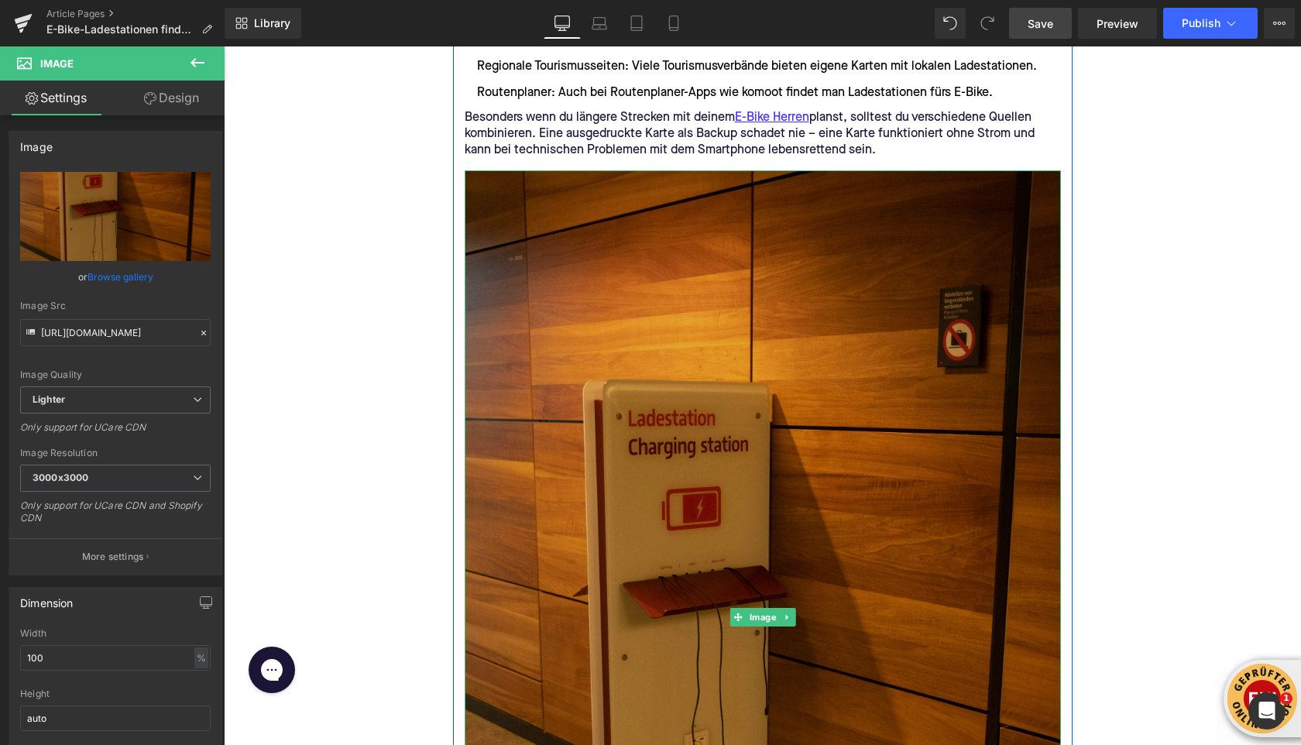
scroll to position [1687, 0]
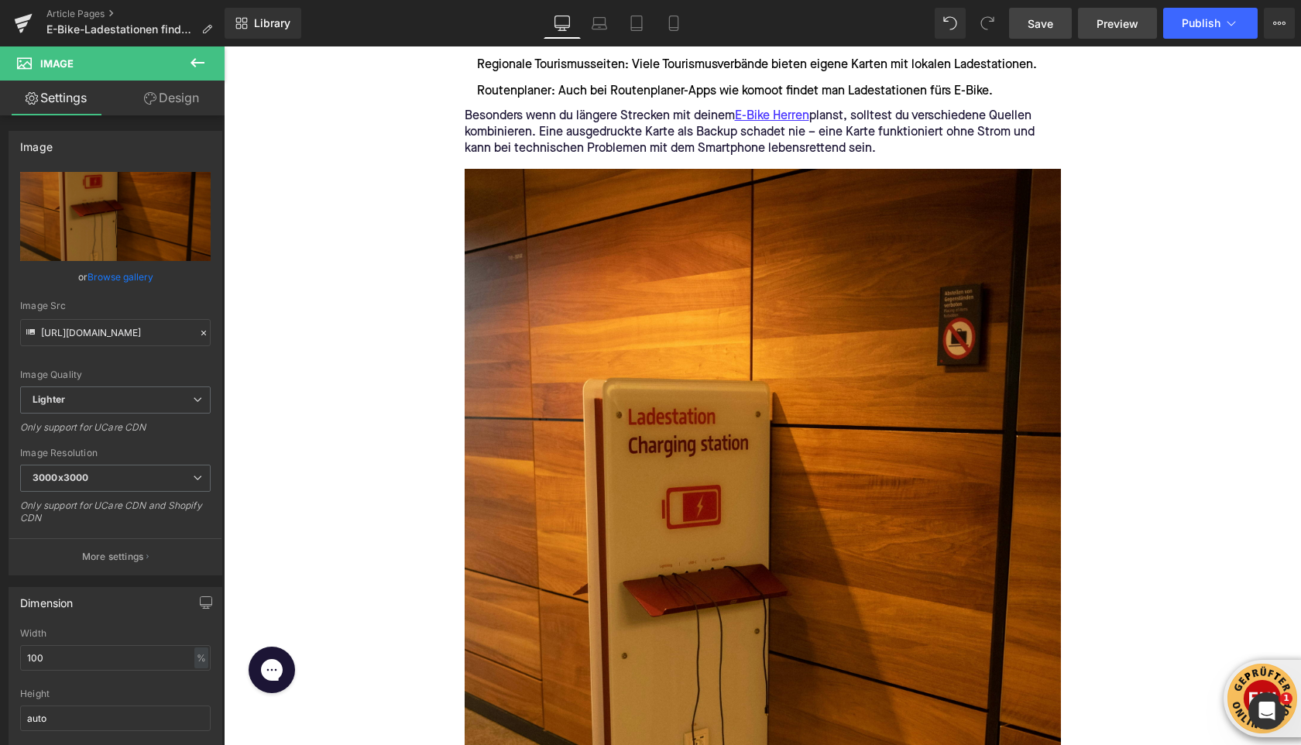
click at [1097, 29] on span "Preview" at bounding box center [1117, 23] width 42 height 16
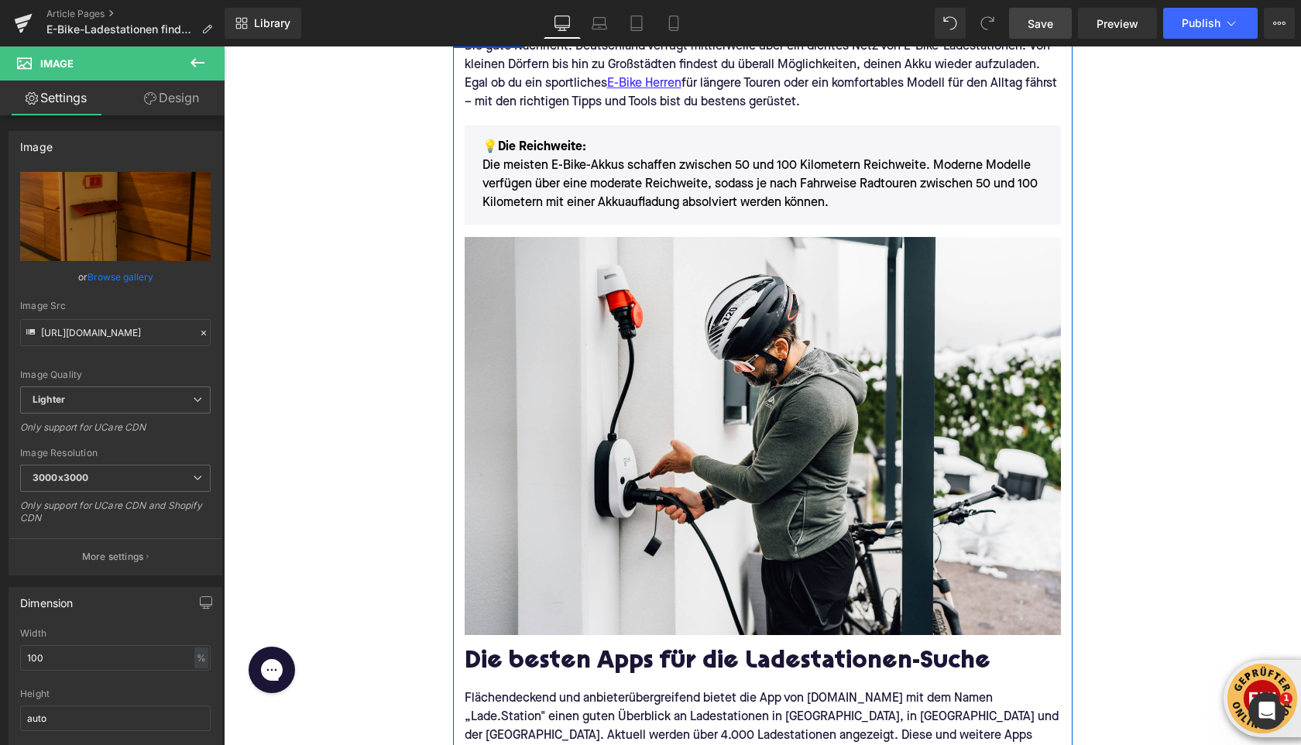
scroll to position [410, 0]
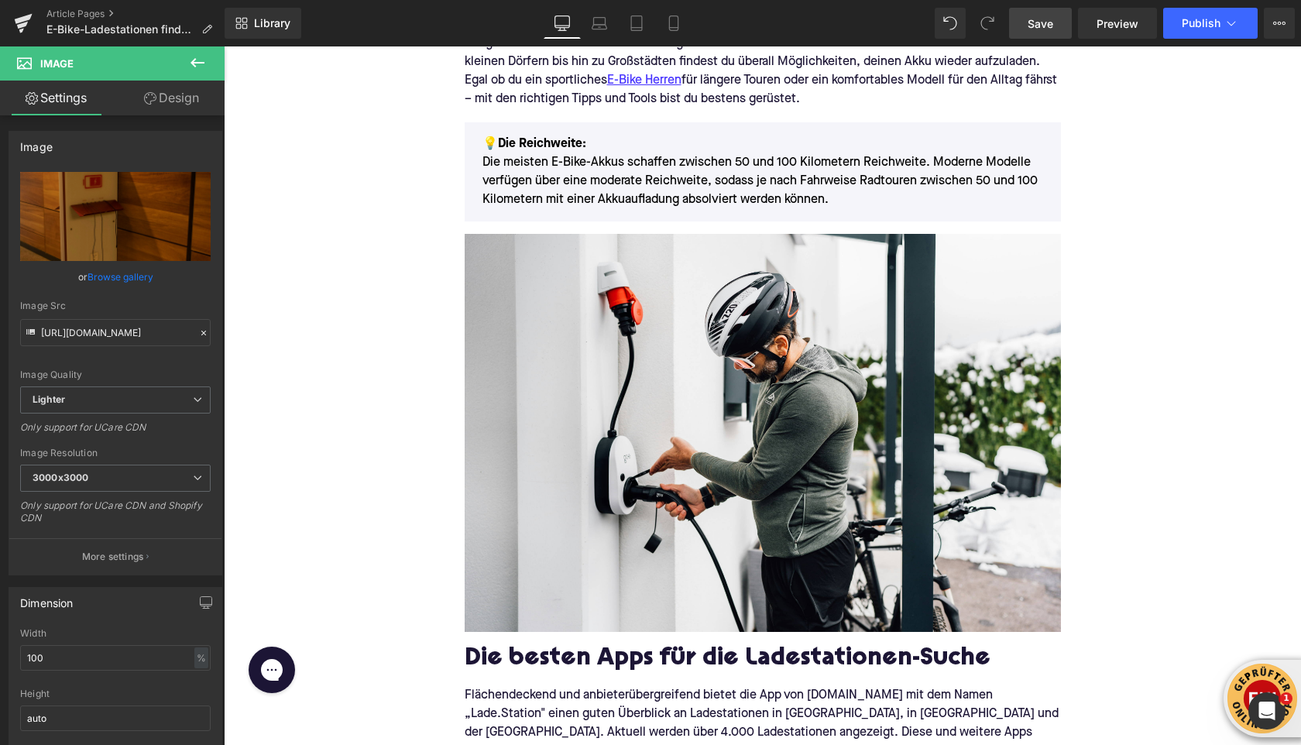
click at [1044, 22] on span "Save" at bounding box center [1040, 23] width 26 height 16
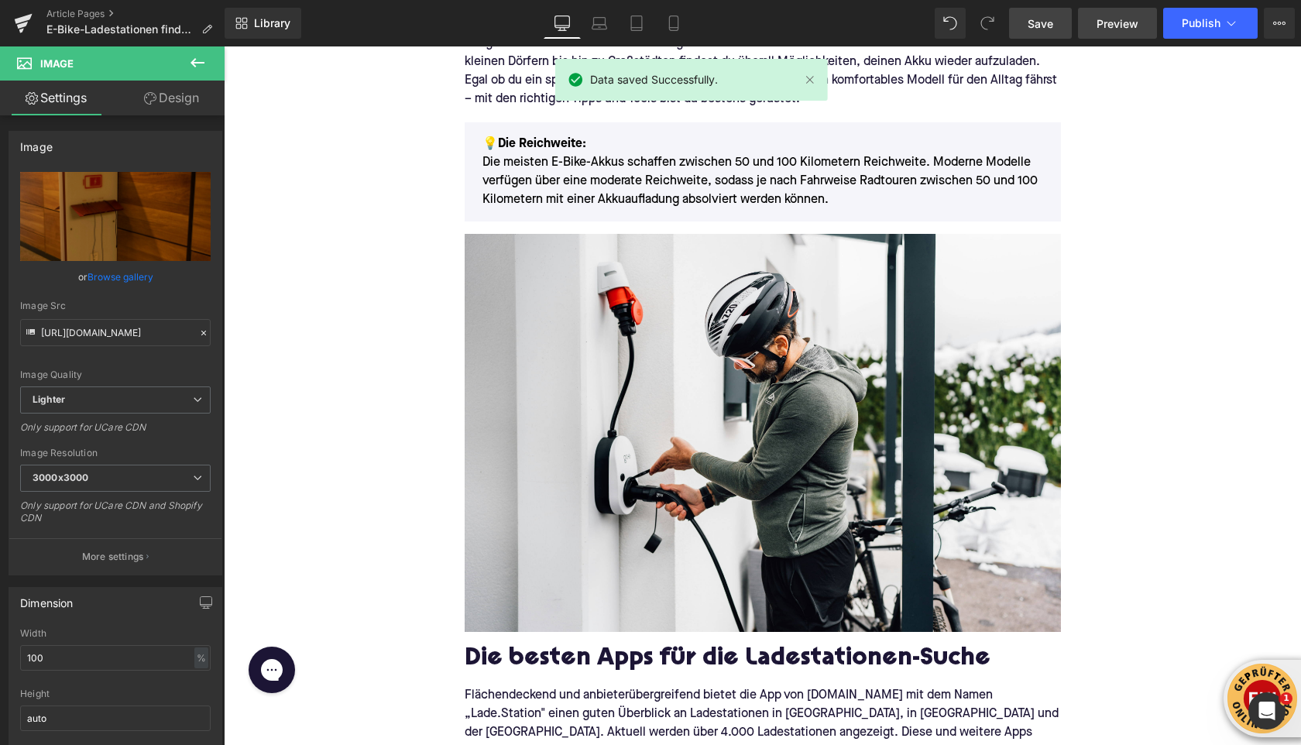
click at [1100, 29] on span "Preview" at bounding box center [1117, 23] width 42 height 16
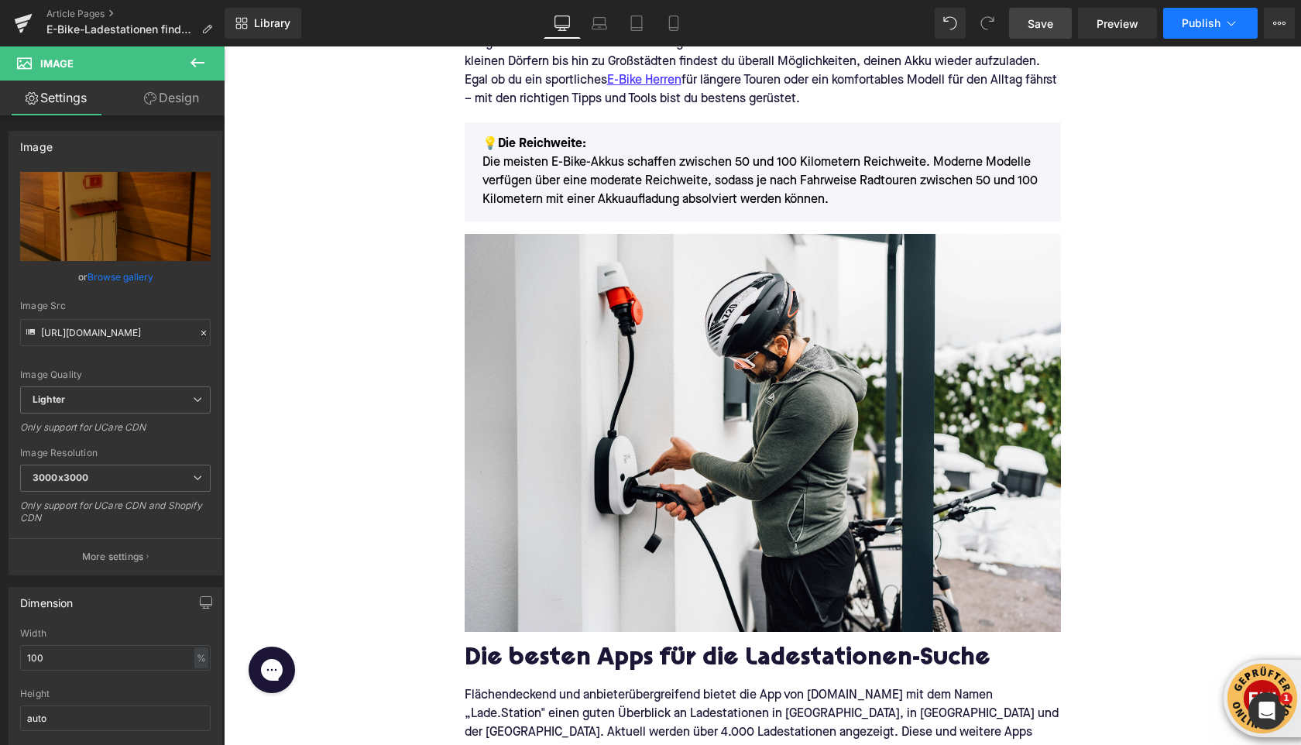
click at [1226, 33] on button "Publish" at bounding box center [1210, 23] width 94 height 31
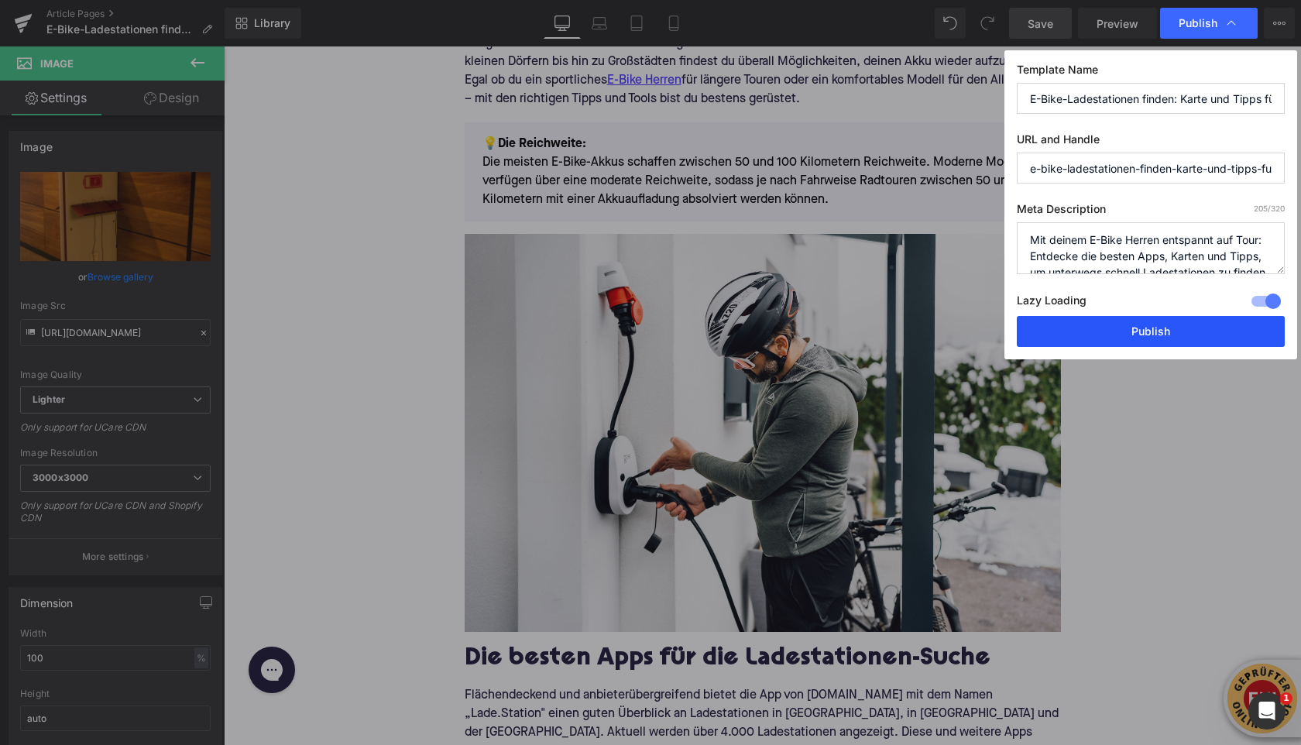
click at [1126, 341] on button "Publish" at bounding box center [1150, 331] width 268 height 31
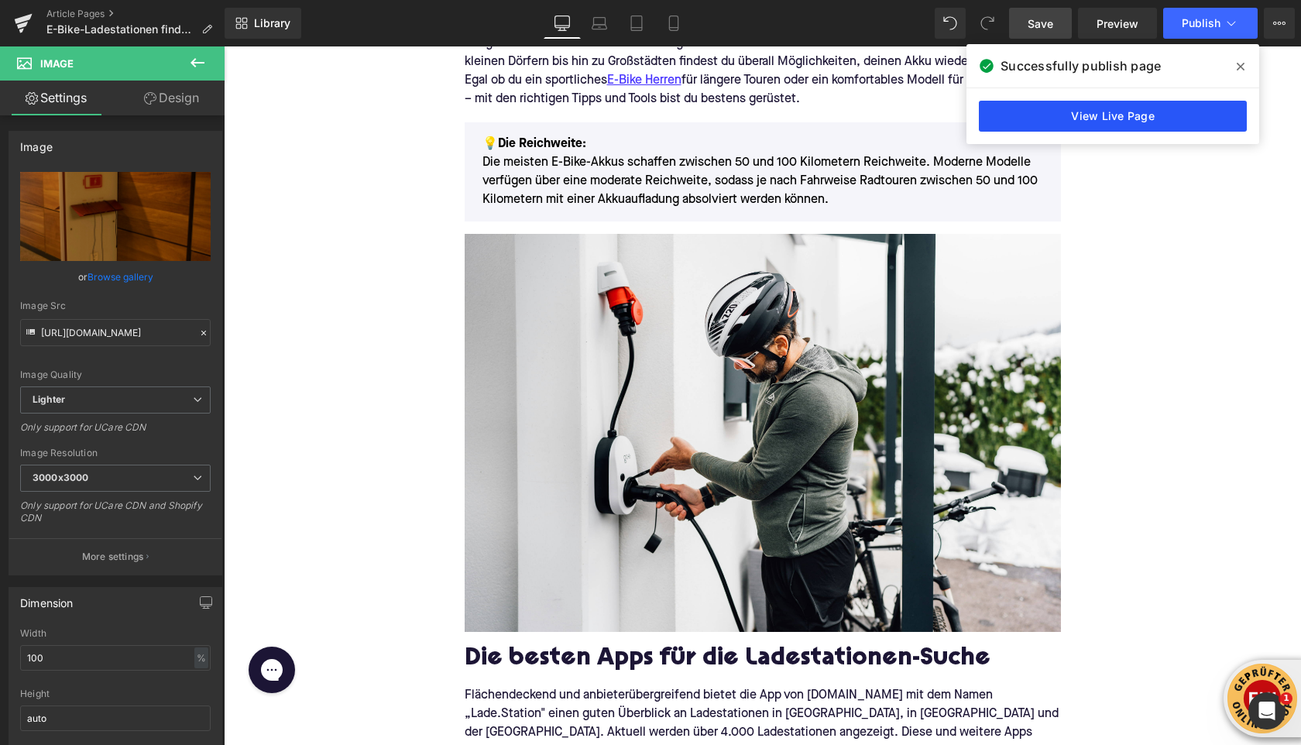
click at [1136, 118] on link "View Live Page" at bounding box center [1113, 116] width 268 height 31
